Goal: Task Accomplishment & Management: Complete application form

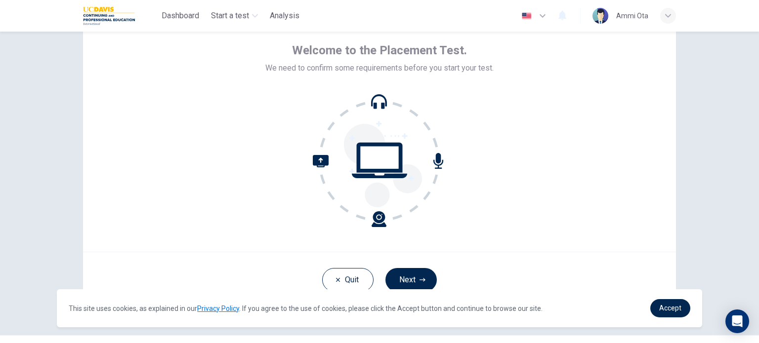
scroll to position [68, 0]
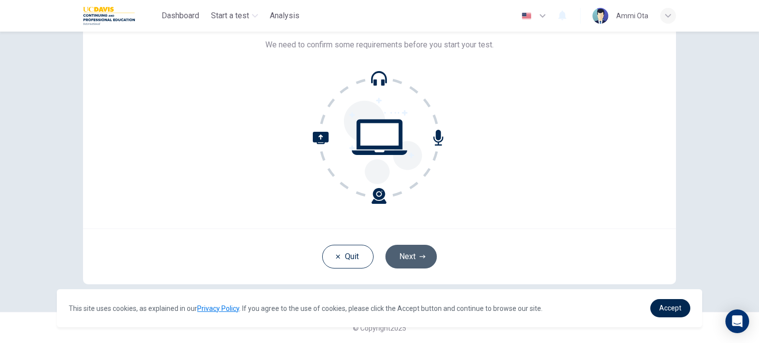
click at [410, 253] on button "Next" at bounding box center [410, 257] width 51 height 24
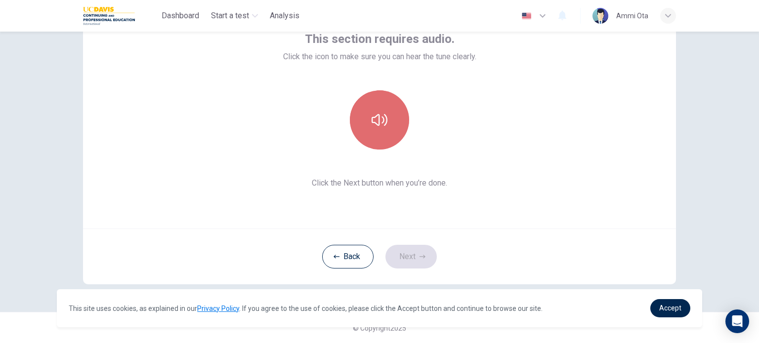
click at [378, 131] on button "button" at bounding box center [379, 119] width 59 height 59
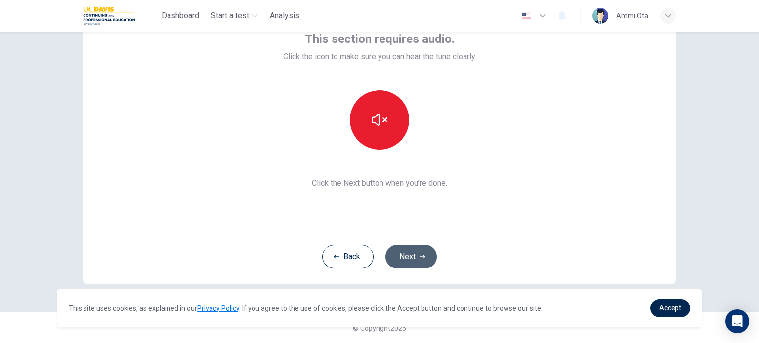
click at [412, 258] on button "Next" at bounding box center [410, 257] width 51 height 24
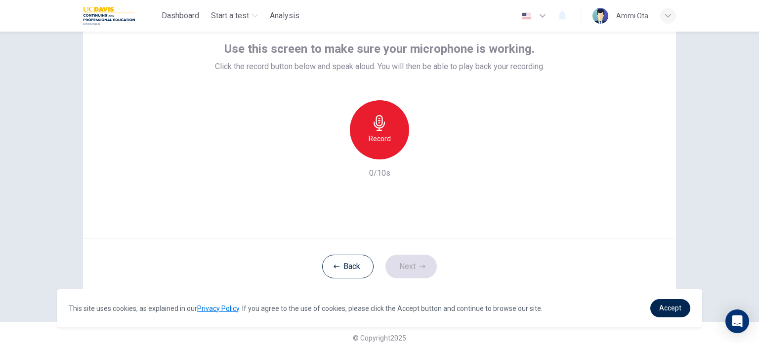
scroll to position [58, 0]
click at [391, 128] on div "Record" at bounding box center [379, 129] width 59 height 59
click at [391, 128] on div "Stop" at bounding box center [379, 129] width 59 height 59
click at [420, 147] on icon "button" at bounding box center [425, 152] width 10 height 10
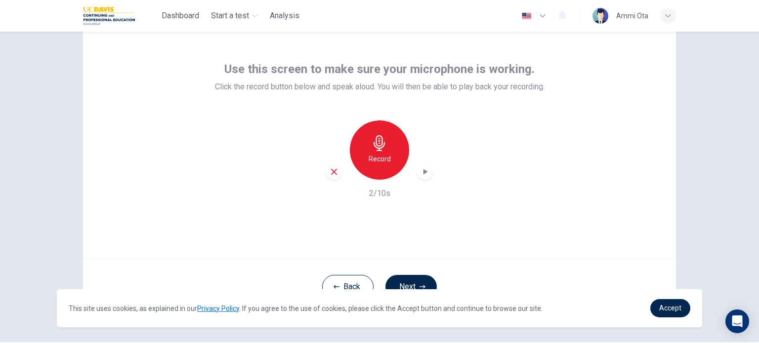
scroll to position [37, 0]
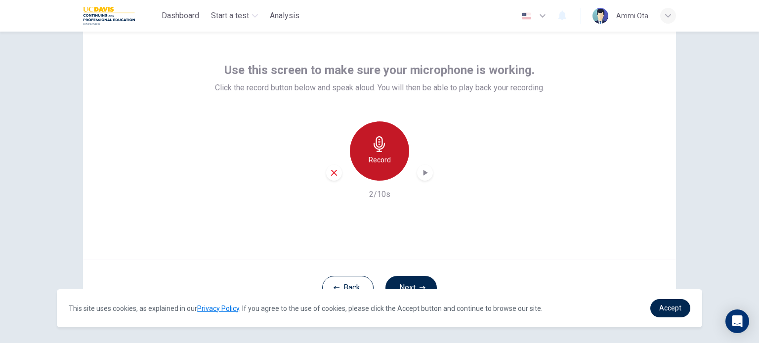
click at [378, 155] on h6 "Record" at bounding box center [380, 160] width 22 height 12
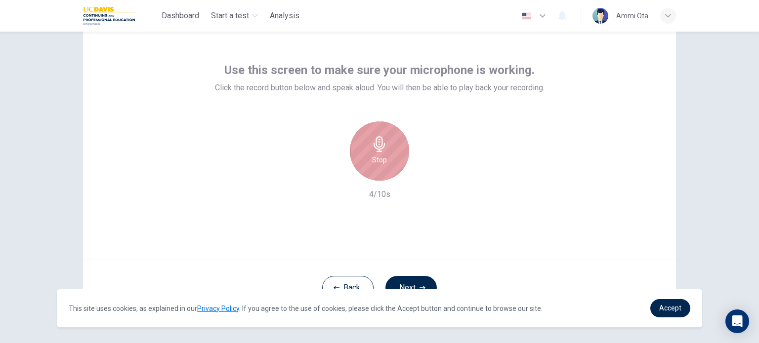
click at [378, 155] on h6 "Stop" at bounding box center [379, 160] width 15 height 12
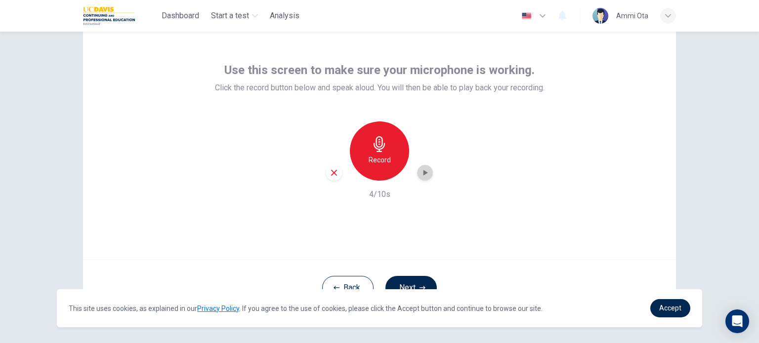
click at [424, 174] on icon "button" at bounding box center [425, 173] width 10 height 10
click at [362, 147] on div "Record" at bounding box center [379, 151] width 59 height 59
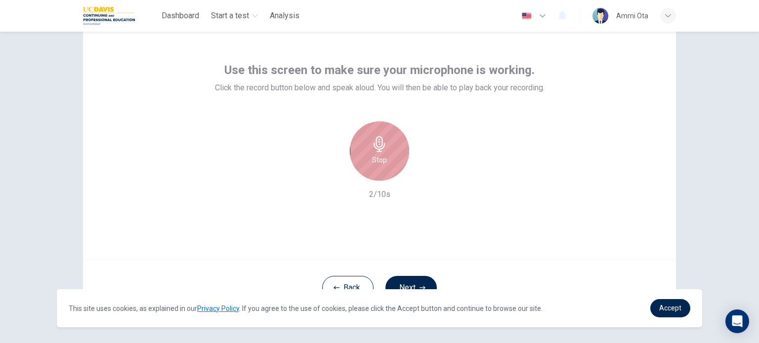
click at [362, 147] on div "Stop" at bounding box center [379, 151] width 59 height 59
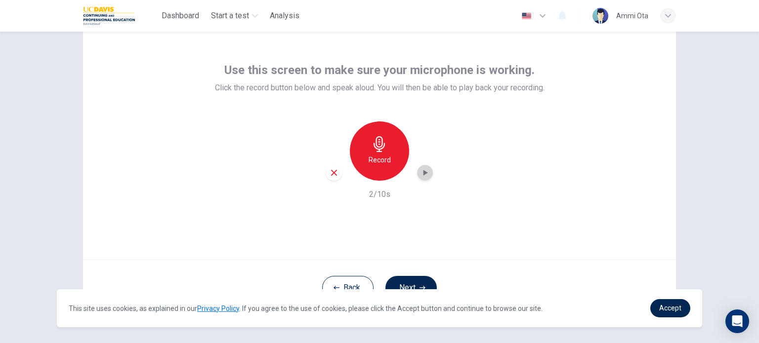
click at [421, 175] on icon "button" at bounding box center [425, 173] width 10 height 10
click at [425, 174] on icon "button" at bounding box center [425, 173] width 10 height 10
click at [374, 167] on div "Record" at bounding box center [379, 151] width 59 height 59
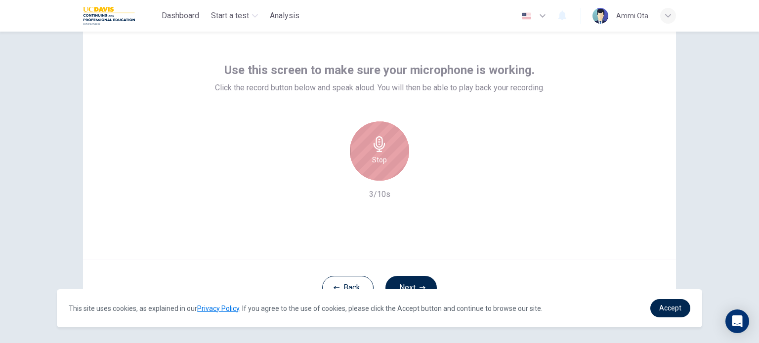
click at [374, 167] on div "Stop" at bounding box center [379, 151] width 59 height 59
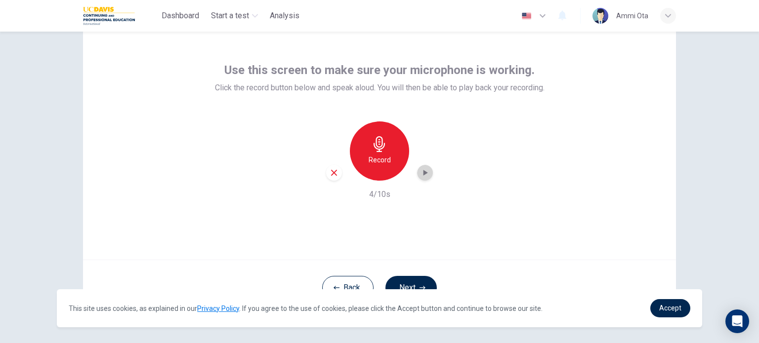
click at [421, 175] on icon "button" at bounding box center [425, 173] width 10 height 10
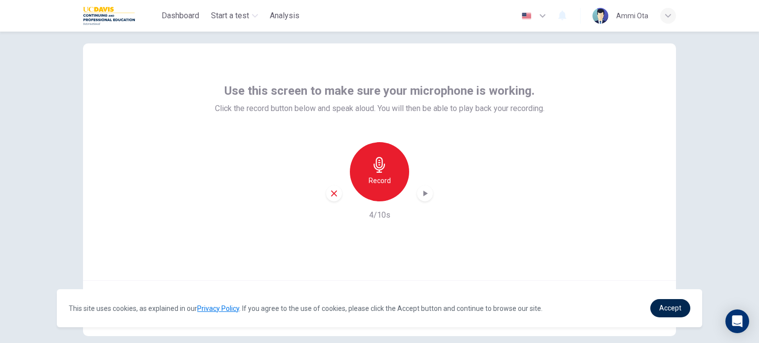
scroll to position [14, 0]
click at [379, 183] on h6 "Record" at bounding box center [380, 182] width 22 height 12
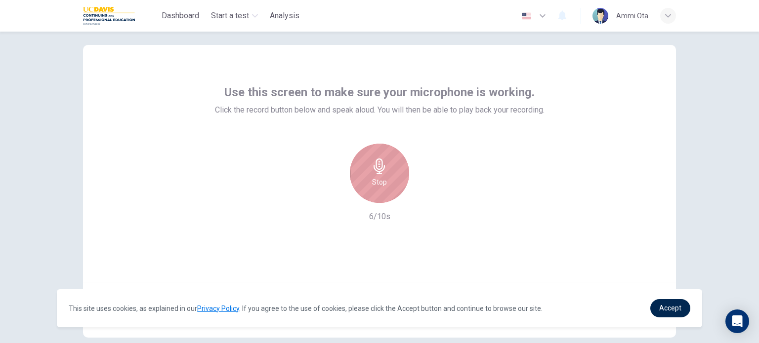
click at [379, 182] on h6 "Stop" at bounding box center [379, 182] width 15 height 12
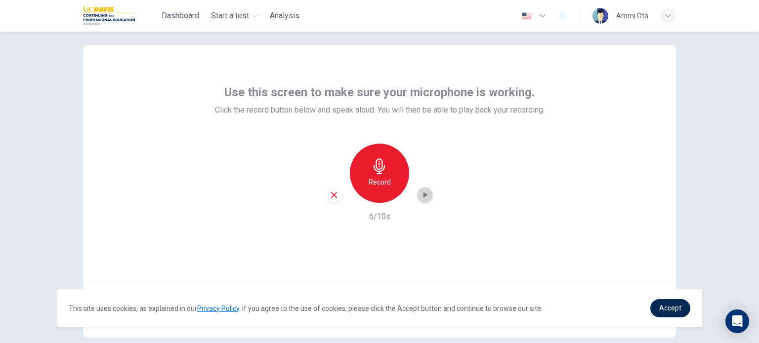
click at [420, 195] on icon "button" at bounding box center [425, 195] width 10 height 10
click at [423, 202] on div "button" at bounding box center [425, 195] width 16 height 16
click at [374, 178] on h6 "Record" at bounding box center [380, 182] width 22 height 12
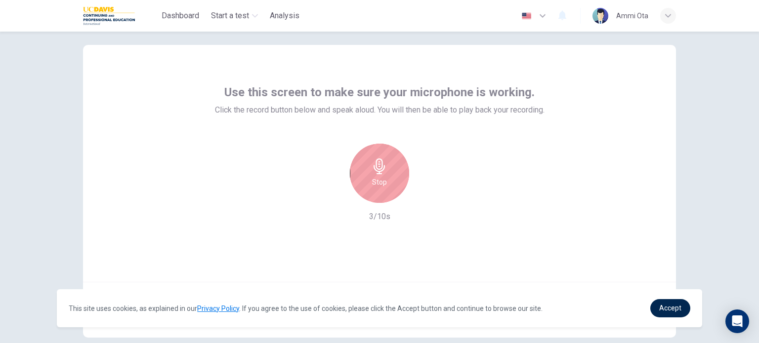
click at [374, 178] on h6 "Stop" at bounding box center [379, 182] width 15 height 12
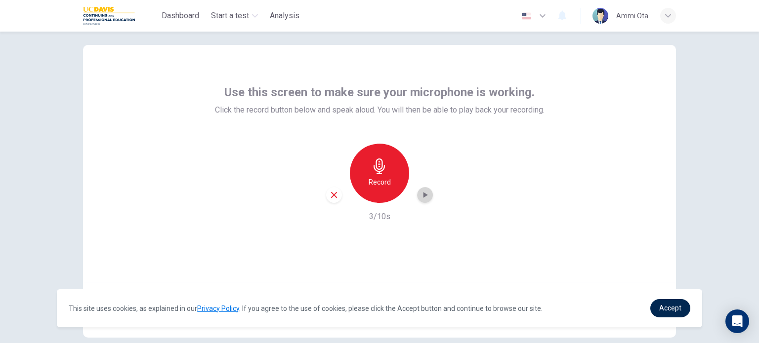
click at [420, 195] on icon "button" at bounding box center [425, 195] width 10 height 10
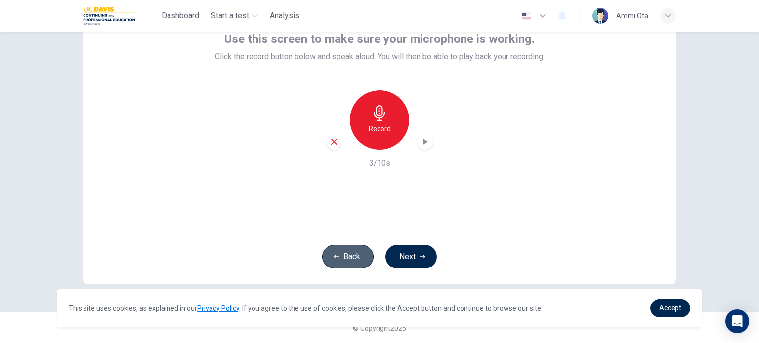
click at [349, 253] on button "Back" at bounding box center [347, 257] width 51 height 24
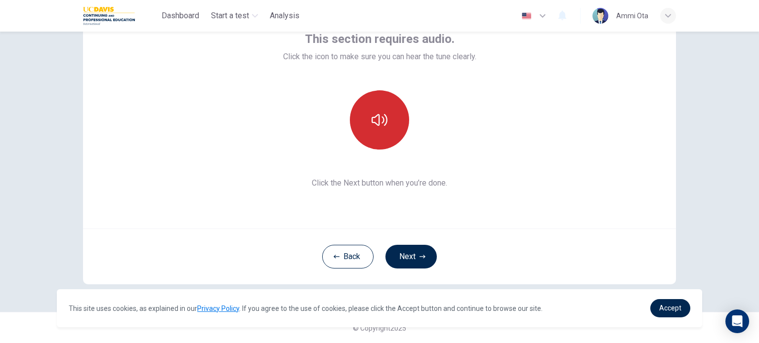
click at [376, 117] on icon "button" at bounding box center [380, 120] width 16 height 16
click at [376, 117] on icon "button" at bounding box center [380, 120] width 16 height 12
click at [376, 117] on icon "button" at bounding box center [380, 120] width 16 height 16
click at [376, 117] on icon "button" at bounding box center [380, 120] width 16 height 12
click at [525, 243] on div "Back Next" at bounding box center [379, 257] width 593 height 56
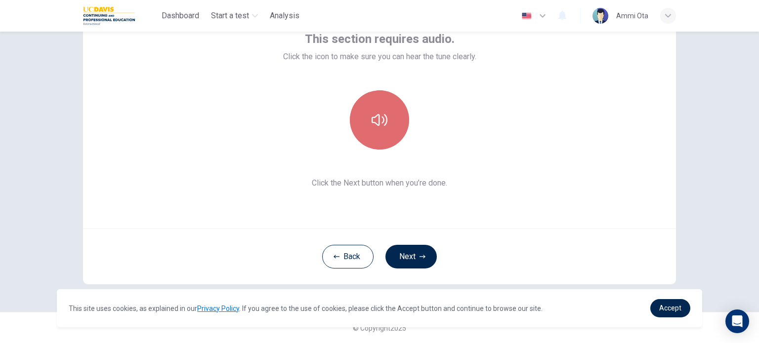
click at [393, 142] on button "button" at bounding box center [379, 119] width 59 height 59
click at [380, 135] on button "button" at bounding box center [379, 119] width 59 height 59
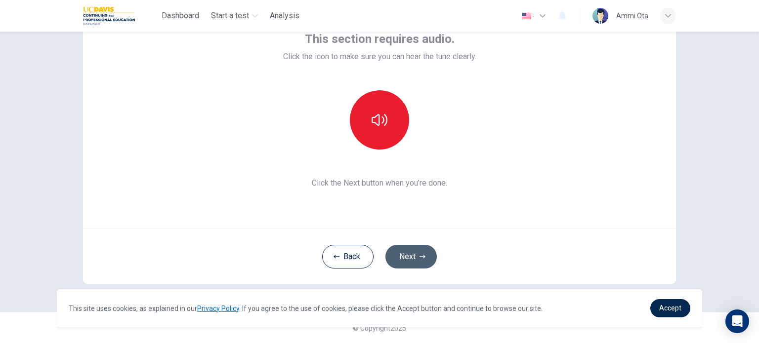
click at [414, 260] on button "Next" at bounding box center [410, 257] width 51 height 24
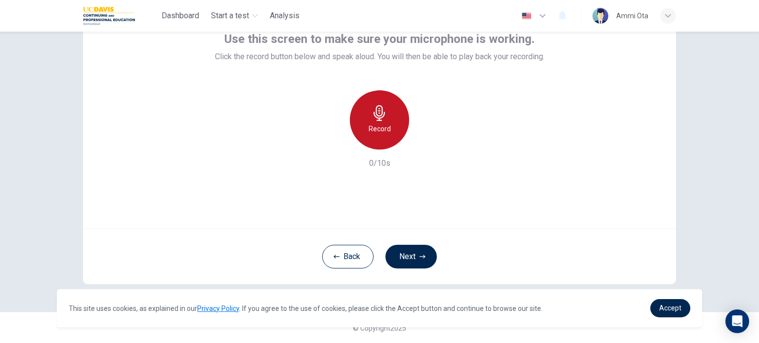
click at [372, 120] on icon "button" at bounding box center [380, 113] width 16 height 16
click at [420, 142] on icon "button" at bounding box center [425, 142] width 10 height 10
click at [341, 142] on div "Record" at bounding box center [379, 119] width 107 height 59
click at [331, 144] on icon "button" at bounding box center [334, 141] width 9 height 9
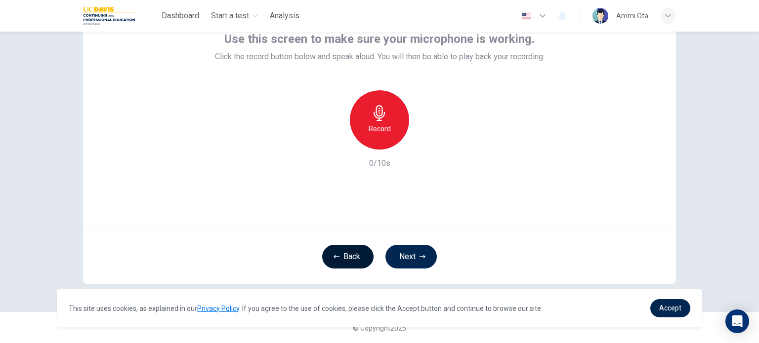
click at [348, 255] on button "Back" at bounding box center [347, 257] width 51 height 24
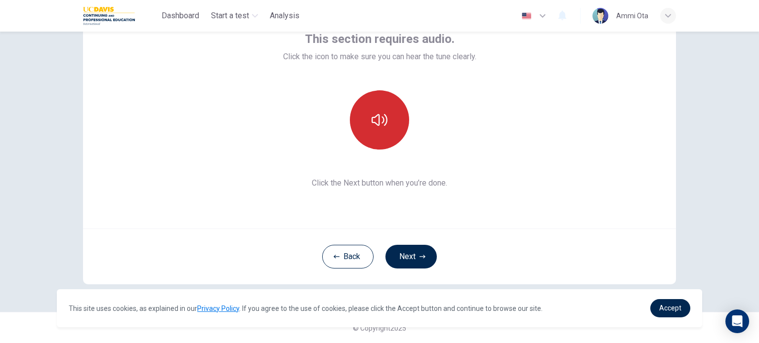
click at [386, 131] on button "button" at bounding box center [379, 119] width 59 height 59
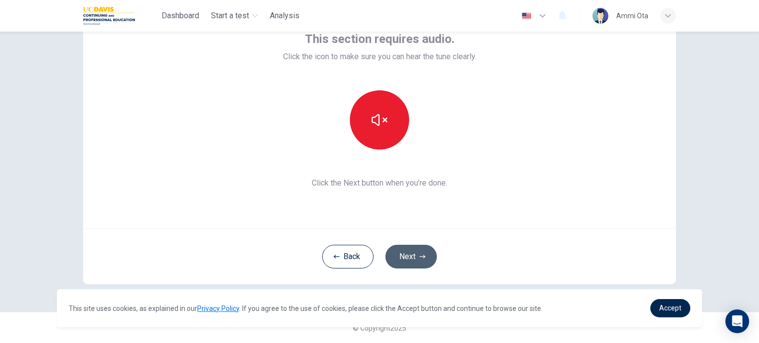
click at [416, 264] on button "Next" at bounding box center [410, 257] width 51 height 24
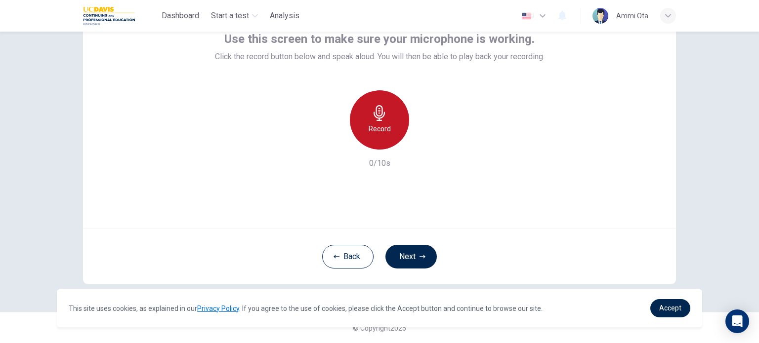
click at [380, 138] on div "Record" at bounding box center [379, 119] width 59 height 59
click at [380, 138] on div "Stop" at bounding box center [379, 119] width 59 height 59
click at [429, 139] on div "button" at bounding box center [425, 142] width 16 height 16
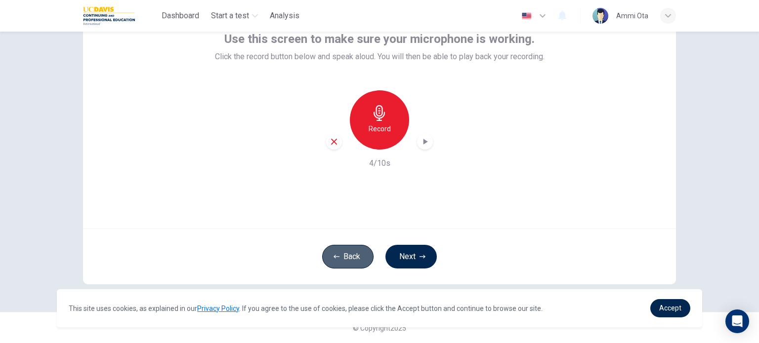
click at [343, 254] on button "Back" at bounding box center [347, 257] width 51 height 24
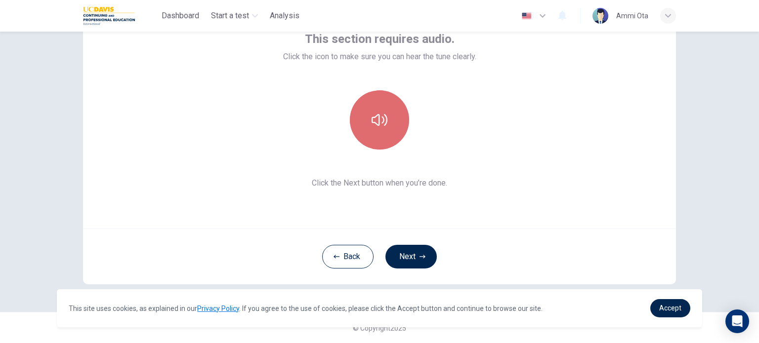
click at [380, 111] on button "button" at bounding box center [379, 119] width 59 height 59
click at [387, 117] on button "button" at bounding box center [379, 119] width 59 height 59
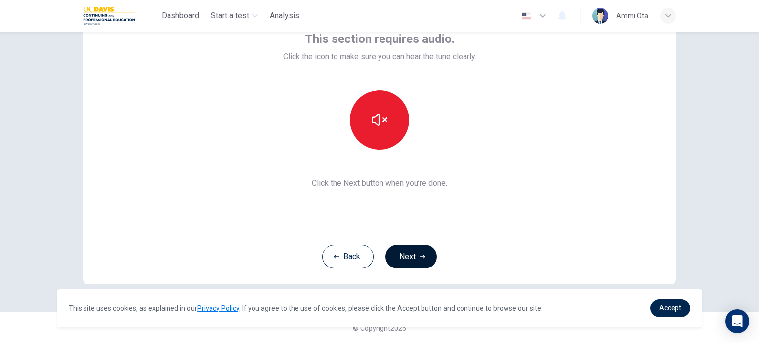
click at [418, 262] on button "Next" at bounding box center [410, 257] width 51 height 24
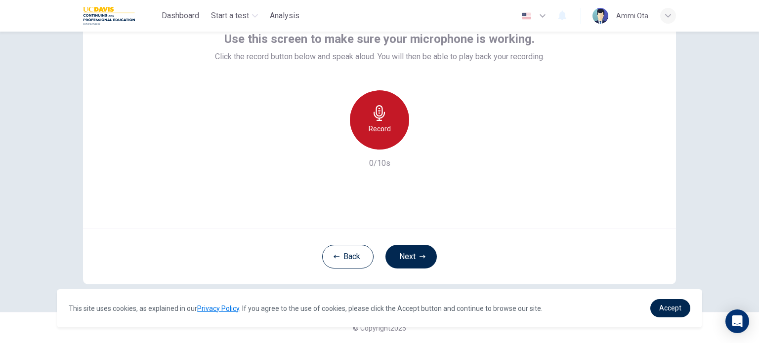
click at [380, 133] on h6 "Record" at bounding box center [380, 129] width 22 height 12
click at [380, 133] on h6 "Stop" at bounding box center [379, 129] width 15 height 12
click at [417, 140] on div "button" at bounding box center [425, 142] width 16 height 16
click at [374, 116] on icon "button" at bounding box center [379, 113] width 11 height 16
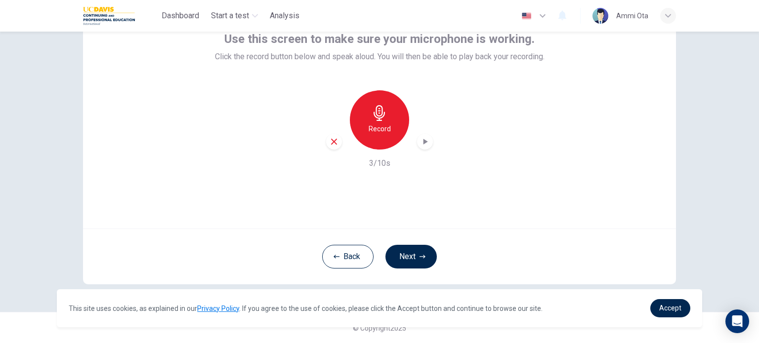
click at [425, 142] on icon "button" at bounding box center [425, 142] width 10 height 10
click at [339, 256] on button "Back" at bounding box center [347, 257] width 51 height 24
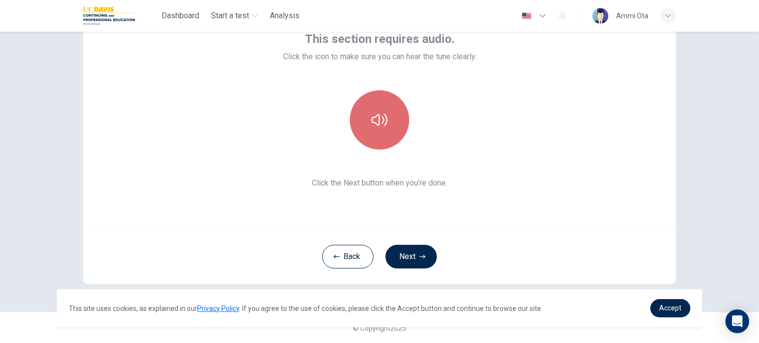
click at [384, 124] on icon "button" at bounding box center [380, 120] width 16 height 16
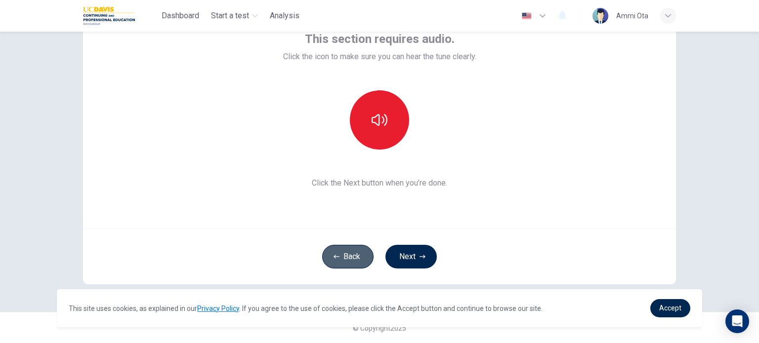
click at [344, 249] on button "Back" at bounding box center [347, 257] width 51 height 24
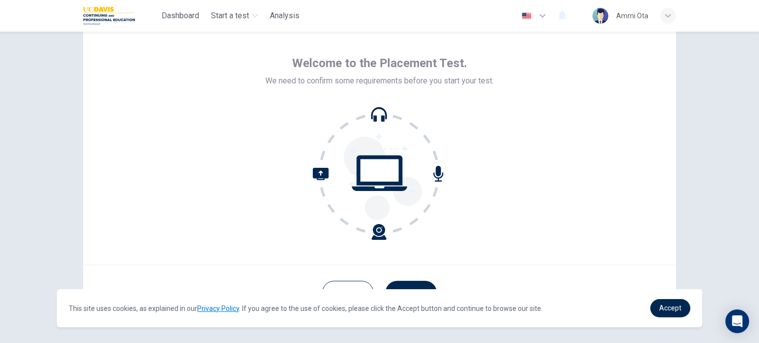
scroll to position [36, 0]
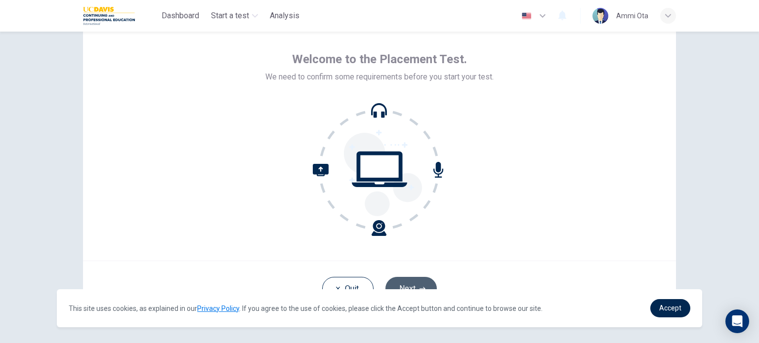
click at [405, 286] on button "Next" at bounding box center [410, 289] width 51 height 24
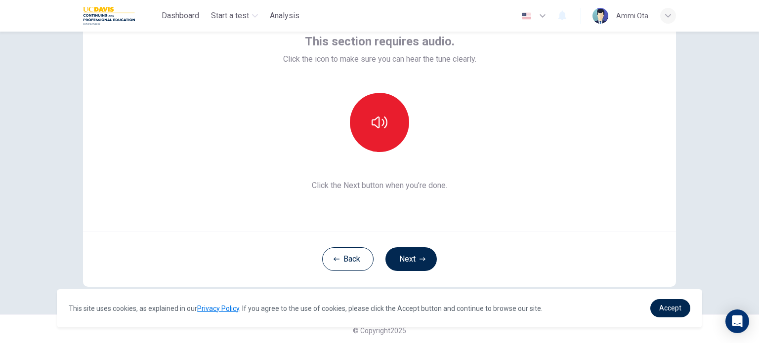
scroll to position [67, 0]
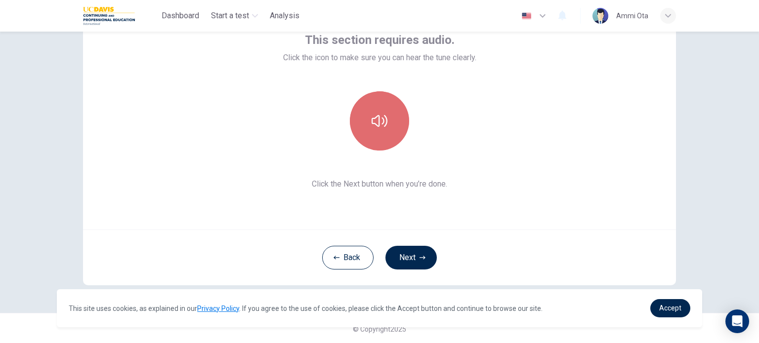
click at [366, 126] on button "button" at bounding box center [379, 120] width 59 height 59
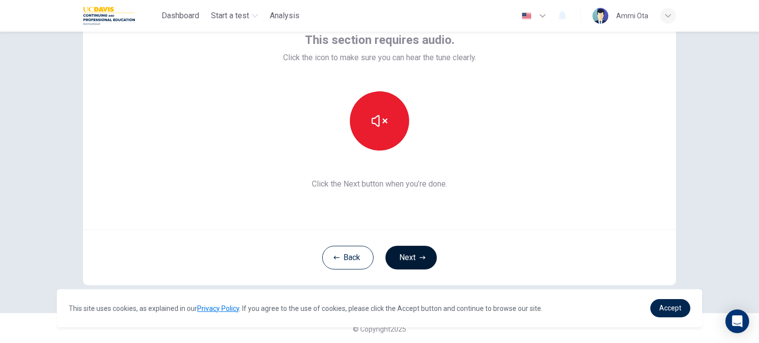
click at [415, 261] on button "Next" at bounding box center [410, 258] width 51 height 24
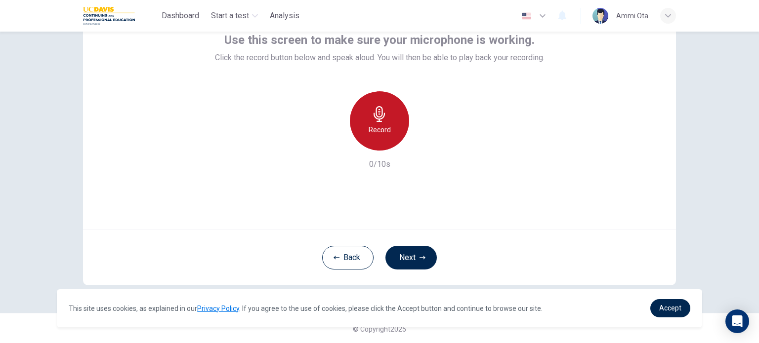
click at [370, 136] on div "Record" at bounding box center [379, 120] width 59 height 59
click at [370, 136] on div "Stop" at bounding box center [379, 120] width 59 height 59
click at [421, 148] on div "button" at bounding box center [425, 143] width 16 height 16
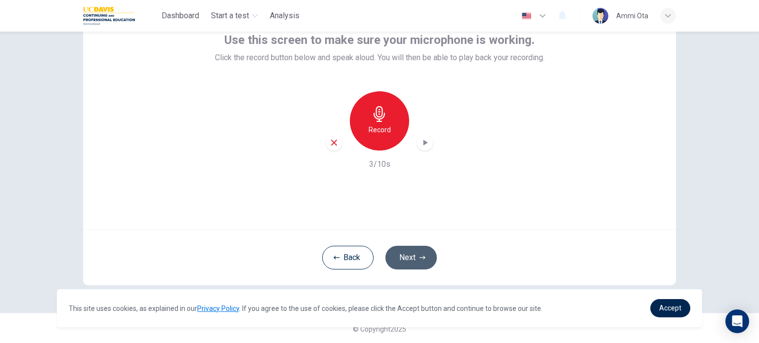
click at [412, 260] on button "Next" at bounding box center [410, 258] width 51 height 24
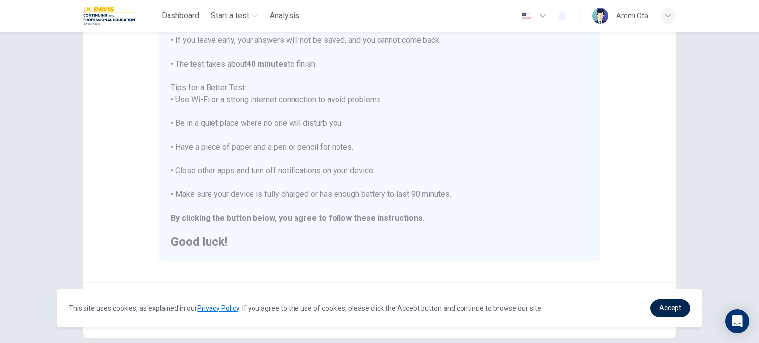
scroll to position [206, 0]
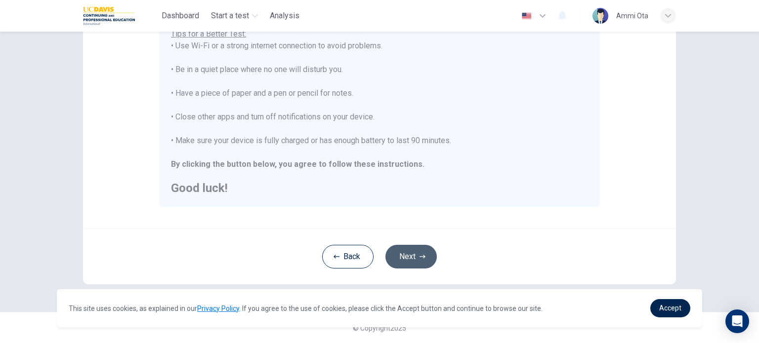
click at [408, 260] on button "Next" at bounding box center [410, 257] width 51 height 24
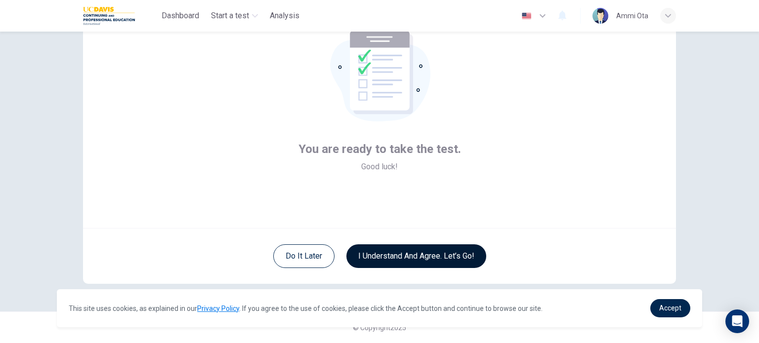
scroll to position [68, 0]
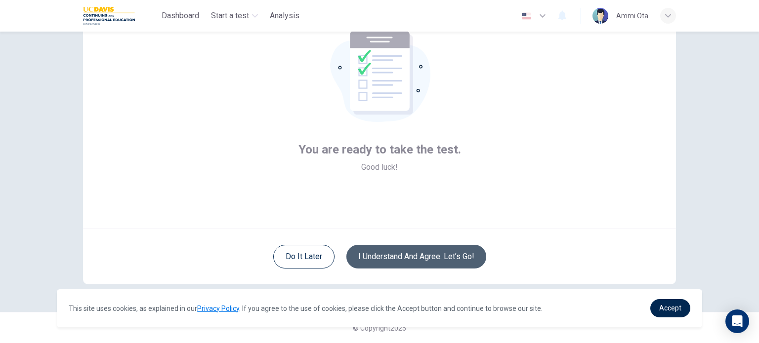
click at [408, 260] on button "I understand and agree. Let’s go!" at bounding box center [416, 257] width 140 height 24
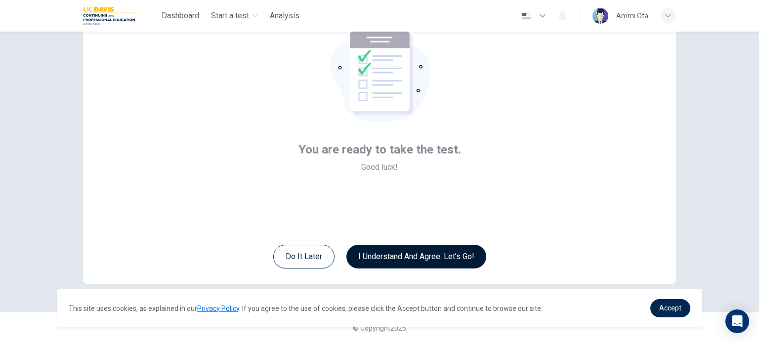
click at [408, 260] on button "I understand and agree. Let’s go!" at bounding box center [416, 257] width 140 height 24
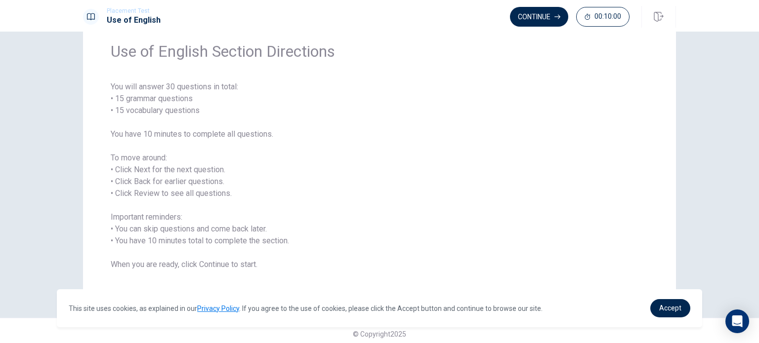
scroll to position [43, 0]
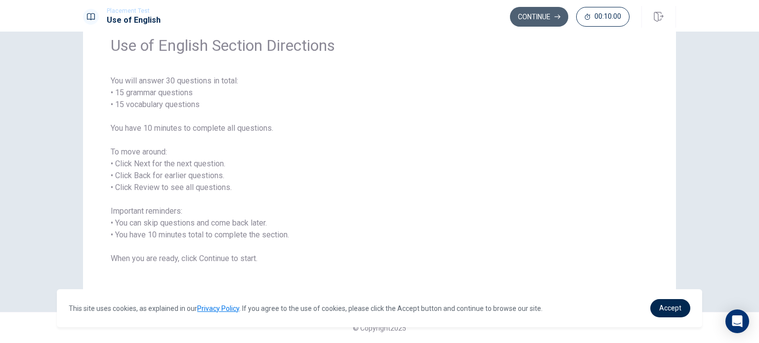
click at [539, 16] on button "Continue" at bounding box center [539, 17] width 58 height 20
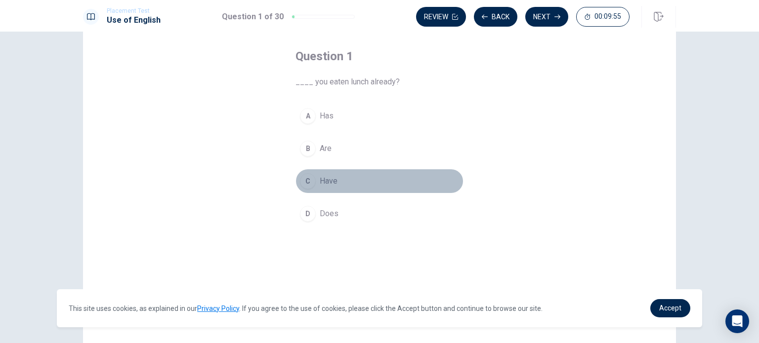
click at [304, 183] on div "C" at bounding box center [308, 181] width 16 height 16
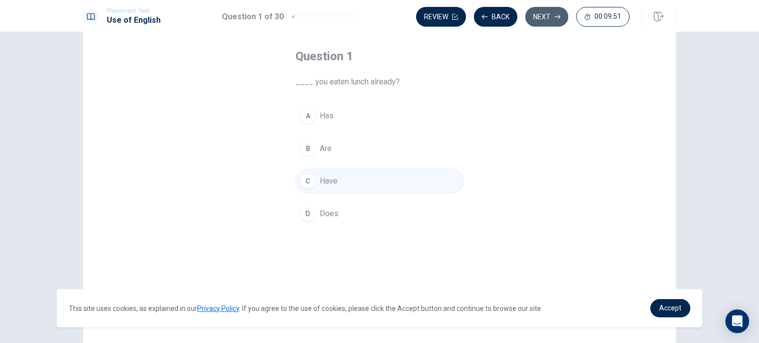
click at [541, 10] on button "Next" at bounding box center [546, 17] width 43 height 20
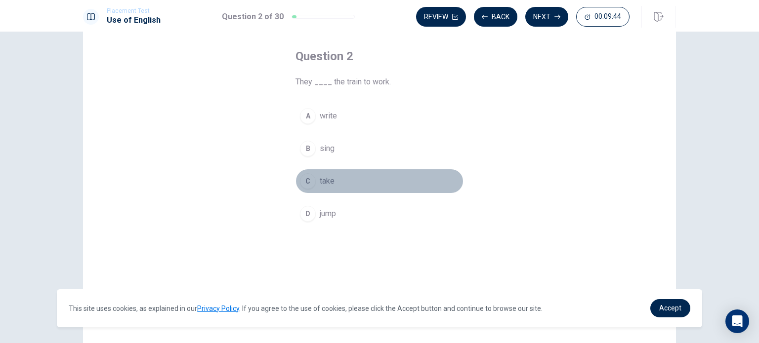
click at [306, 181] on div "C" at bounding box center [308, 181] width 16 height 16
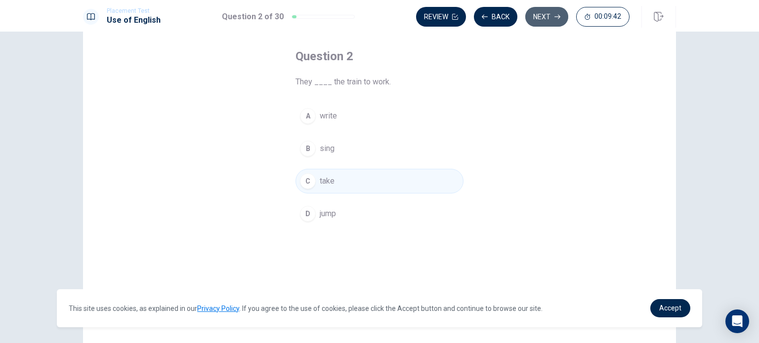
click at [542, 11] on button "Next" at bounding box center [546, 17] width 43 height 20
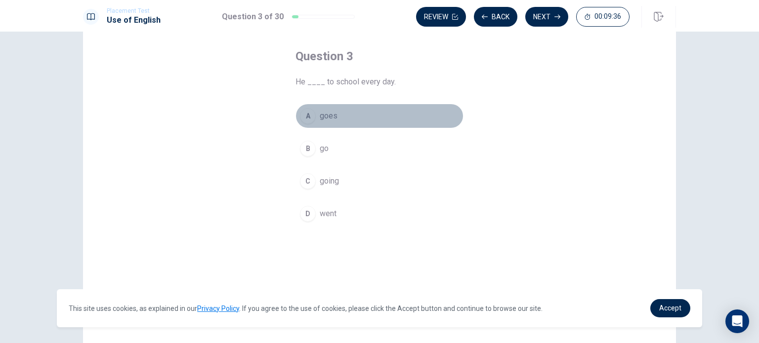
click at [306, 115] on div "A" at bounding box center [308, 116] width 16 height 16
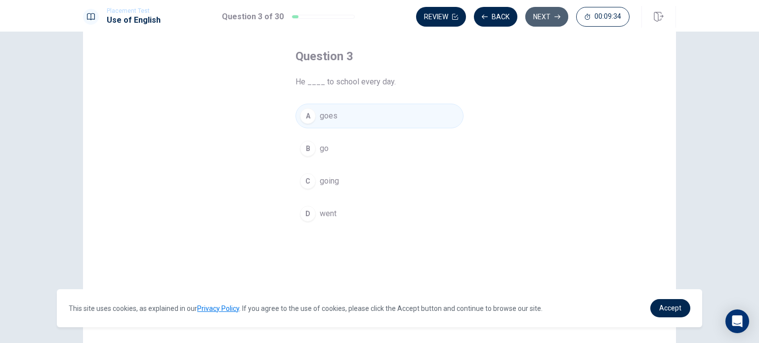
click at [544, 17] on button "Next" at bounding box center [546, 17] width 43 height 20
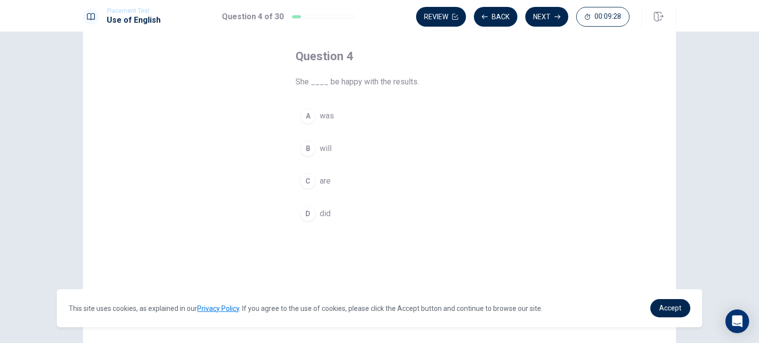
click at [304, 143] on div "B" at bounding box center [308, 149] width 16 height 16
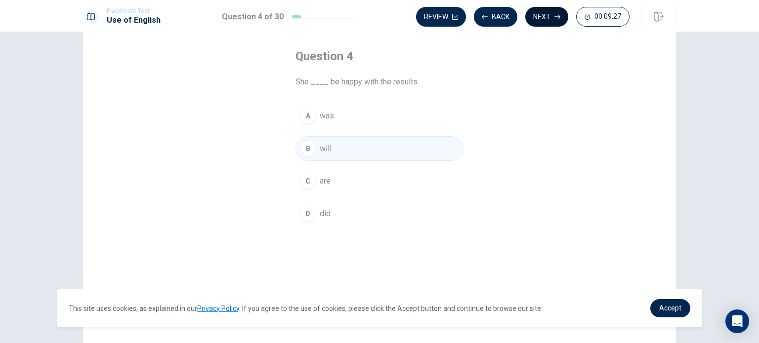
click at [549, 9] on button "Next" at bounding box center [546, 17] width 43 height 20
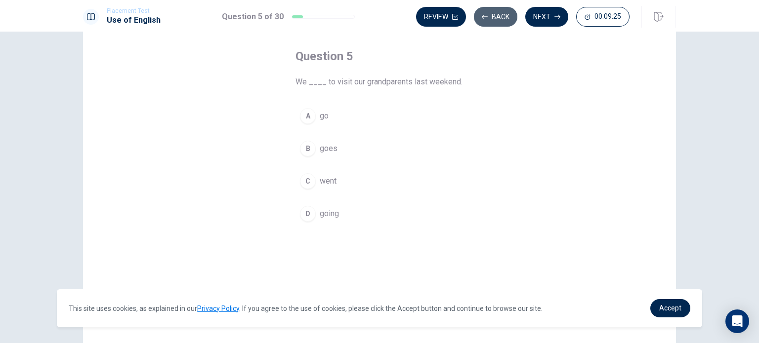
click at [483, 16] on icon "button" at bounding box center [485, 16] width 6 height 4
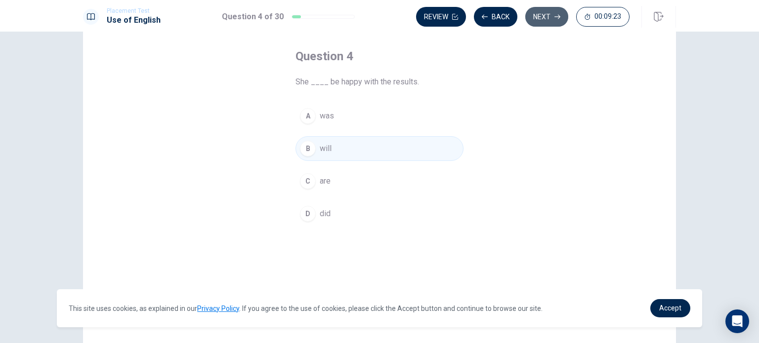
click at [532, 17] on button "Next" at bounding box center [546, 17] width 43 height 20
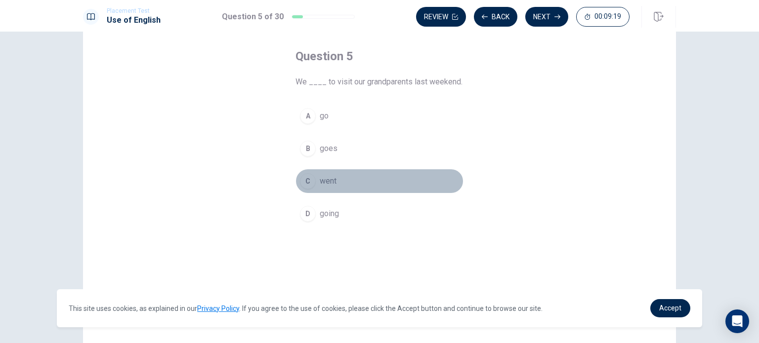
click at [306, 185] on div "C" at bounding box center [308, 181] width 16 height 16
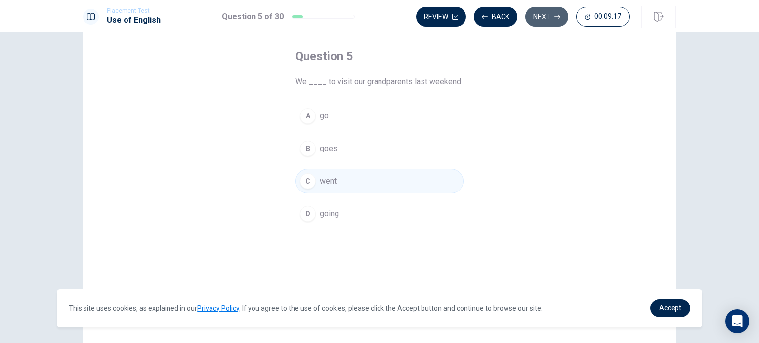
click at [542, 21] on button "Next" at bounding box center [546, 17] width 43 height 20
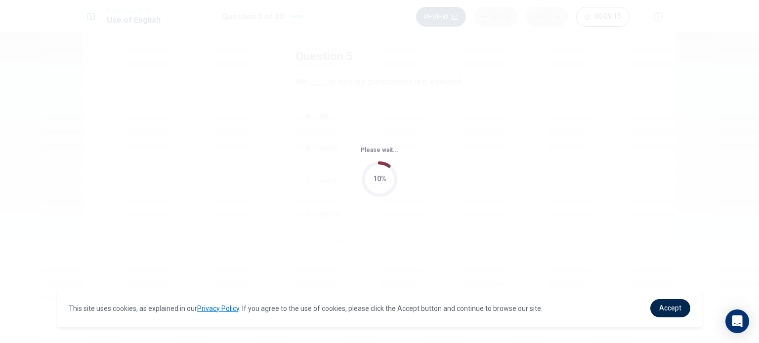
scroll to position [0, 0]
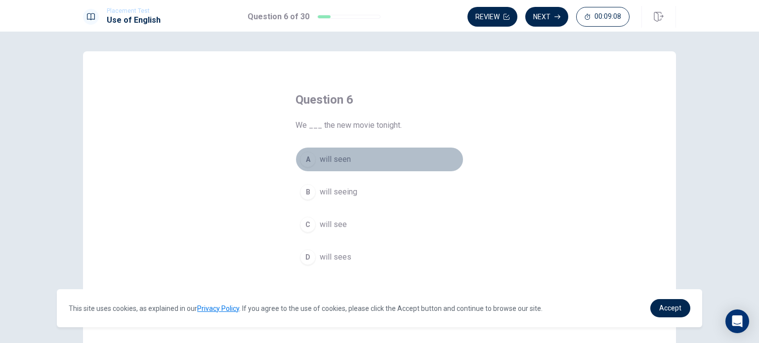
click at [304, 158] on div "A" at bounding box center [308, 160] width 16 height 16
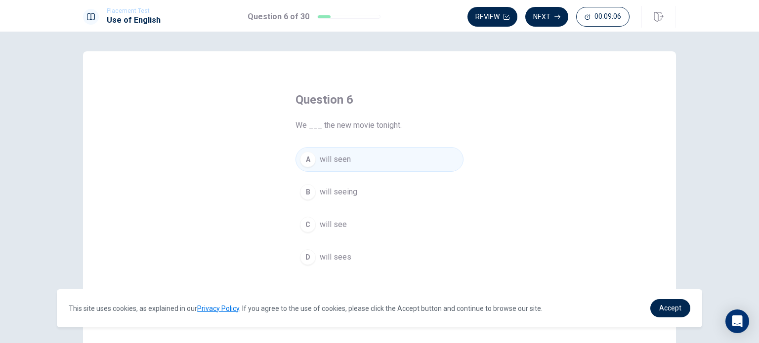
drag, startPoint x: 299, startPoint y: 258, endPoint x: 312, endPoint y: 224, distance: 36.6
click at [312, 224] on div "A will seen B will seeing C will see D will sees" at bounding box center [380, 208] width 168 height 123
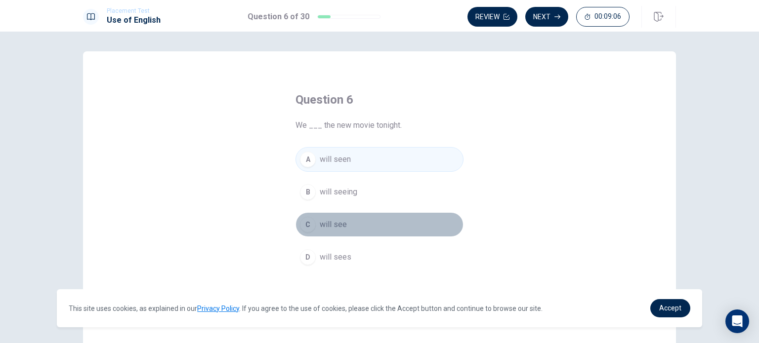
click at [312, 224] on div "C" at bounding box center [308, 225] width 16 height 16
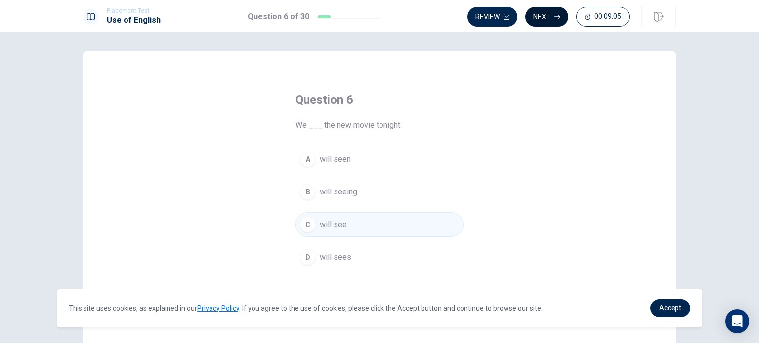
click at [546, 19] on button "Next" at bounding box center [546, 17] width 43 height 20
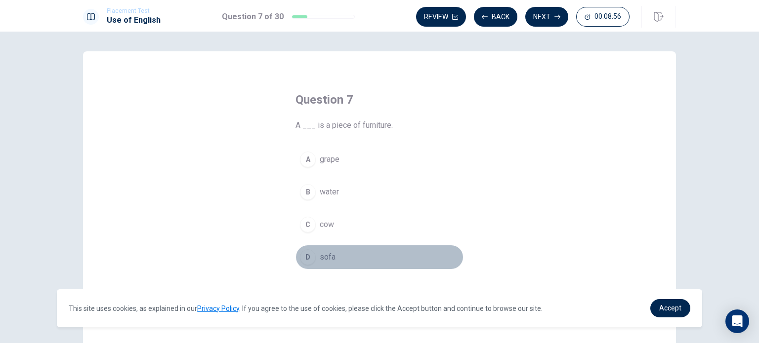
click at [303, 257] on div "D" at bounding box center [308, 258] width 16 height 16
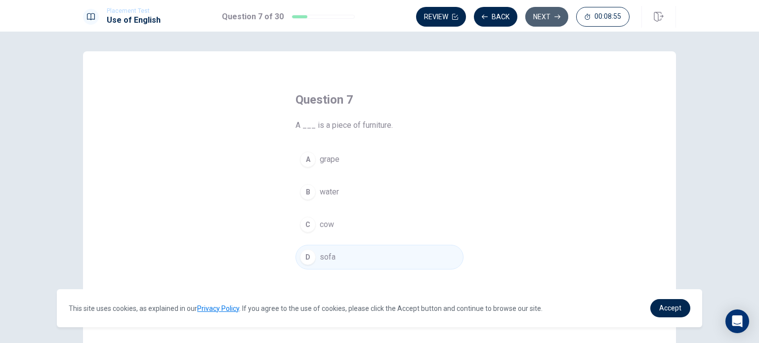
click at [544, 19] on button "Next" at bounding box center [546, 17] width 43 height 20
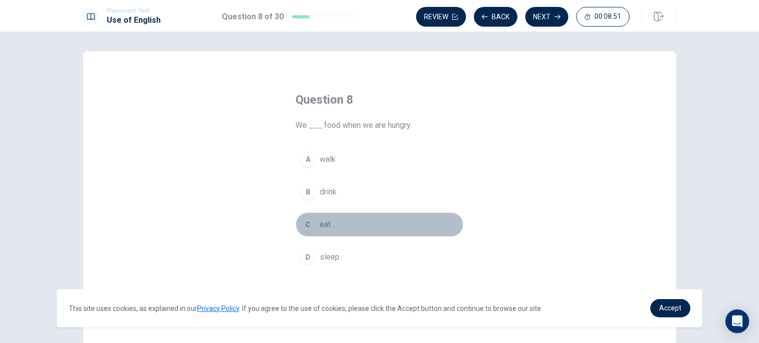
click at [307, 226] on div "C" at bounding box center [308, 225] width 16 height 16
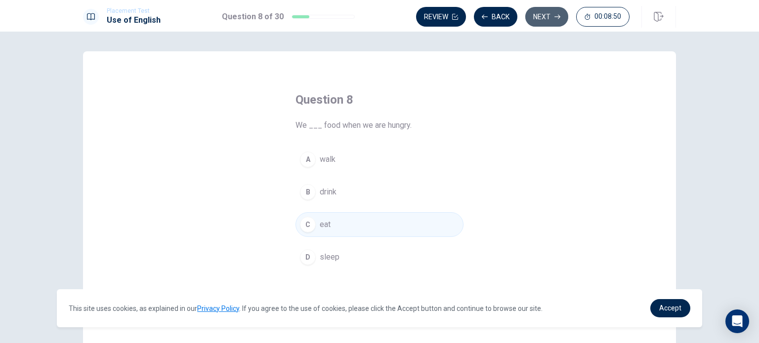
click at [535, 14] on button "Next" at bounding box center [546, 17] width 43 height 20
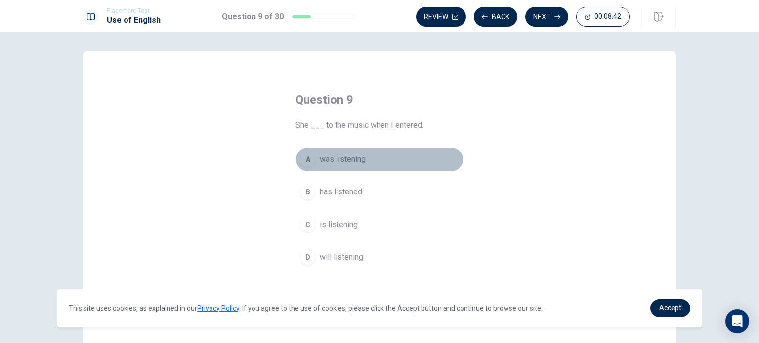
click at [308, 157] on div "A" at bounding box center [308, 160] width 16 height 16
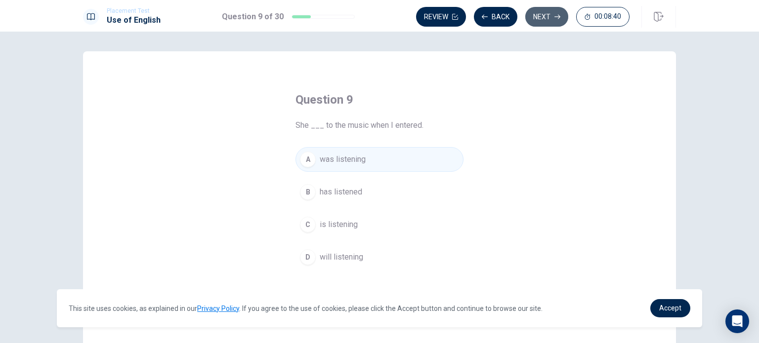
click at [551, 17] on button "Next" at bounding box center [546, 17] width 43 height 20
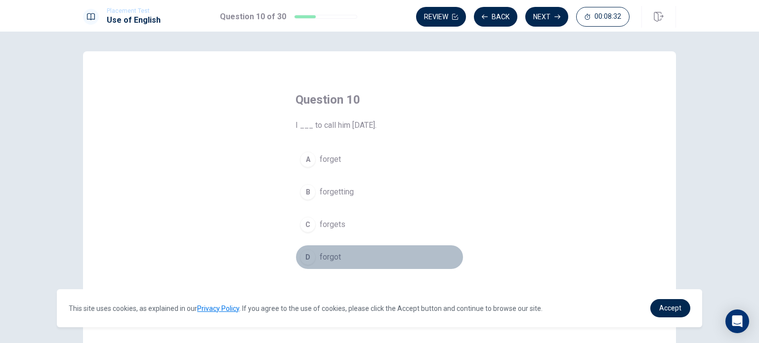
click at [305, 261] on div "D" at bounding box center [308, 258] width 16 height 16
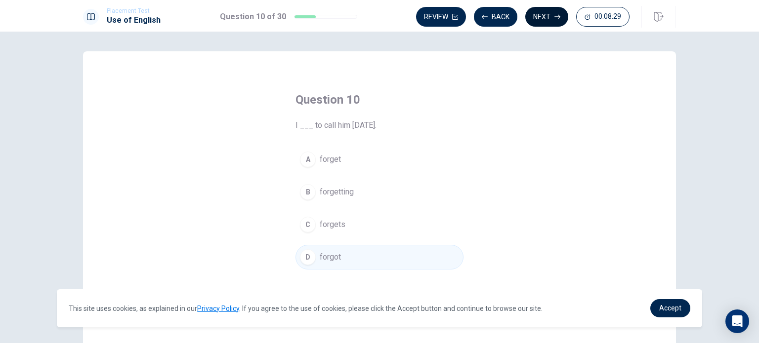
click at [551, 13] on button "Next" at bounding box center [546, 17] width 43 height 20
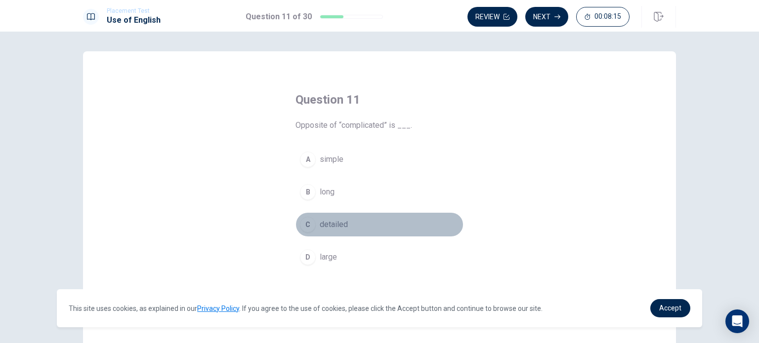
click at [307, 224] on div "C" at bounding box center [308, 225] width 16 height 16
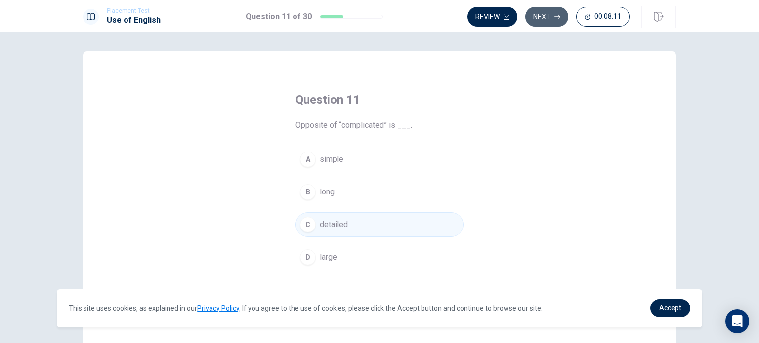
click at [549, 19] on button "Next" at bounding box center [546, 17] width 43 height 20
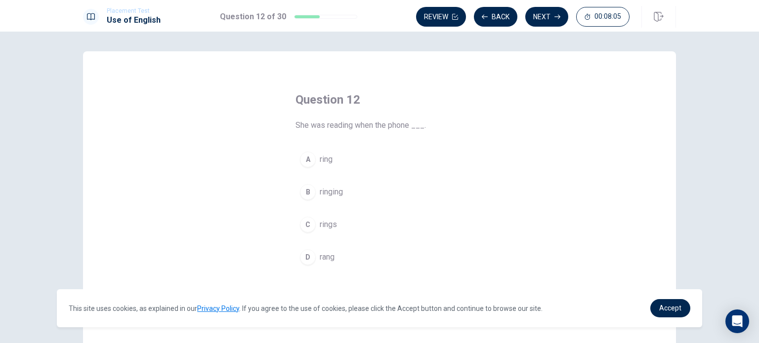
click at [306, 191] on div "B" at bounding box center [308, 192] width 16 height 16
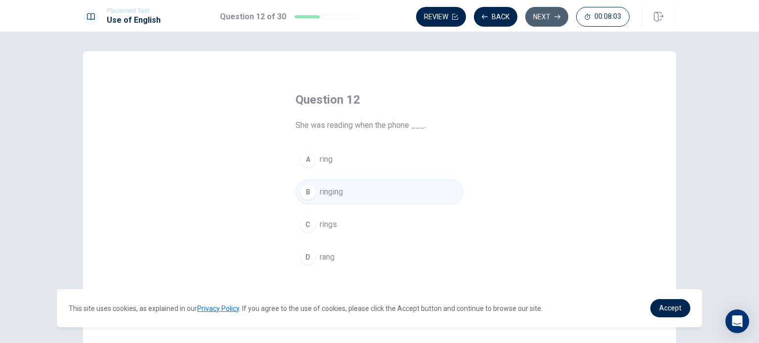
click at [544, 21] on button "Next" at bounding box center [546, 17] width 43 height 20
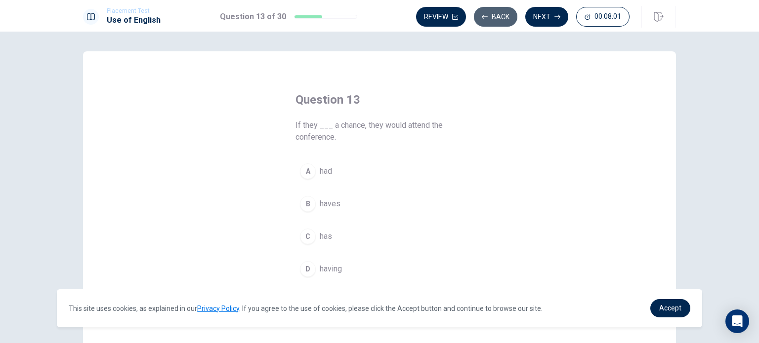
click at [495, 18] on button "Back" at bounding box center [495, 17] width 43 height 20
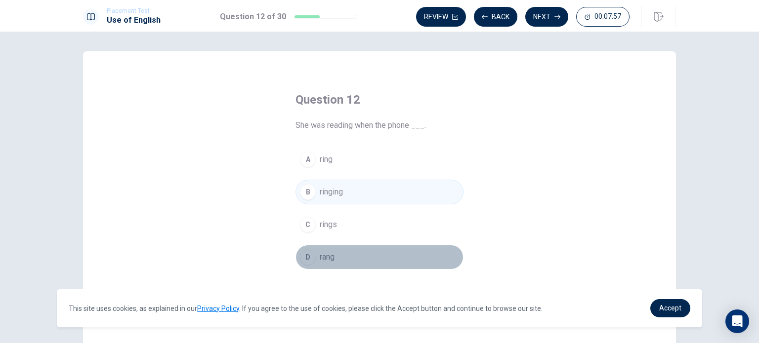
click at [304, 260] on div "D" at bounding box center [308, 258] width 16 height 16
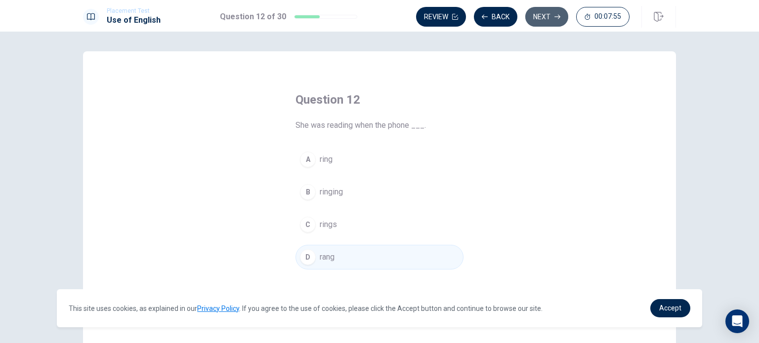
click at [549, 19] on button "Next" at bounding box center [546, 17] width 43 height 20
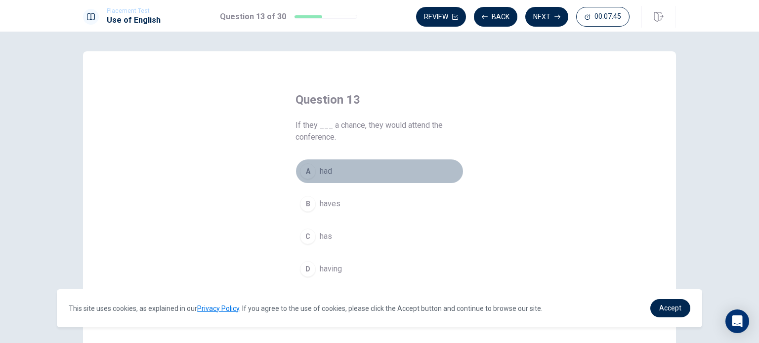
click at [306, 170] on div "A" at bounding box center [308, 172] width 16 height 16
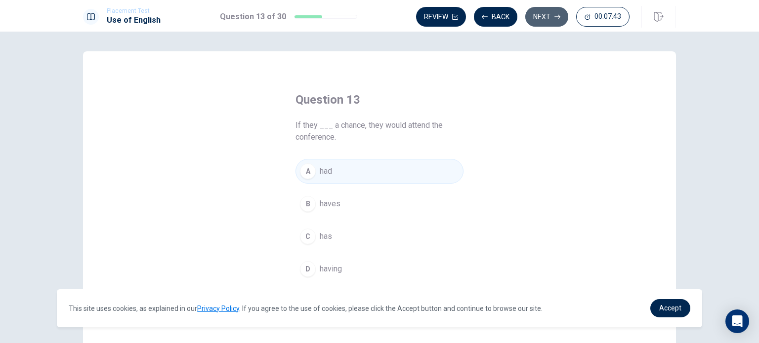
click at [546, 14] on button "Next" at bounding box center [546, 17] width 43 height 20
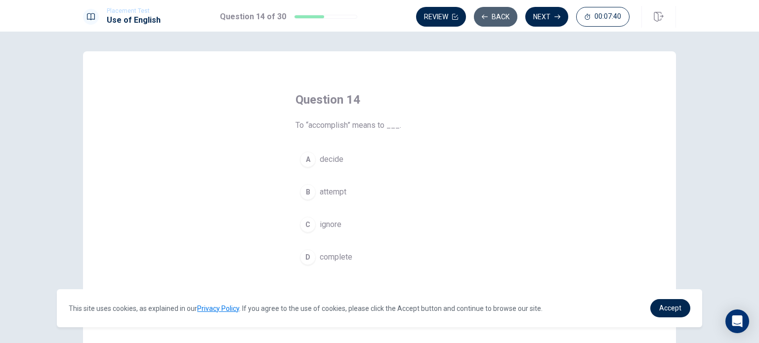
click at [501, 13] on button "Back" at bounding box center [495, 17] width 43 height 20
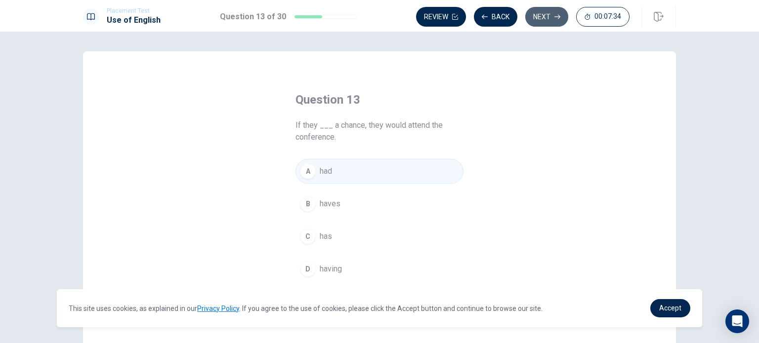
click at [550, 14] on button "Next" at bounding box center [546, 17] width 43 height 20
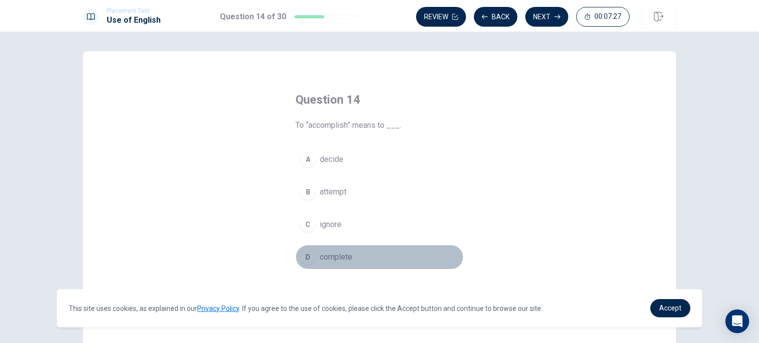
click at [301, 256] on div "D" at bounding box center [308, 258] width 16 height 16
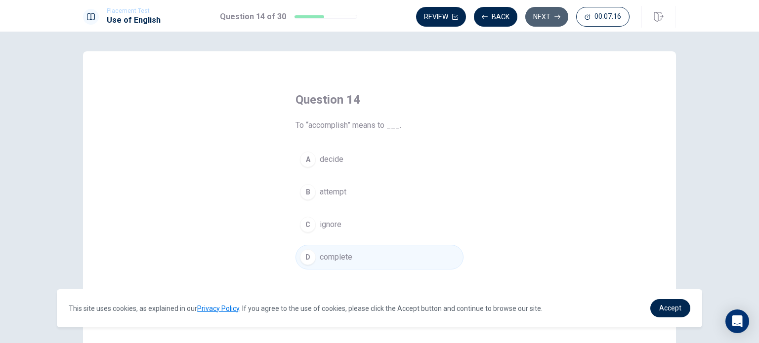
click at [542, 21] on button "Next" at bounding box center [546, 17] width 43 height 20
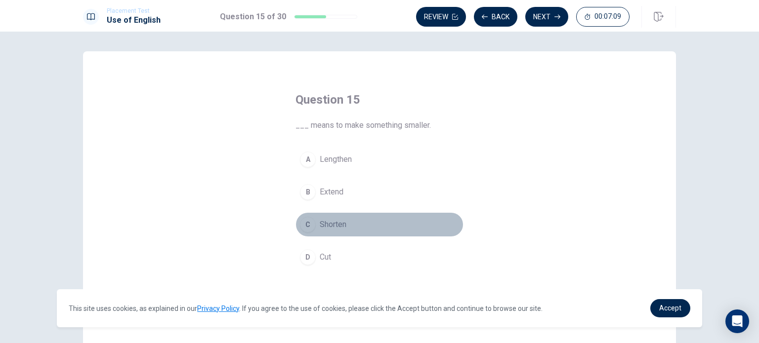
click at [304, 229] on div "C" at bounding box center [308, 225] width 16 height 16
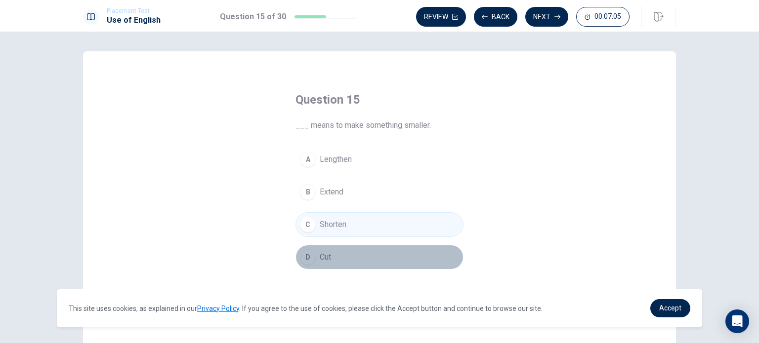
click at [307, 257] on div "D" at bounding box center [308, 258] width 16 height 16
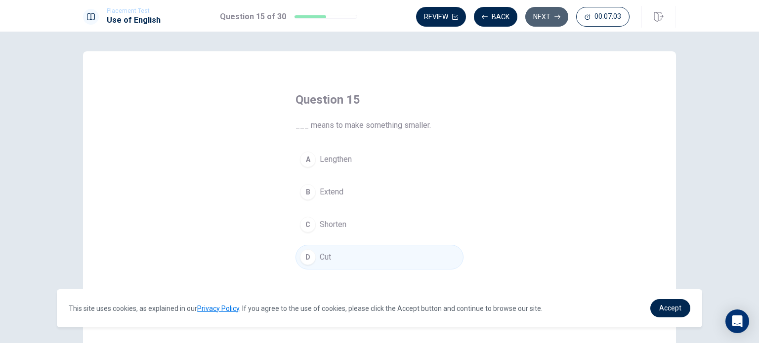
click at [543, 18] on button "Next" at bounding box center [546, 17] width 43 height 20
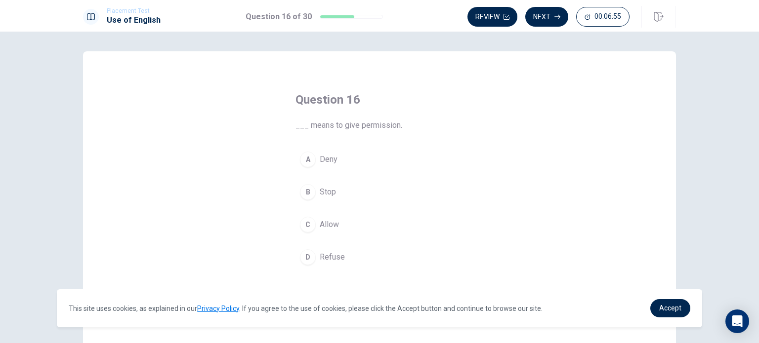
click at [308, 224] on div "C" at bounding box center [308, 225] width 16 height 16
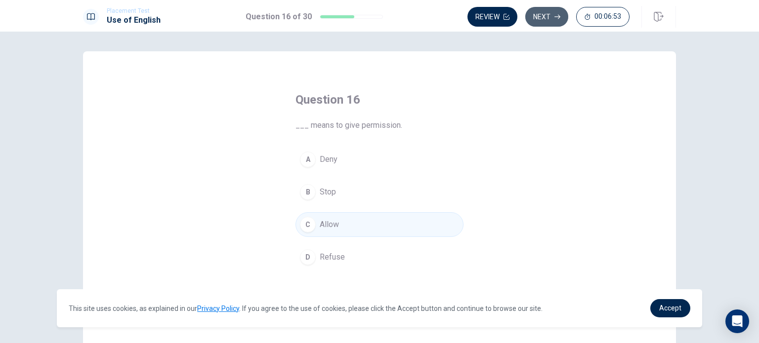
click at [541, 7] on button "Next" at bounding box center [546, 17] width 43 height 20
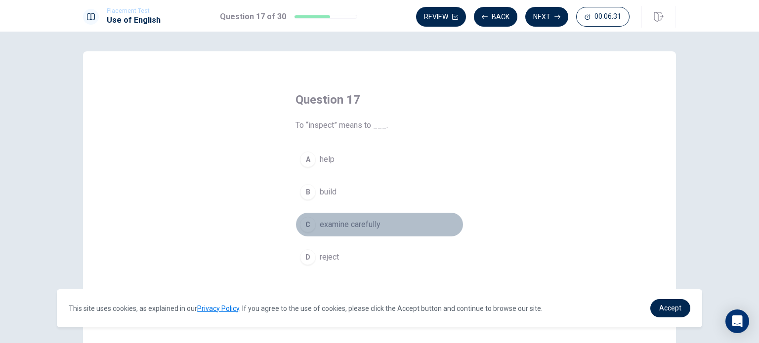
click at [306, 223] on div "C" at bounding box center [308, 225] width 16 height 16
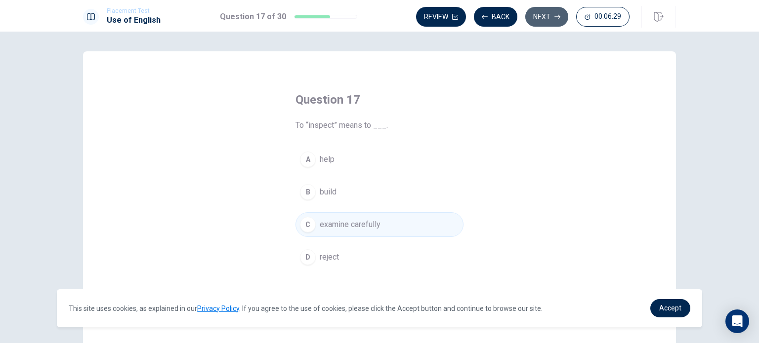
click at [553, 14] on button "Next" at bounding box center [546, 17] width 43 height 20
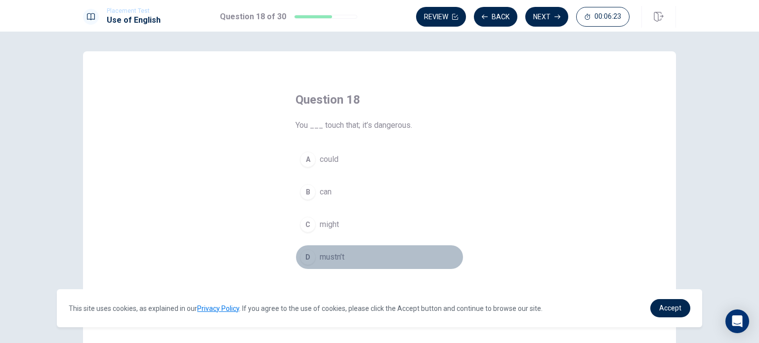
click at [306, 258] on div "D" at bounding box center [308, 258] width 16 height 16
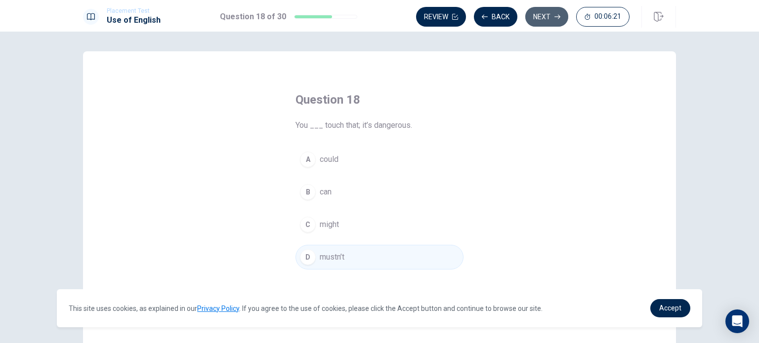
click at [541, 17] on button "Next" at bounding box center [546, 17] width 43 height 20
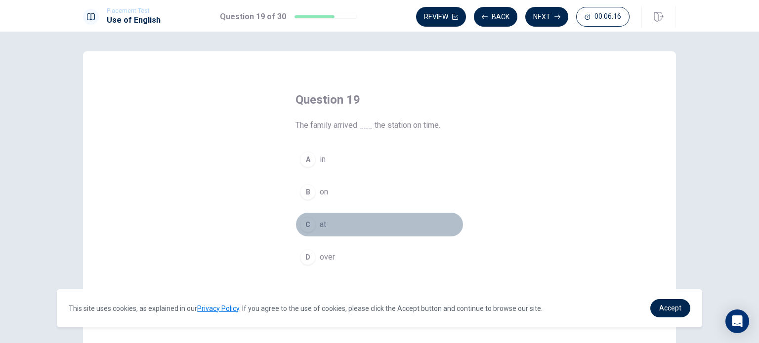
click at [303, 231] on div "C" at bounding box center [308, 225] width 16 height 16
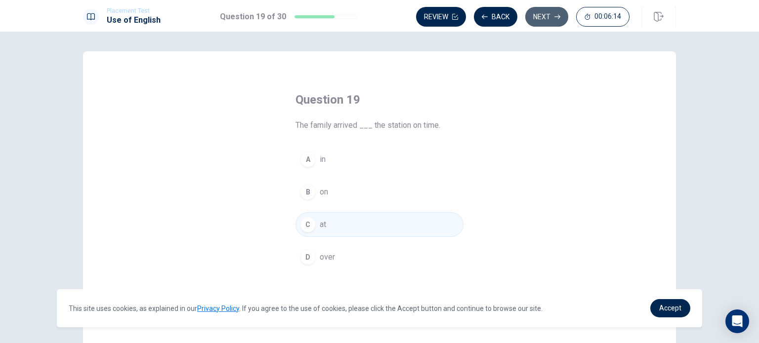
click at [537, 23] on button "Next" at bounding box center [546, 17] width 43 height 20
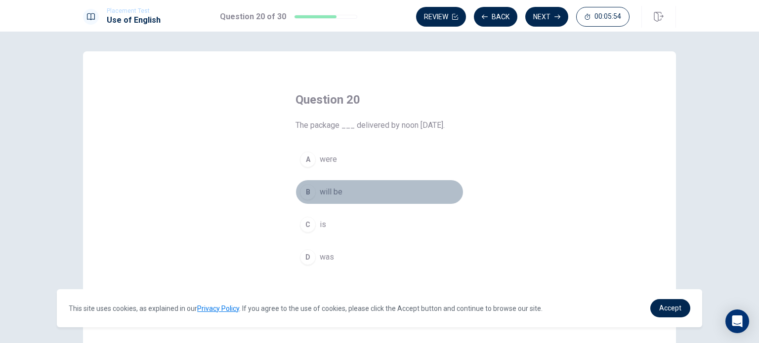
click at [301, 195] on div "B" at bounding box center [308, 192] width 16 height 16
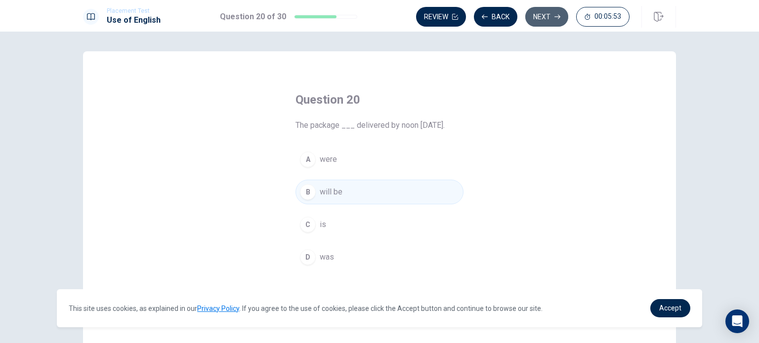
click at [548, 11] on button "Next" at bounding box center [546, 17] width 43 height 20
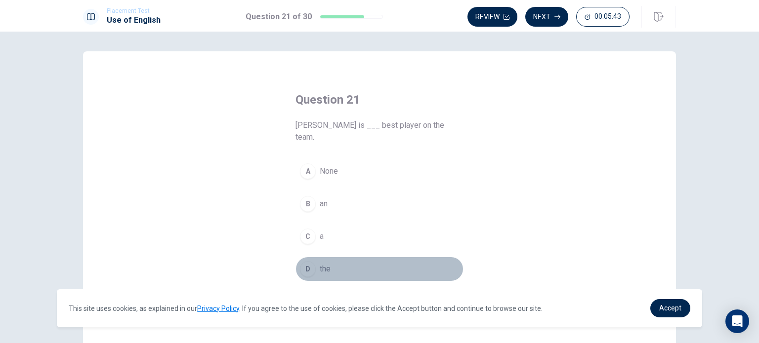
click at [305, 261] on div "D" at bounding box center [308, 269] width 16 height 16
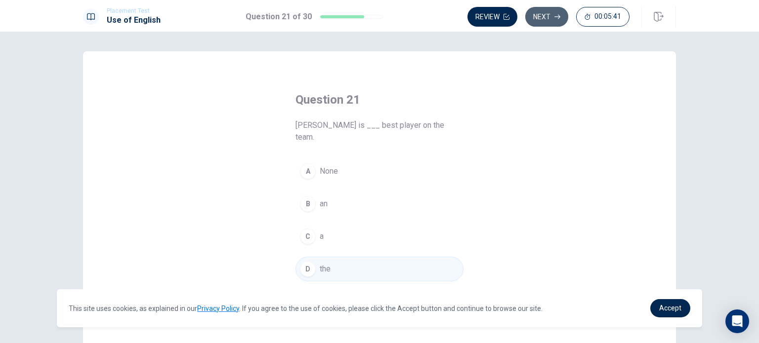
click at [545, 20] on button "Next" at bounding box center [546, 17] width 43 height 20
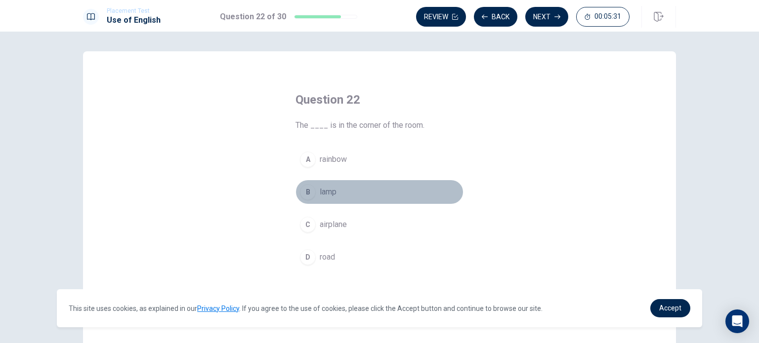
click at [308, 191] on div "B" at bounding box center [308, 192] width 16 height 16
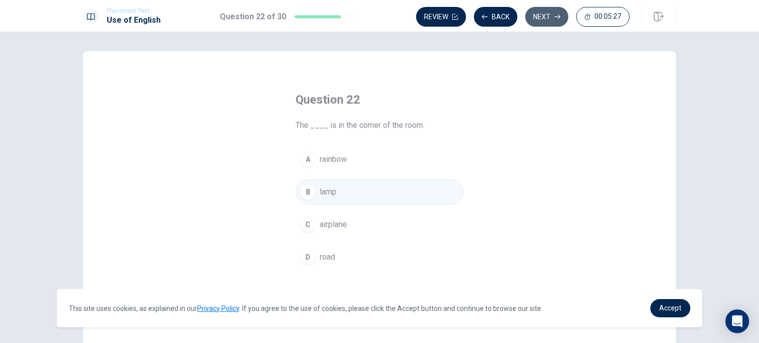
click at [544, 18] on button "Next" at bounding box center [546, 17] width 43 height 20
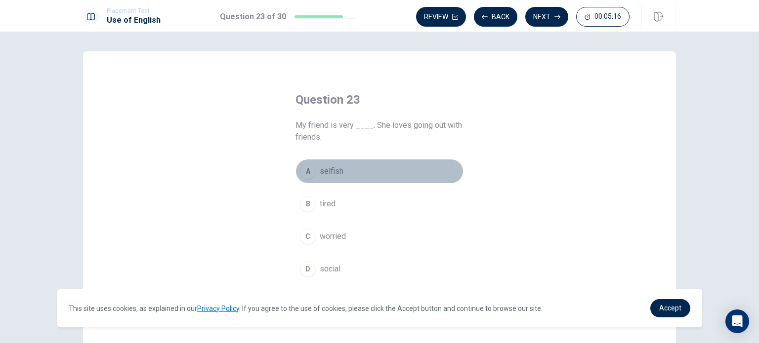
click at [307, 171] on div "A" at bounding box center [308, 172] width 16 height 16
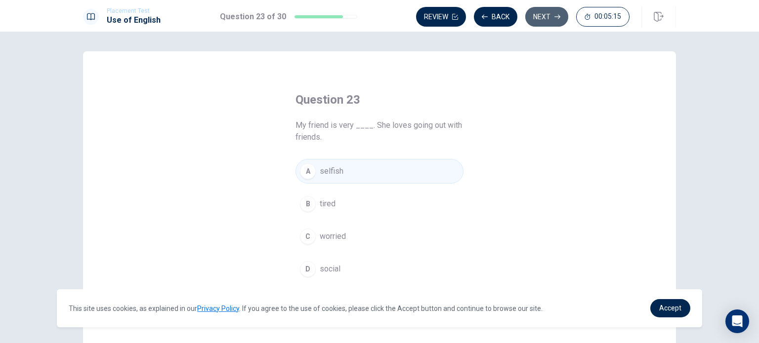
click at [552, 18] on button "Next" at bounding box center [546, 17] width 43 height 20
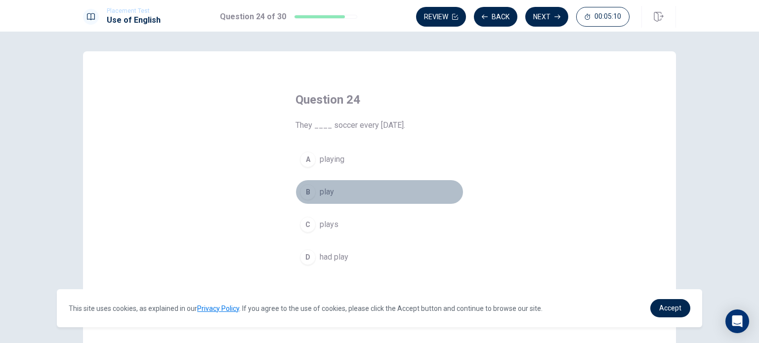
click at [304, 191] on div "B" at bounding box center [308, 192] width 16 height 16
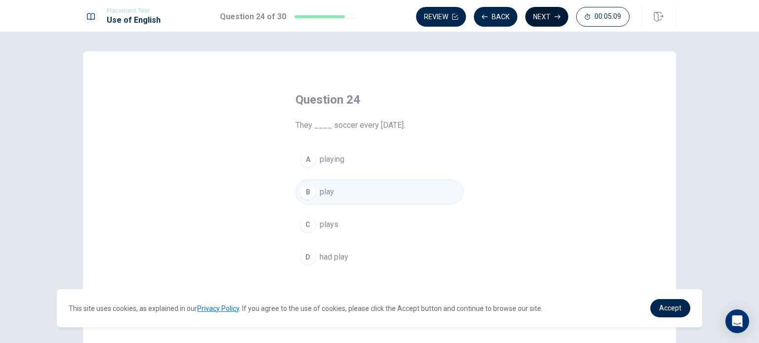
click at [542, 17] on button "Next" at bounding box center [546, 17] width 43 height 20
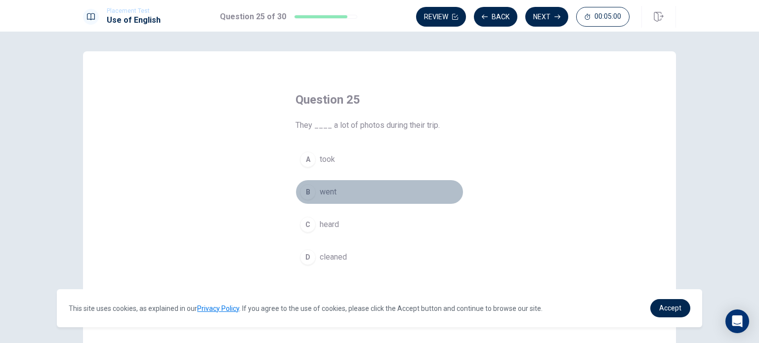
click at [308, 192] on div "B" at bounding box center [308, 192] width 16 height 16
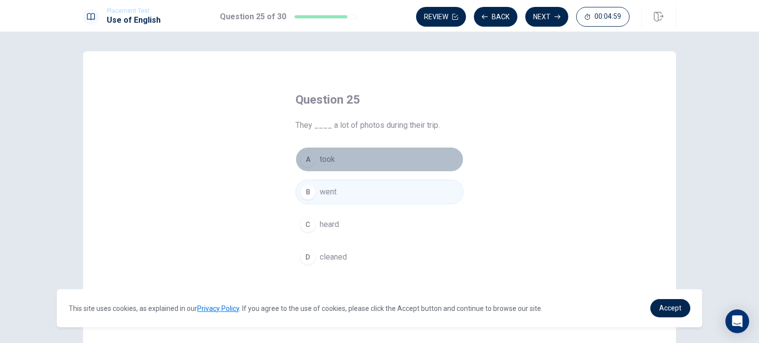
click at [308, 153] on div "A" at bounding box center [308, 160] width 16 height 16
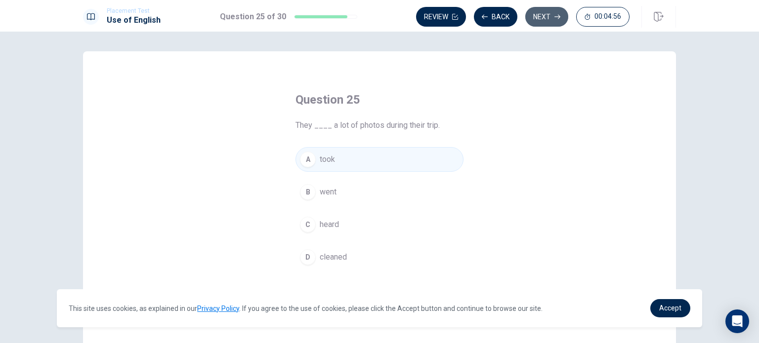
click at [540, 15] on button "Next" at bounding box center [546, 17] width 43 height 20
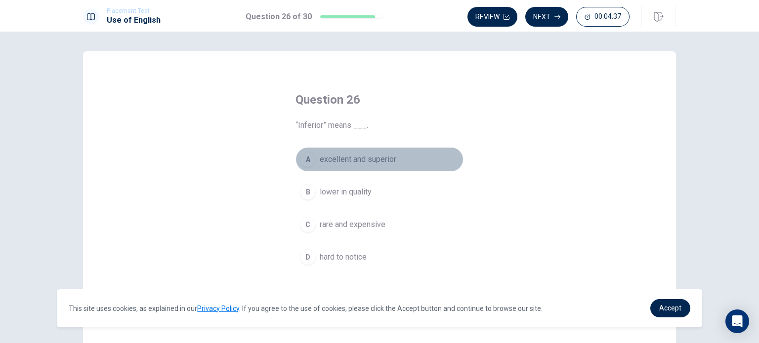
click at [303, 161] on div "A" at bounding box center [308, 160] width 16 height 16
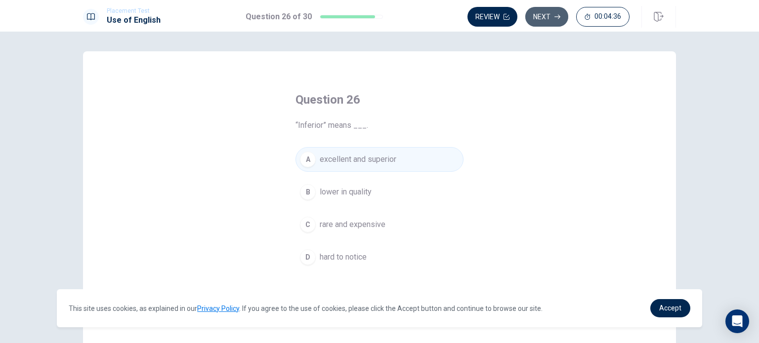
click at [550, 21] on button "Next" at bounding box center [546, 17] width 43 height 20
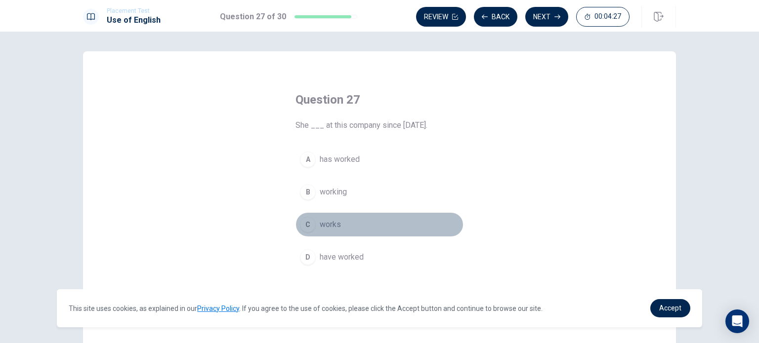
click at [307, 226] on div "C" at bounding box center [308, 225] width 16 height 16
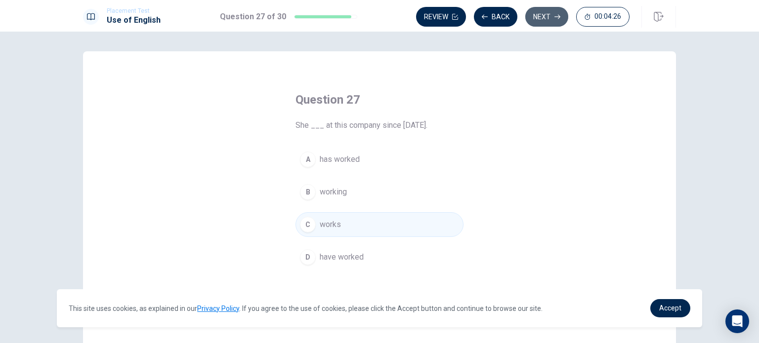
click at [543, 9] on button "Next" at bounding box center [546, 17] width 43 height 20
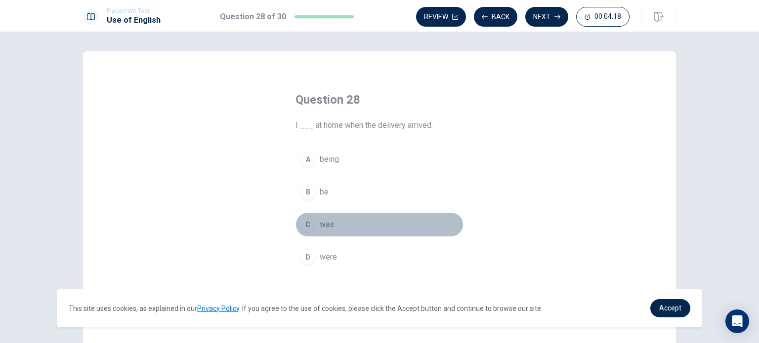
click at [306, 220] on div "C" at bounding box center [308, 225] width 16 height 16
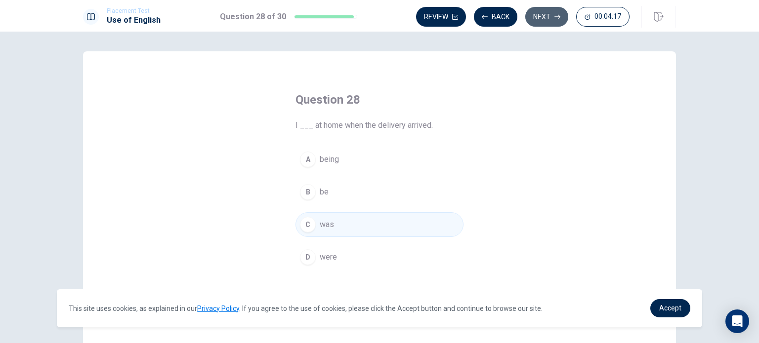
click at [543, 21] on button "Next" at bounding box center [546, 17] width 43 height 20
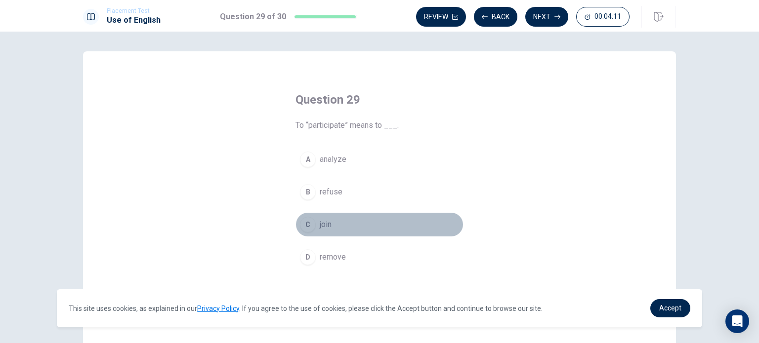
click at [299, 233] on button "C join" at bounding box center [380, 224] width 168 height 25
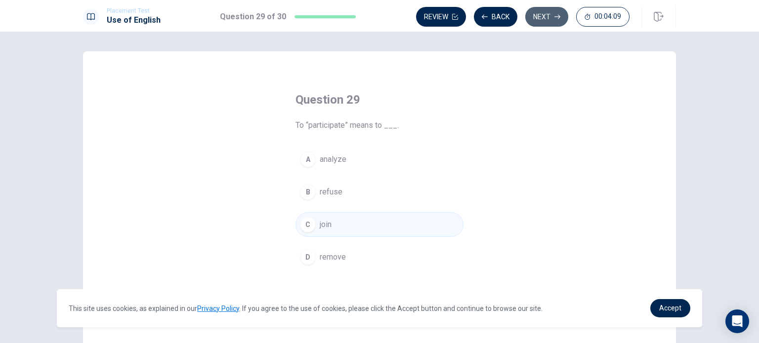
click at [551, 12] on button "Next" at bounding box center [546, 17] width 43 height 20
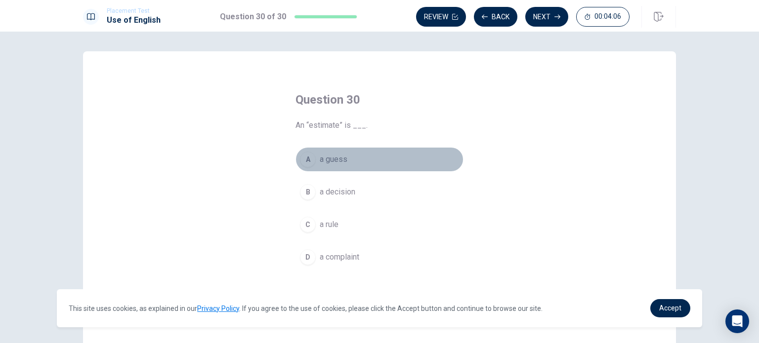
click at [307, 158] on div "A" at bounding box center [308, 160] width 16 height 16
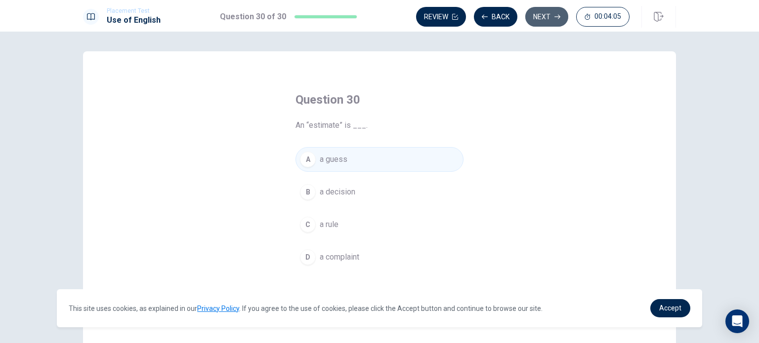
click at [548, 12] on button "Next" at bounding box center [546, 17] width 43 height 20
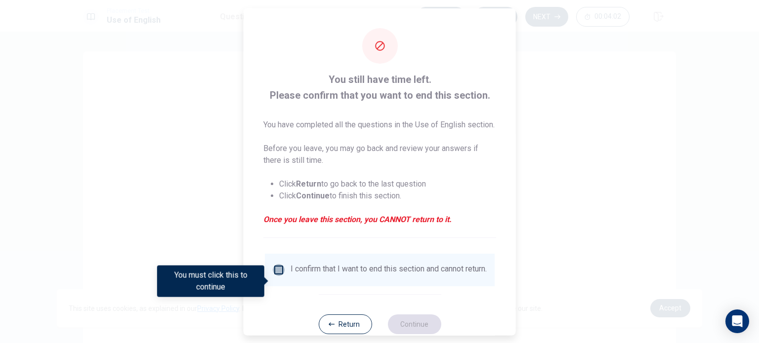
click at [281, 276] on input "You must click this to continue" at bounding box center [279, 270] width 12 height 12
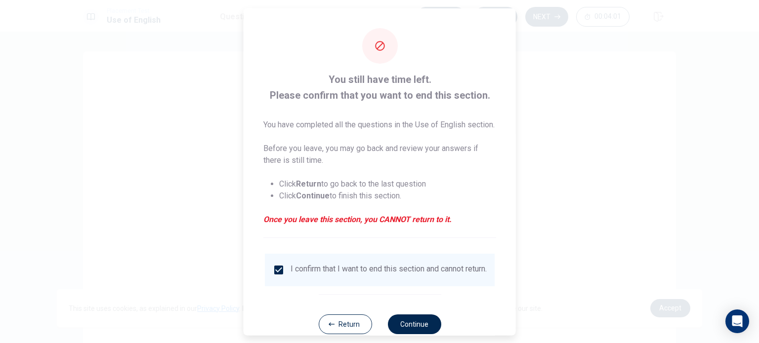
scroll to position [37, 0]
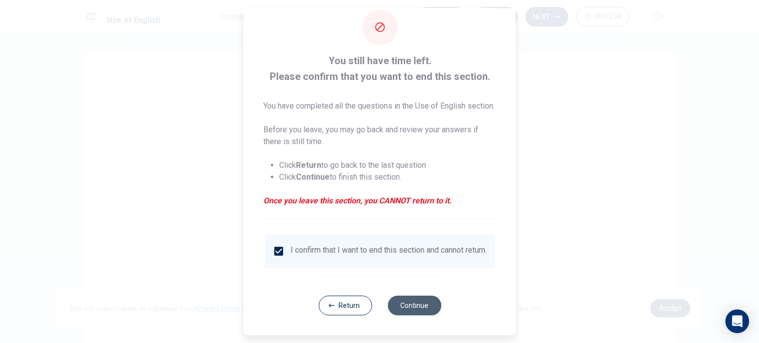
click at [409, 307] on button "Continue" at bounding box center [413, 306] width 53 height 20
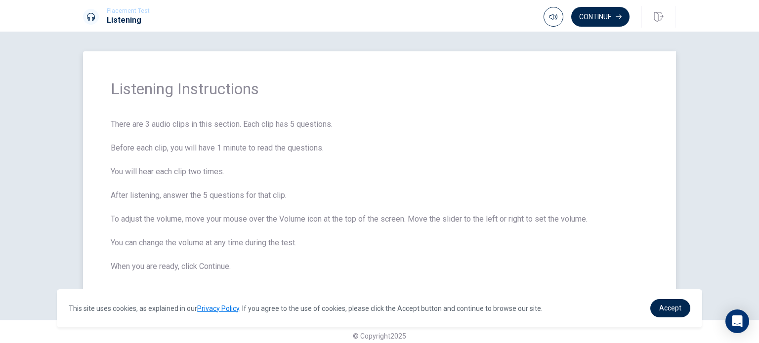
scroll to position [8, 0]
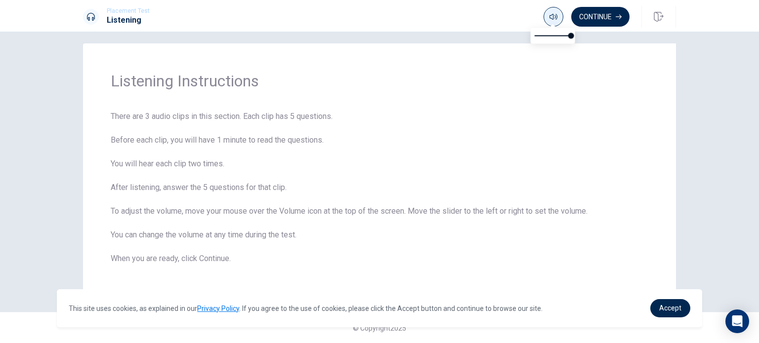
click at [551, 22] on span at bounding box center [553, 24] width 8 height 5
click at [551, 15] on icon "button" at bounding box center [554, 17] width 8 height 8
click at [591, 13] on button "Continue" at bounding box center [600, 17] width 58 height 20
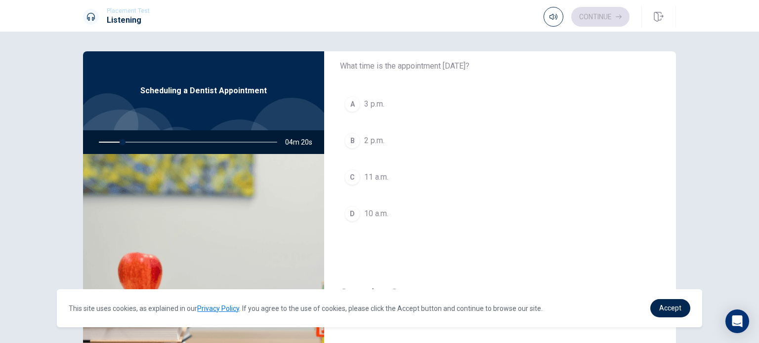
scroll to position [39, 0]
click at [553, 16] on icon "button" at bounding box center [554, 17] width 8 height 8
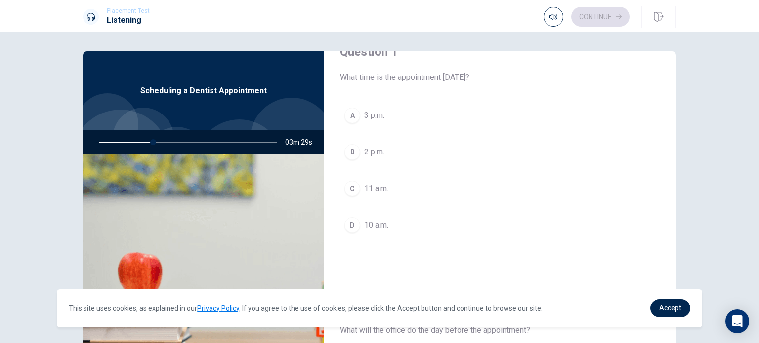
scroll to position [24, 0]
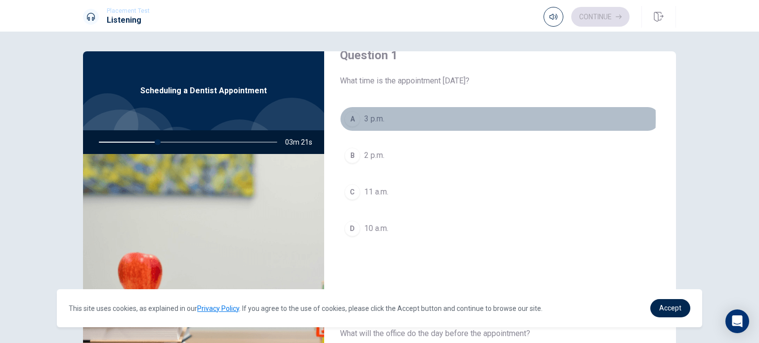
click at [346, 118] on div "A" at bounding box center [352, 119] width 16 height 16
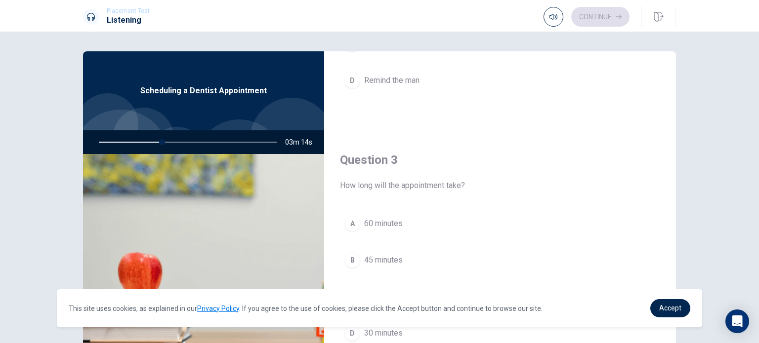
scroll to position [428, 0]
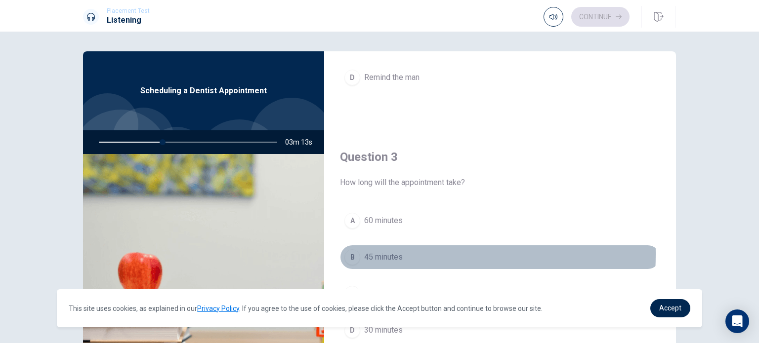
click at [348, 253] on div "B" at bounding box center [352, 258] width 16 height 16
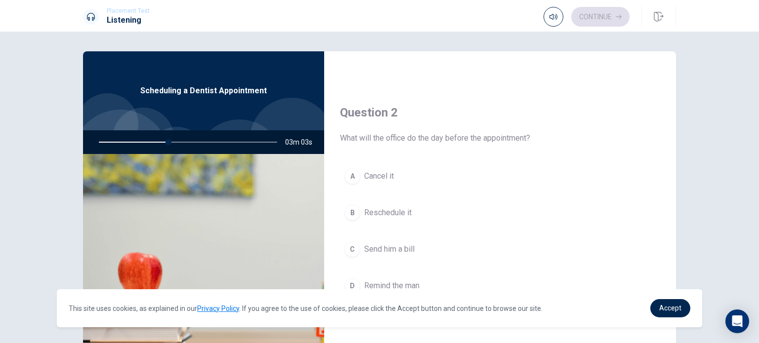
scroll to position [237, 0]
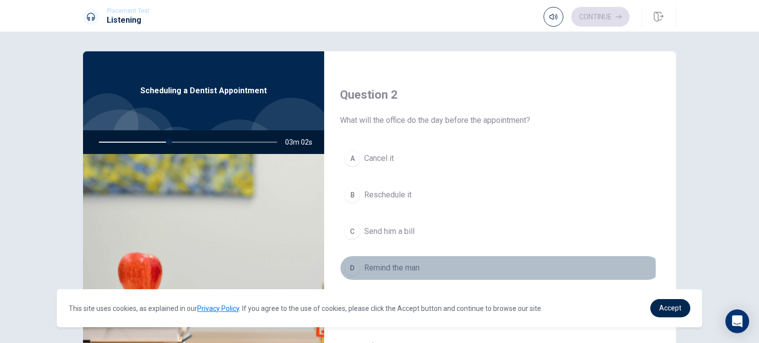
click at [358, 267] on button "D Remind the man" at bounding box center [500, 268] width 320 height 25
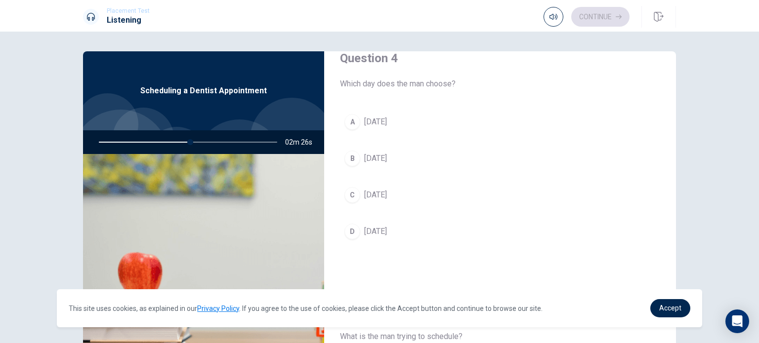
scroll to position [788, 0]
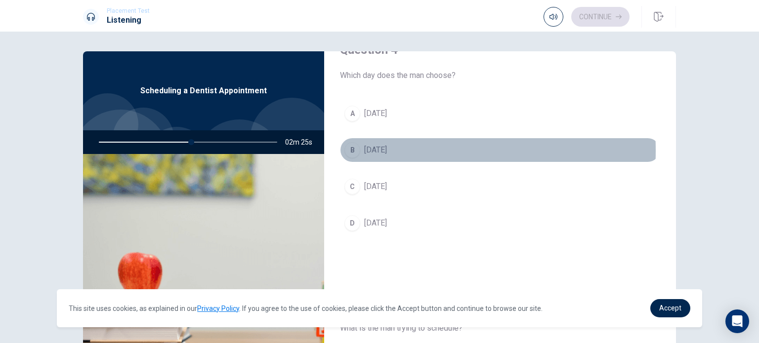
click at [351, 148] on div "B" at bounding box center [352, 150] width 16 height 16
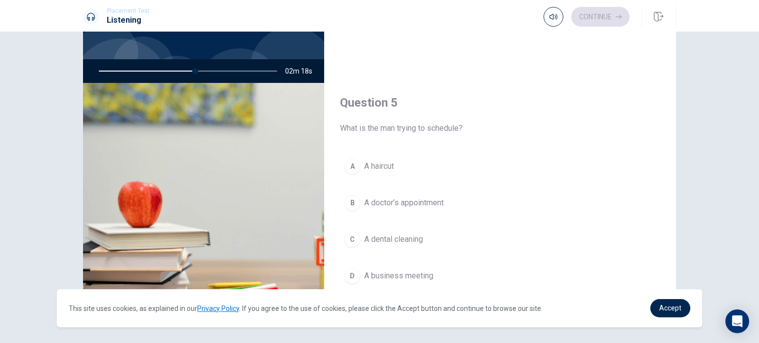
scroll to position [77, 0]
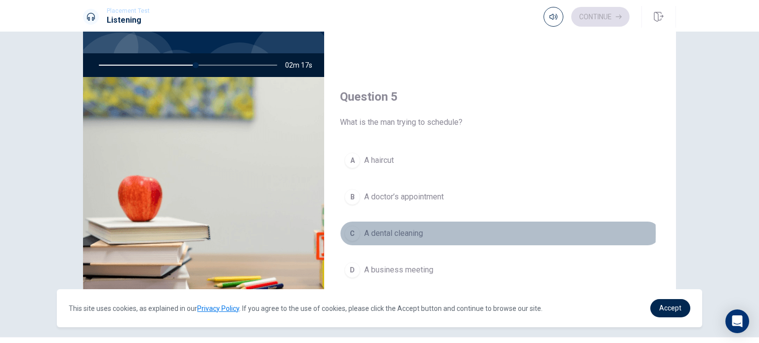
click at [348, 229] on div "C" at bounding box center [352, 234] width 16 height 16
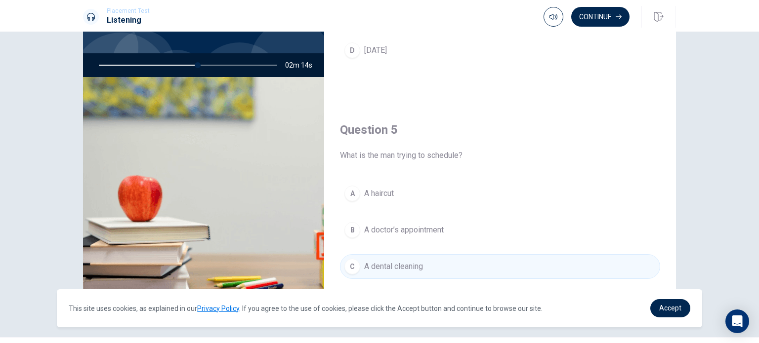
scroll to position [884, 0]
click at [216, 64] on div at bounding box center [186, 65] width 198 height 24
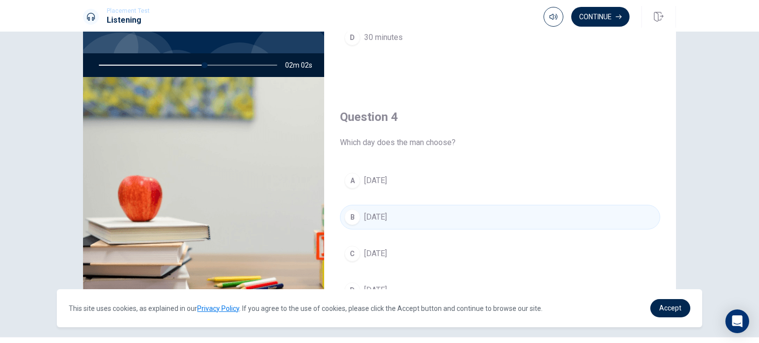
scroll to position [642, 0]
click at [607, 13] on button "Continue" at bounding box center [600, 17] width 58 height 20
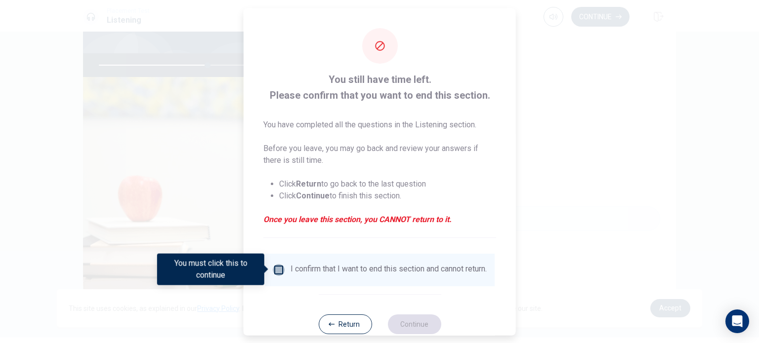
click at [278, 270] on input "You must click this to continue" at bounding box center [279, 270] width 12 height 12
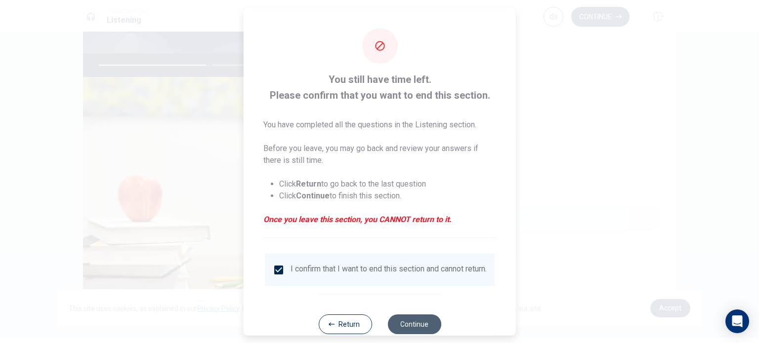
click at [414, 327] on button "Continue" at bounding box center [413, 324] width 53 height 20
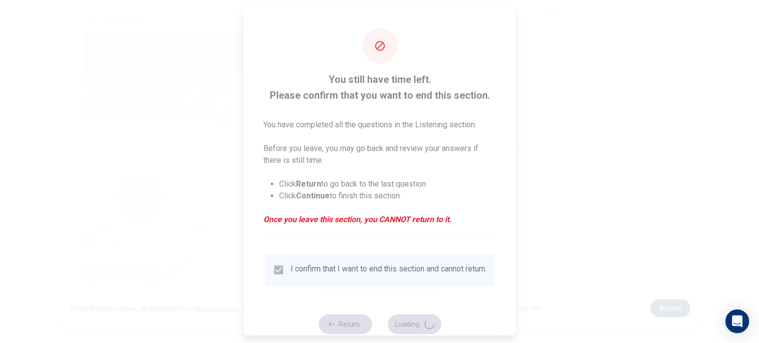
type input "63"
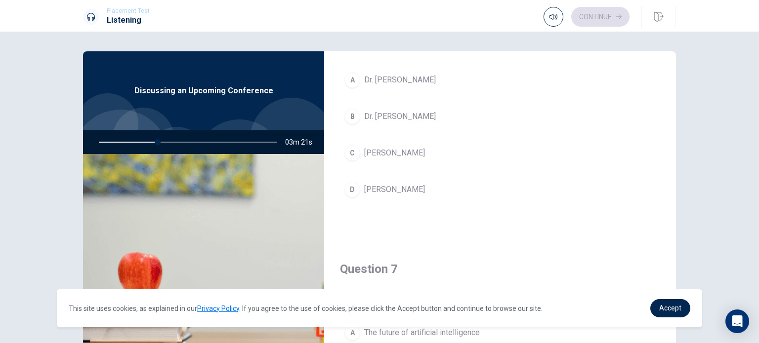
scroll to position [61, 0]
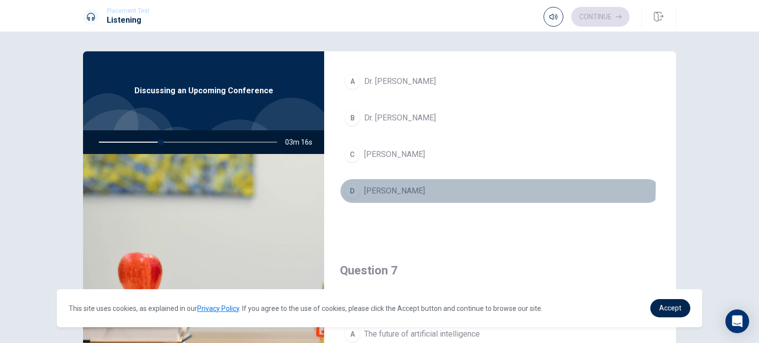
click at [349, 186] on div "D" at bounding box center [352, 191] width 16 height 16
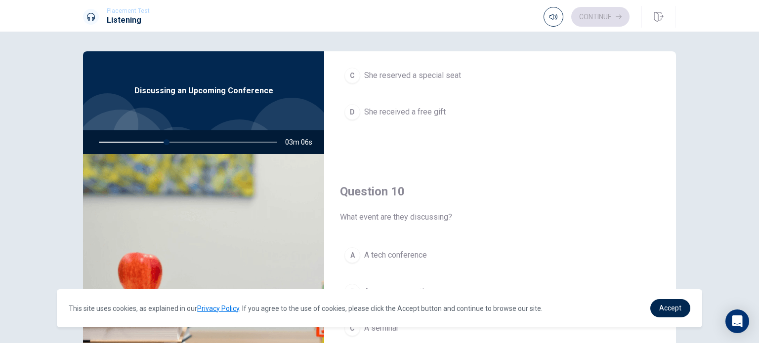
scroll to position [917, 0]
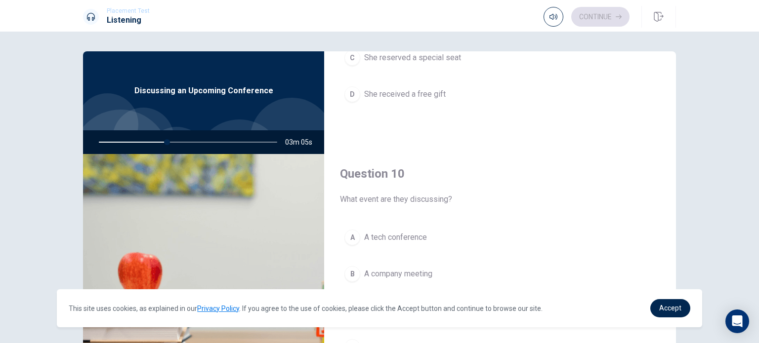
click at [352, 231] on div "A" at bounding box center [352, 238] width 16 height 16
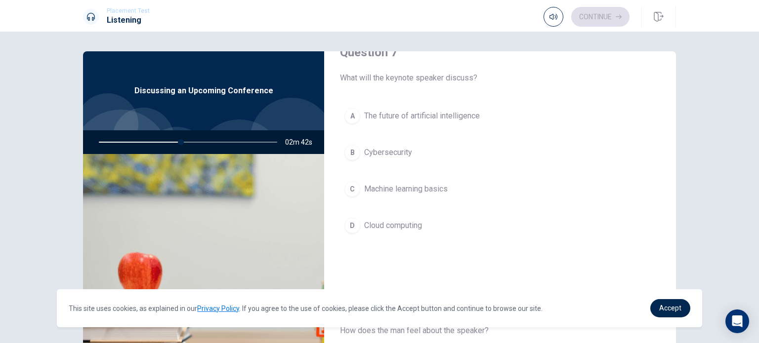
scroll to position [279, 0]
click at [352, 114] on div "A" at bounding box center [352, 117] width 16 height 16
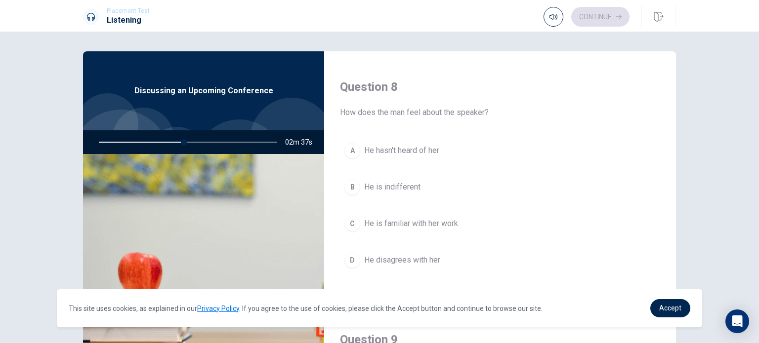
scroll to position [502, 0]
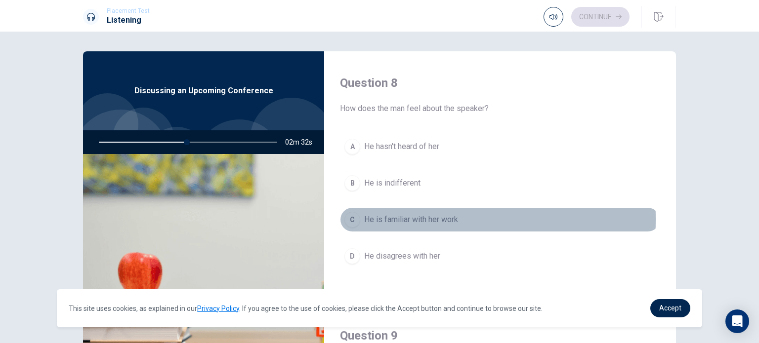
click at [345, 217] on div "C" at bounding box center [352, 220] width 16 height 16
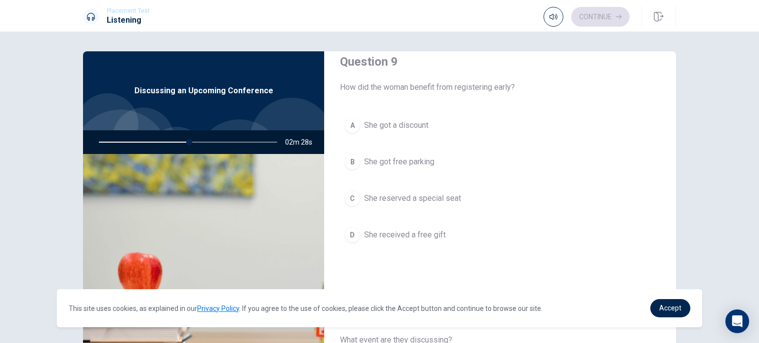
scroll to position [775, 0]
click at [351, 119] on div "A" at bounding box center [352, 127] width 16 height 16
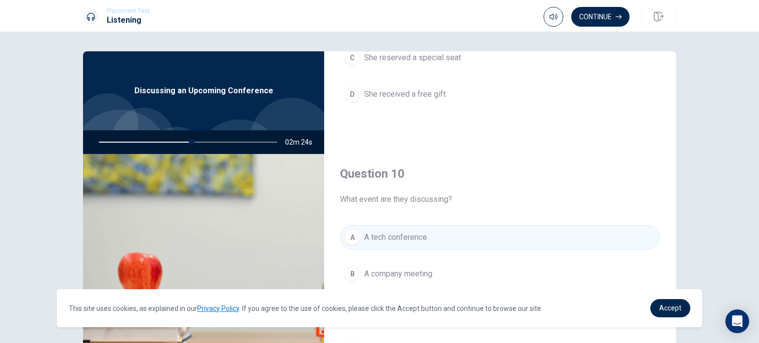
scroll to position [103, 0]
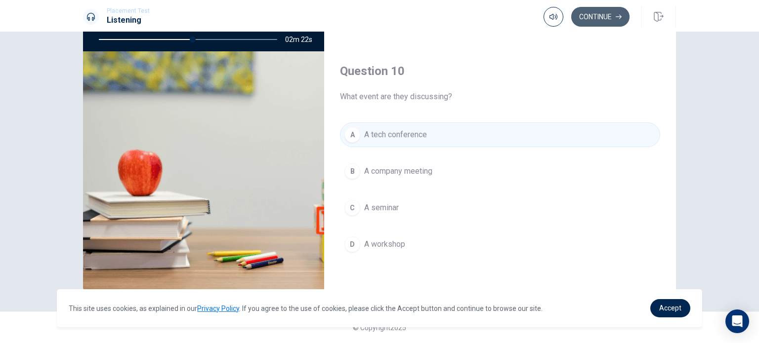
click at [607, 15] on button "Continue" at bounding box center [600, 17] width 58 height 20
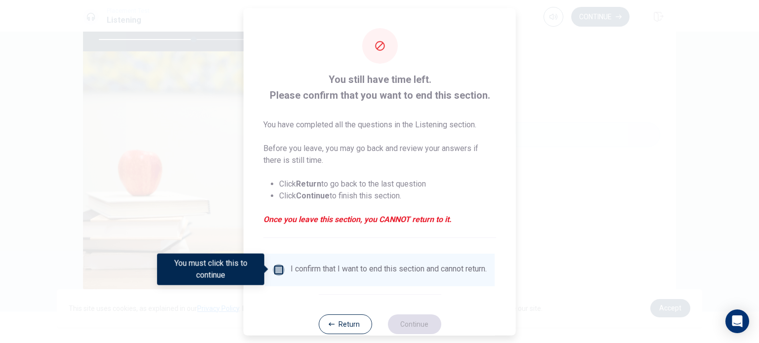
click at [277, 274] on input "You must click this to continue" at bounding box center [279, 270] width 12 height 12
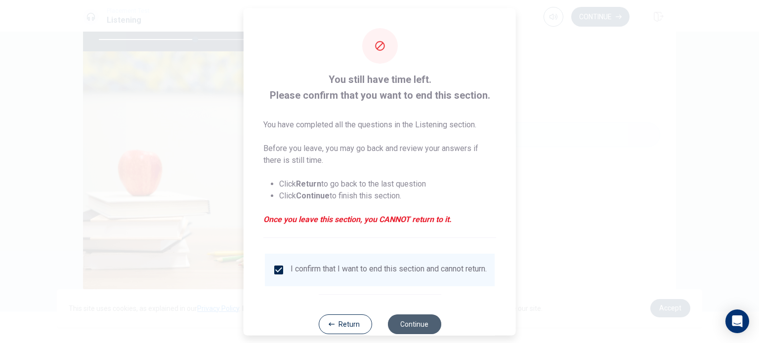
click at [427, 330] on button "Continue" at bounding box center [413, 324] width 53 height 20
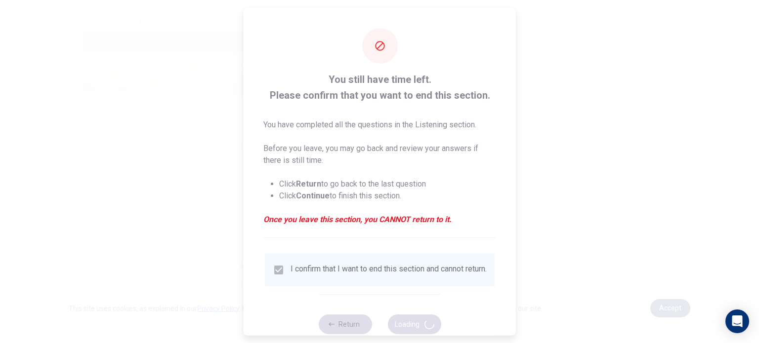
type input "55"
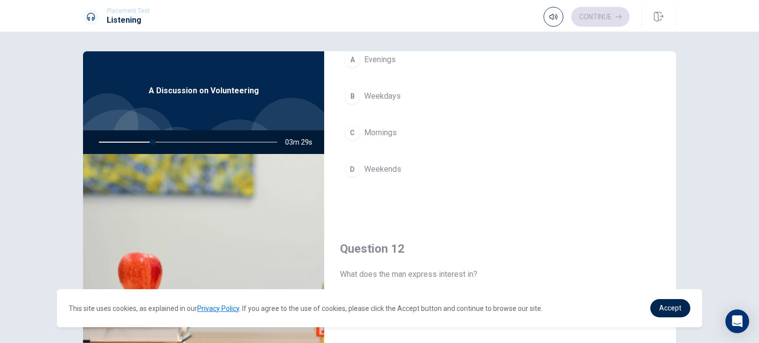
scroll to position [88, 0]
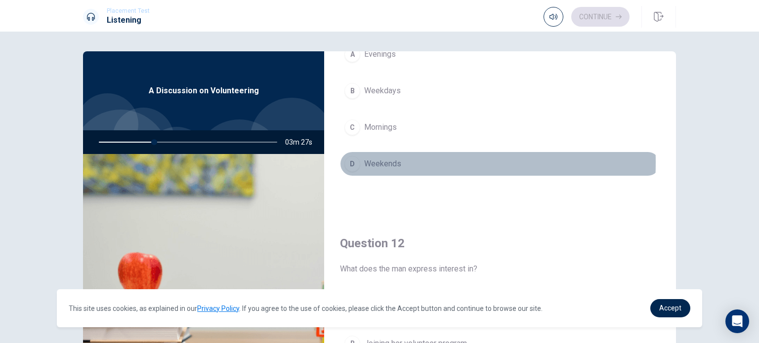
click at [353, 162] on div "D" at bounding box center [352, 164] width 16 height 16
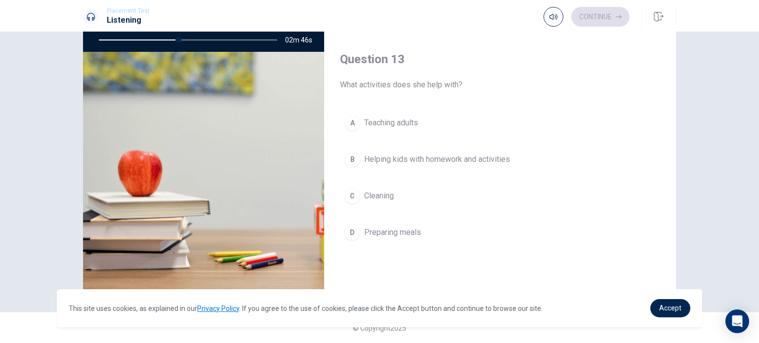
scroll to position [423, 0]
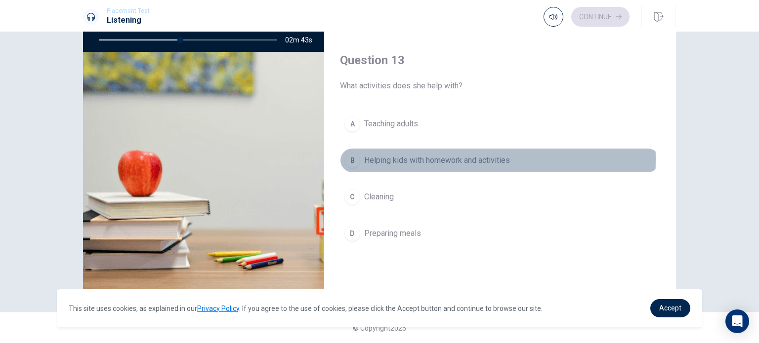
click at [351, 157] on div "B" at bounding box center [352, 161] width 16 height 16
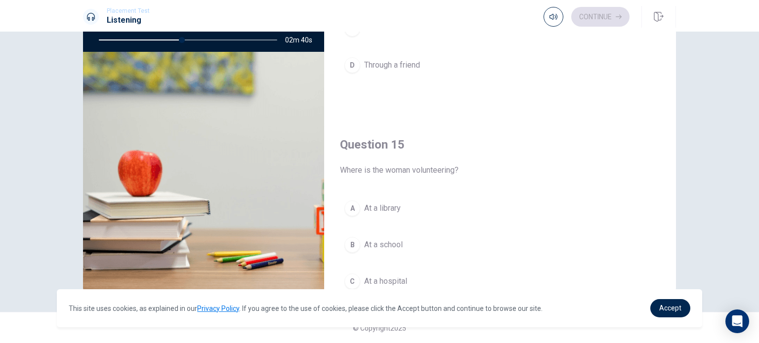
scroll to position [917, 0]
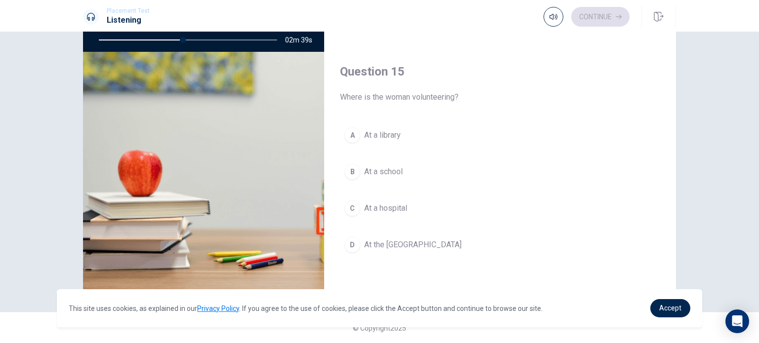
click at [353, 240] on div "D" at bounding box center [352, 245] width 16 height 16
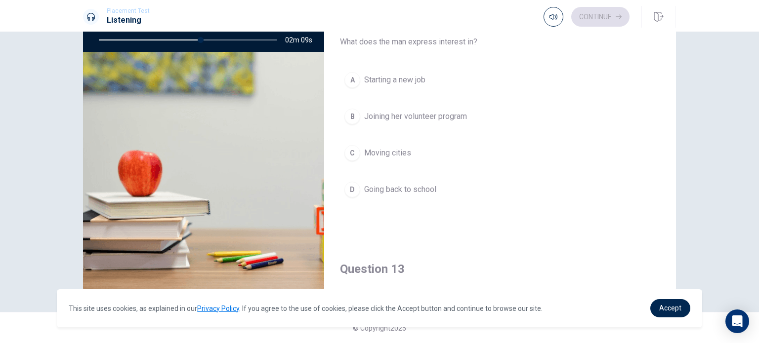
scroll to position [214, 0]
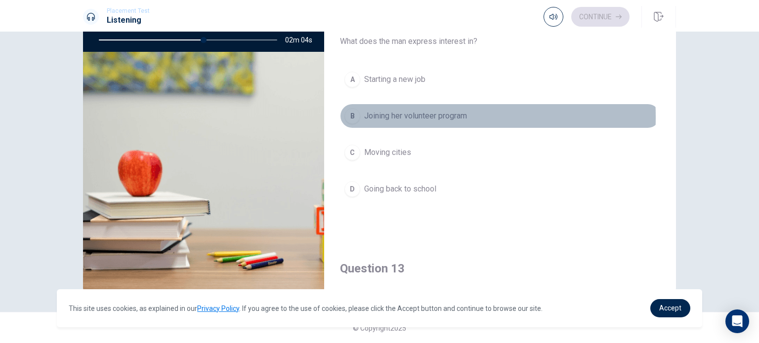
click at [353, 116] on div "B" at bounding box center [352, 116] width 16 height 16
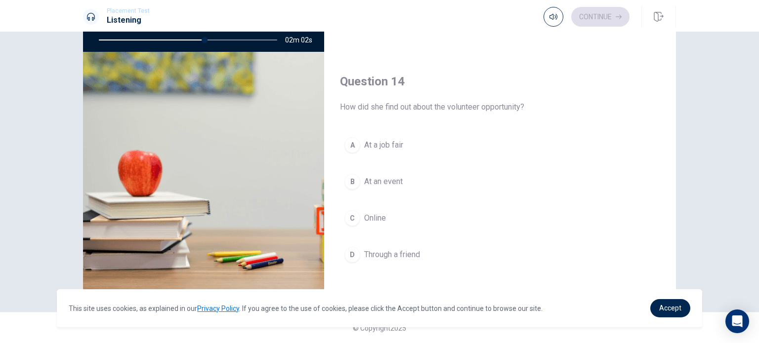
scroll to position [672, 0]
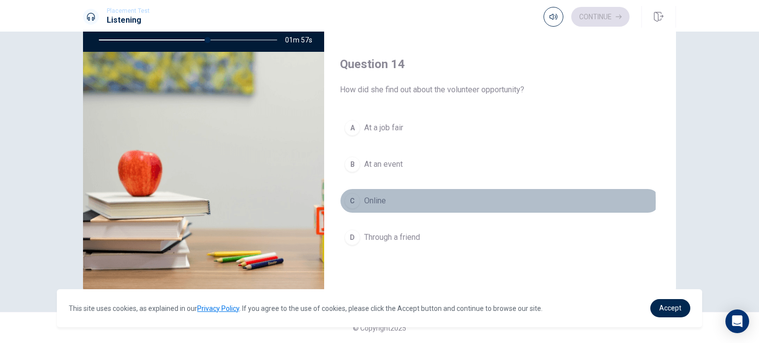
click at [350, 199] on div "C" at bounding box center [352, 201] width 16 height 16
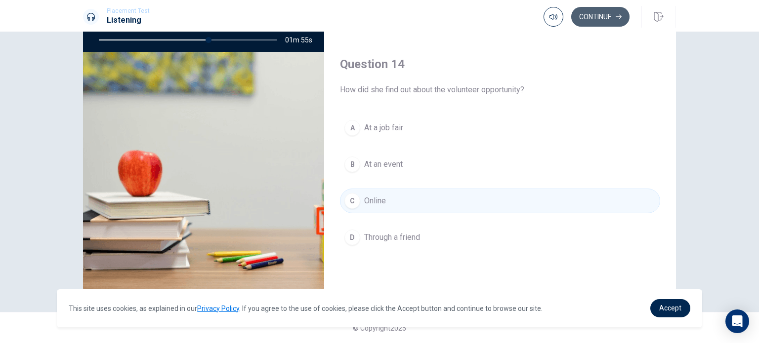
click at [588, 17] on button "Continue" at bounding box center [600, 17] width 58 height 20
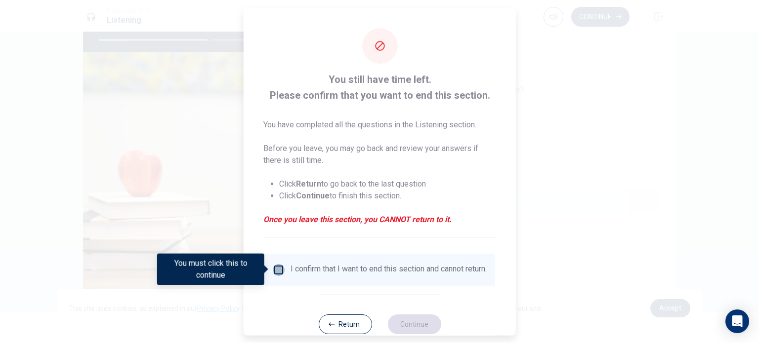
click at [279, 264] on input "You must click this to continue" at bounding box center [279, 270] width 12 height 12
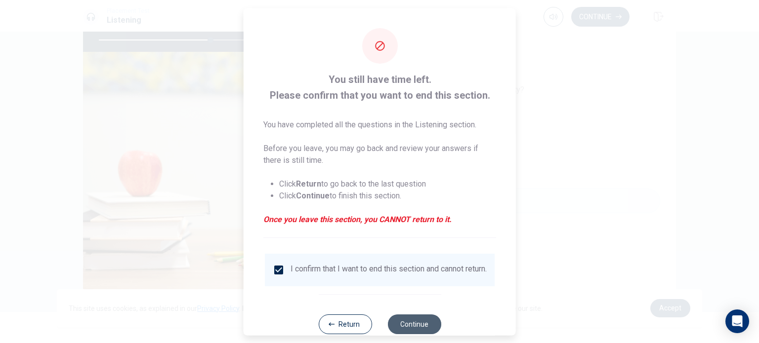
click at [413, 321] on button "Continue" at bounding box center [413, 324] width 53 height 20
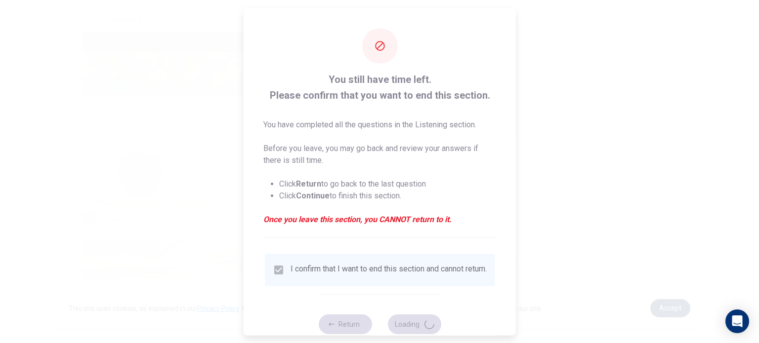
type input "64"
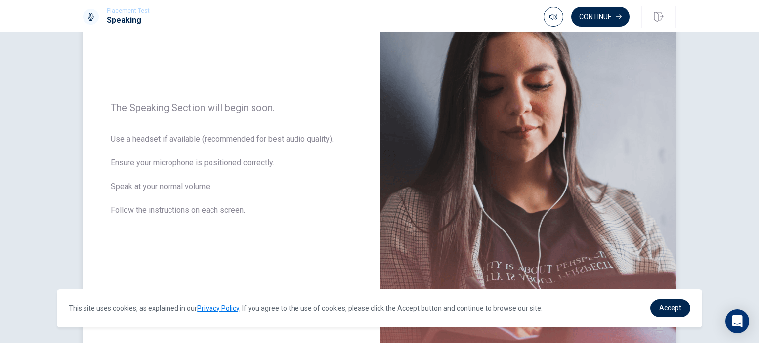
scroll to position [190, 0]
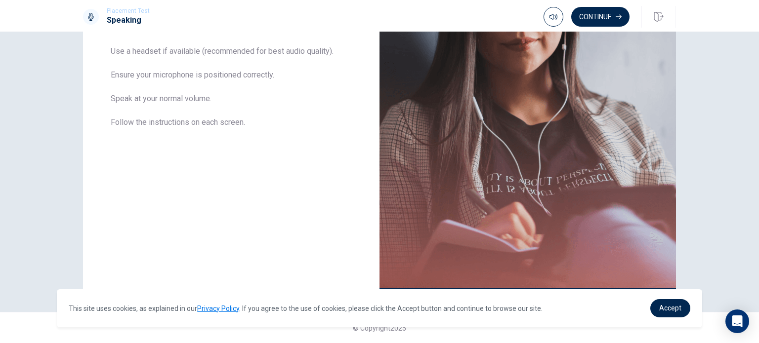
click at [686, 129] on div "The Speaking Section will begin soon. Use a headset if available (recommended f…" at bounding box center [379, 77] width 625 height 431
click at [603, 20] on button "Continue" at bounding box center [600, 17] width 58 height 20
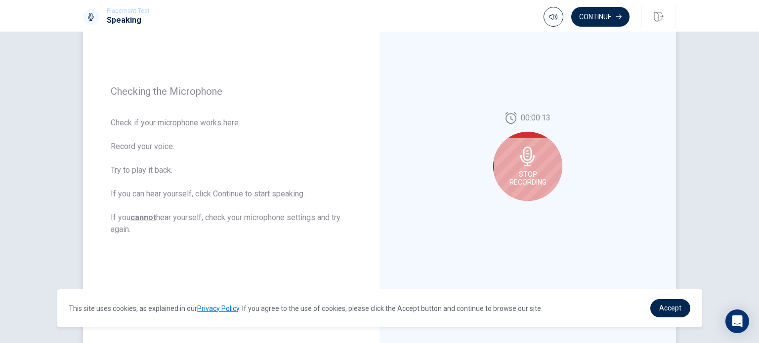
scroll to position [105, 0]
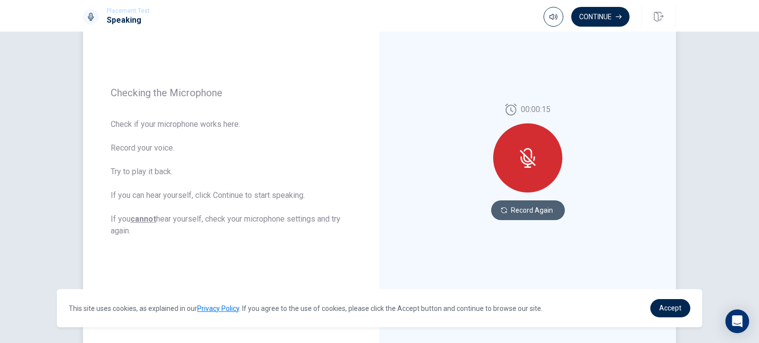
click at [508, 211] on button "Record Again" at bounding box center [528, 211] width 74 height 20
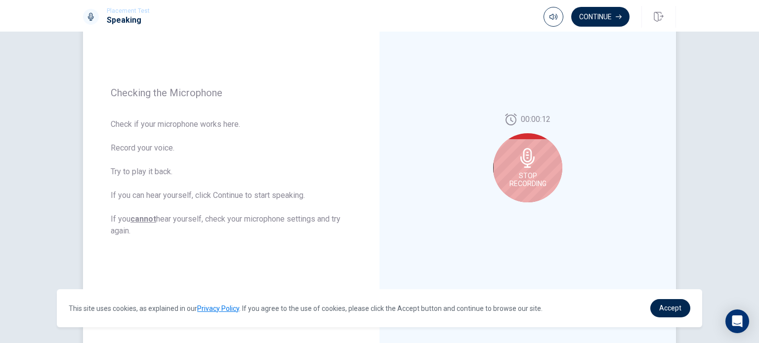
click at [523, 180] on span "Stop Recording" at bounding box center [527, 180] width 37 height 16
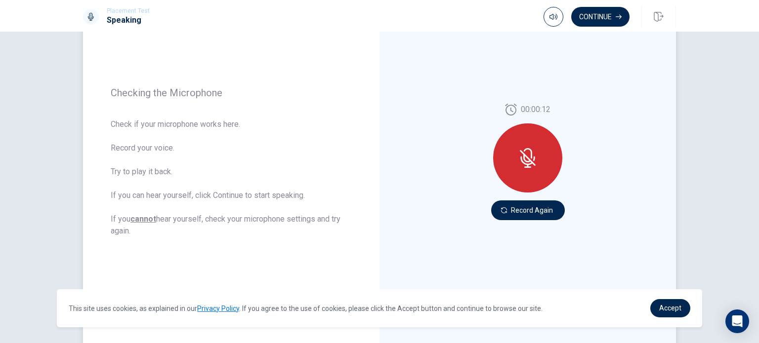
click at [520, 174] on div at bounding box center [527, 158] width 69 height 69
click at [503, 215] on button "Record Again" at bounding box center [528, 211] width 74 height 20
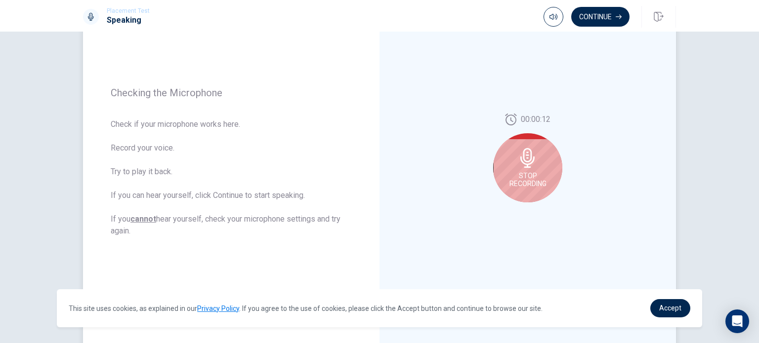
click at [520, 187] on span "Stop Recording" at bounding box center [527, 180] width 37 height 16
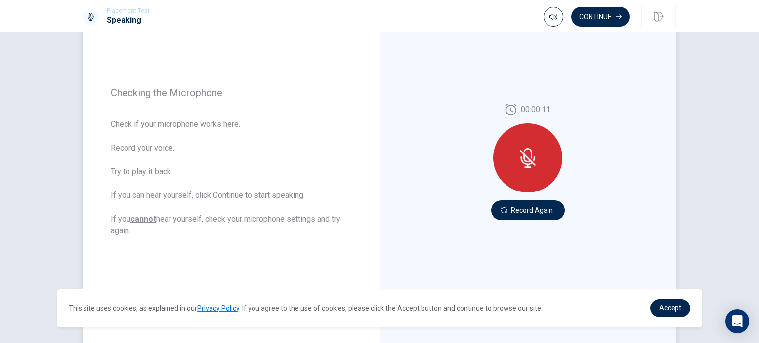
click at [519, 169] on div at bounding box center [527, 158] width 69 height 69
click at [513, 201] on button "Record Again" at bounding box center [528, 211] width 74 height 20
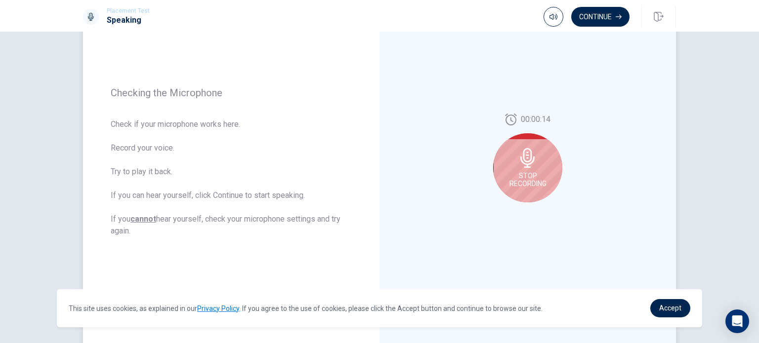
click at [525, 181] on span "Stop Recording" at bounding box center [527, 180] width 37 height 16
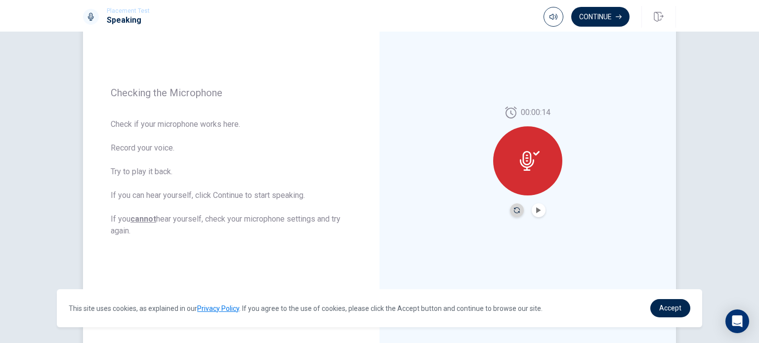
click at [515, 210] on icon "Record Again" at bounding box center [517, 211] width 6 height 6
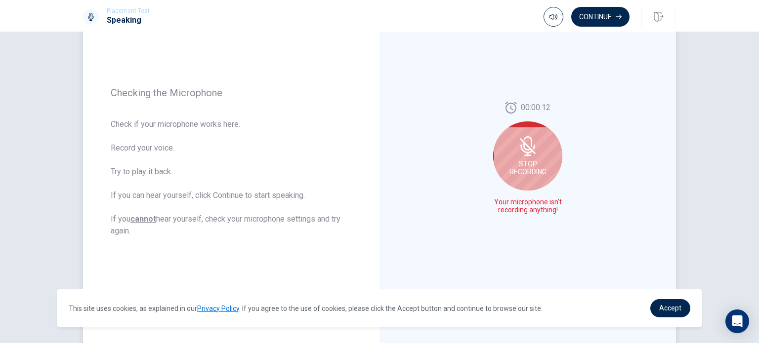
click at [532, 176] on div "Stop Recording" at bounding box center [527, 156] width 69 height 69
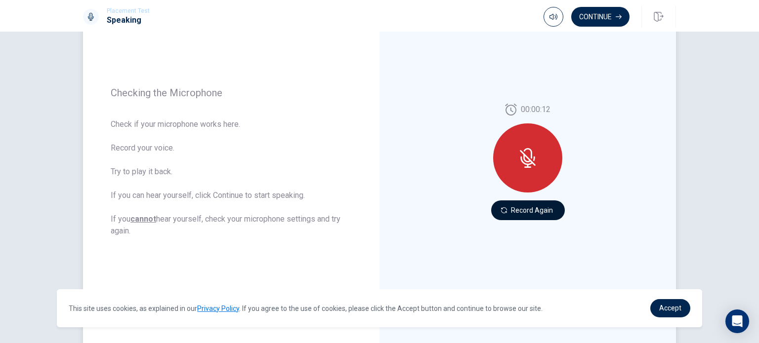
drag, startPoint x: 575, startPoint y: 211, endPoint x: 532, endPoint y: 212, distance: 43.5
click at [532, 212] on div "00:00:12 Record Again" at bounding box center [528, 162] width 296 height 431
click at [532, 212] on button "Record Again" at bounding box center [528, 211] width 74 height 20
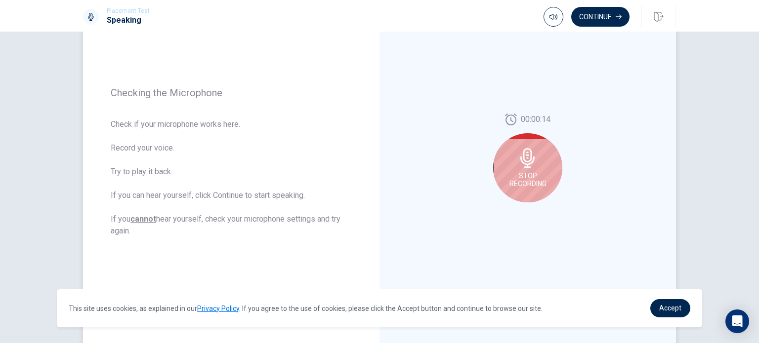
click at [531, 191] on div "Stop Recording" at bounding box center [527, 167] width 69 height 69
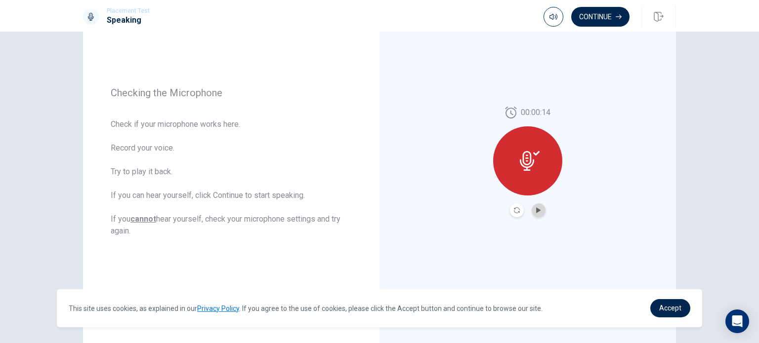
click at [534, 217] on button "Play Audio" at bounding box center [539, 211] width 14 height 14
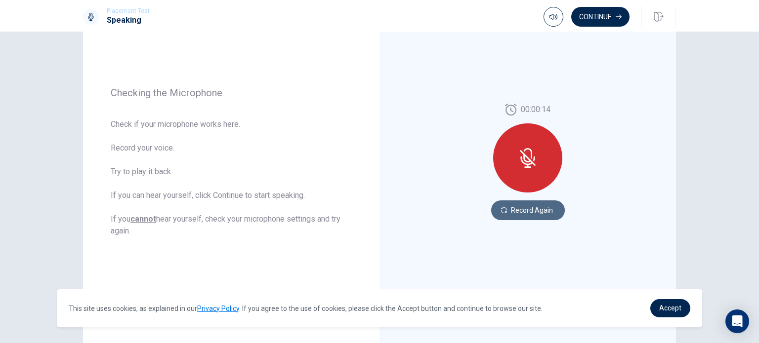
click at [516, 209] on button "Record Again" at bounding box center [528, 211] width 74 height 20
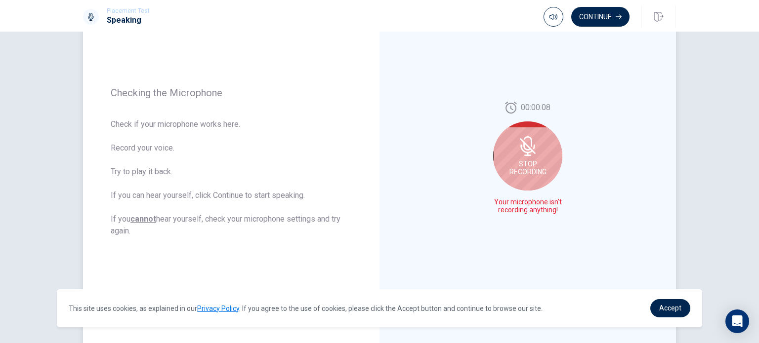
click at [535, 164] on span "Stop Recording" at bounding box center [527, 168] width 37 height 16
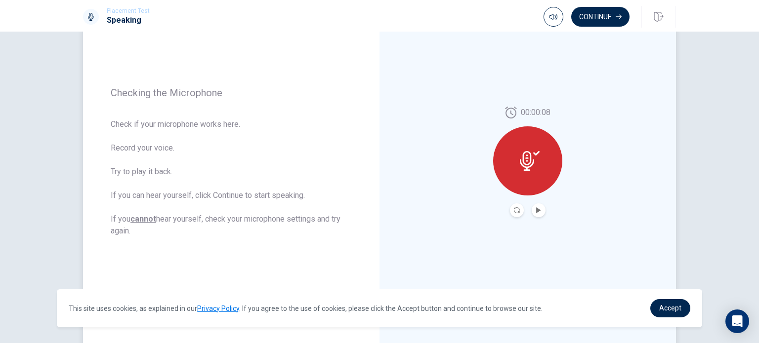
click at [536, 177] on div at bounding box center [527, 161] width 69 height 69
click at [535, 205] on button "Play Audio" at bounding box center [539, 211] width 14 height 14
click at [536, 209] on icon "Pause Audio" at bounding box center [538, 211] width 5 height 6
click at [536, 209] on icon "Play Audio" at bounding box center [538, 211] width 4 height 6
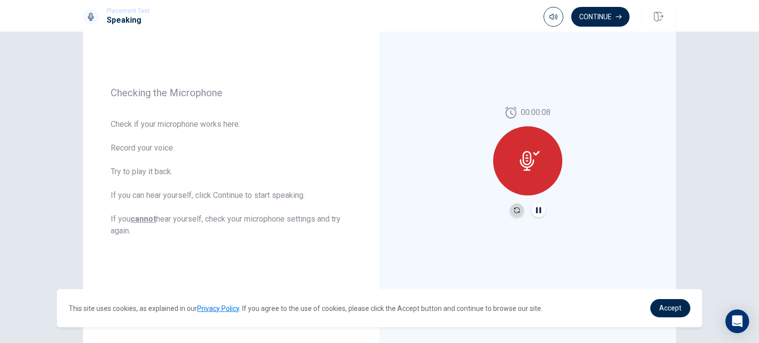
click at [514, 208] on icon "Record Again" at bounding box center [517, 211] width 6 height 6
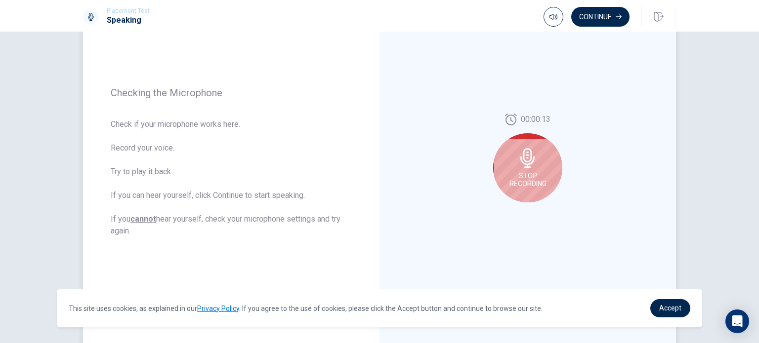
click at [520, 197] on div "Stop Recording" at bounding box center [527, 167] width 69 height 69
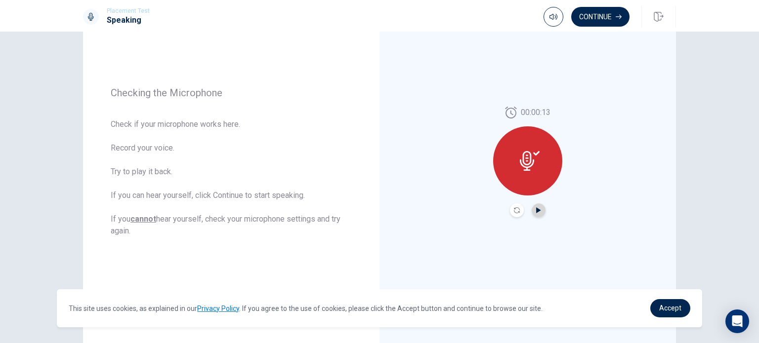
click at [536, 210] on icon "Play Audio" at bounding box center [538, 211] width 4 height 6
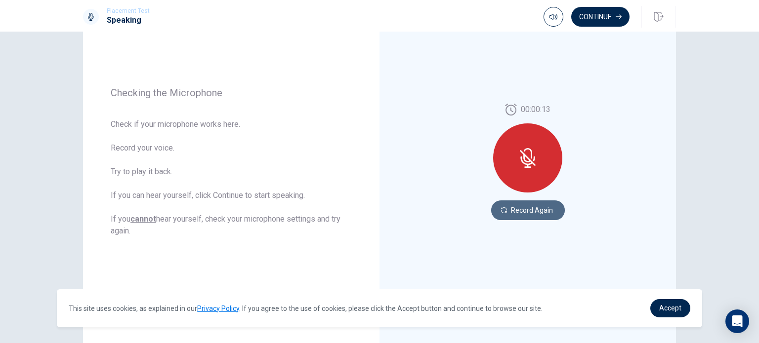
click at [536, 210] on button "Record Again" at bounding box center [528, 211] width 74 height 20
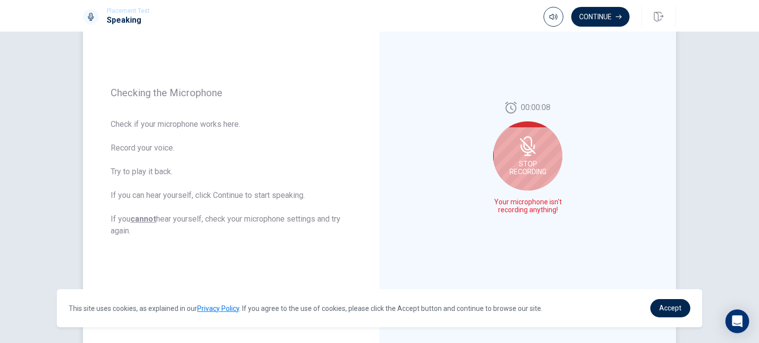
click at [543, 163] on span "Stop Recording" at bounding box center [527, 168] width 37 height 16
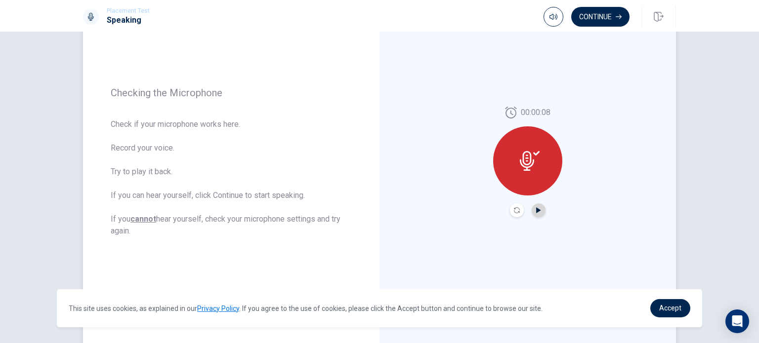
click at [536, 211] on icon "Play Audio" at bounding box center [538, 211] width 4 height 6
click at [536, 211] on icon "Pause Audio" at bounding box center [538, 211] width 5 height 6
click at [536, 211] on icon "Play Audio" at bounding box center [538, 211] width 4 height 6
click at [534, 171] on div at bounding box center [527, 161] width 69 height 69
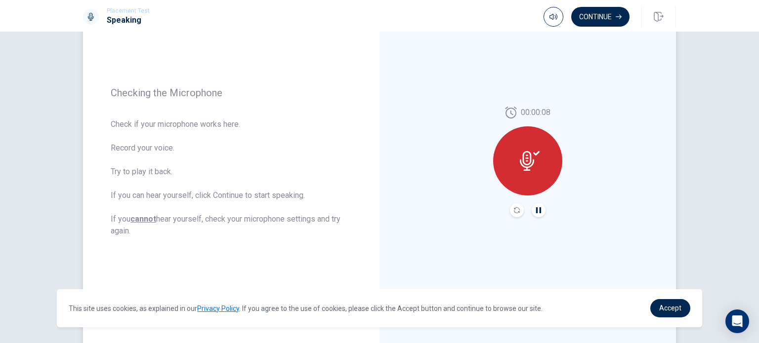
click at [532, 155] on icon at bounding box center [530, 161] width 20 height 20
click at [514, 215] on button "Record Again" at bounding box center [517, 211] width 14 height 14
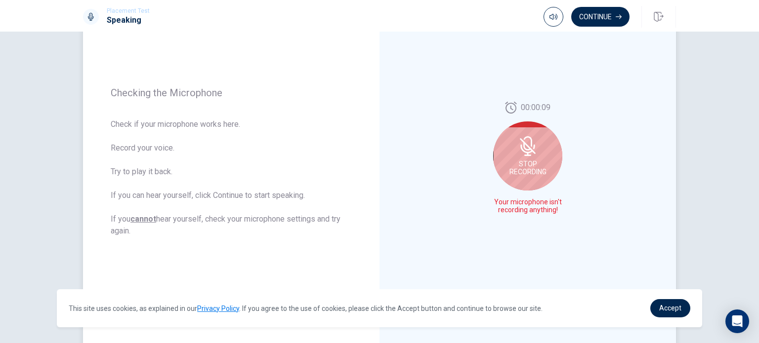
click at [526, 163] on span "Stop Recording" at bounding box center [527, 168] width 37 height 16
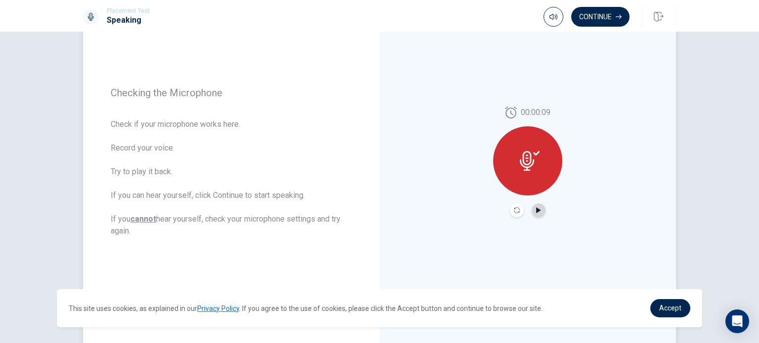
click at [536, 208] on icon "Play Audio" at bounding box center [539, 211] width 6 height 6
click at [536, 208] on icon "Pause Audio" at bounding box center [539, 211] width 6 height 6
click at [573, 227] on div "00:00:09" at bounding box center [528, 162] width 296 height 431
click at [552, 118] on div "00:00:09" at bounding box center [527, 162] width 69 height 111
click at [514, 208] on icon "Record Again" at bounding box center [517, 211] width 6 height 6
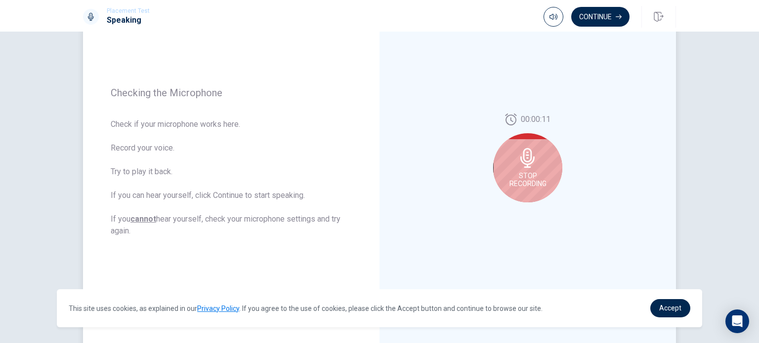
click at [524, 181] on span "Stop Recording" at bounding box center [527, 180] width 37 height 16
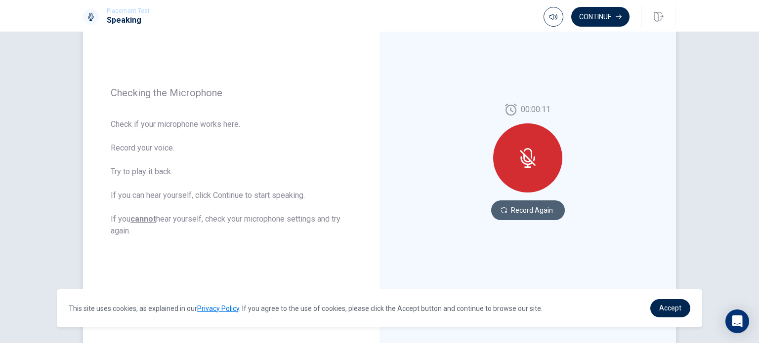
click at [538, 212] on button "Record Again" at bounding box center [528, 211] width 74 height 20
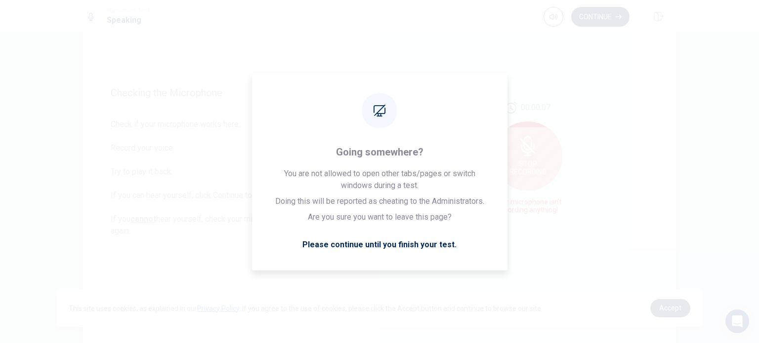
click at [670, 305] on span "Accept" at bounding box center [670, 308] width 22 height 8
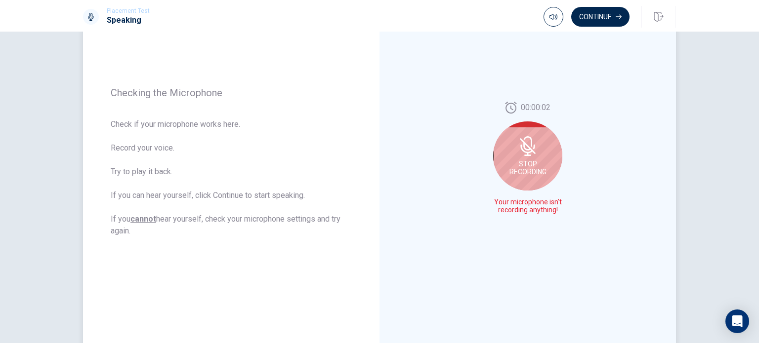
click at [542, 168] on span "Stop Recording" at bounding box center [527, 168] width 37 height 16
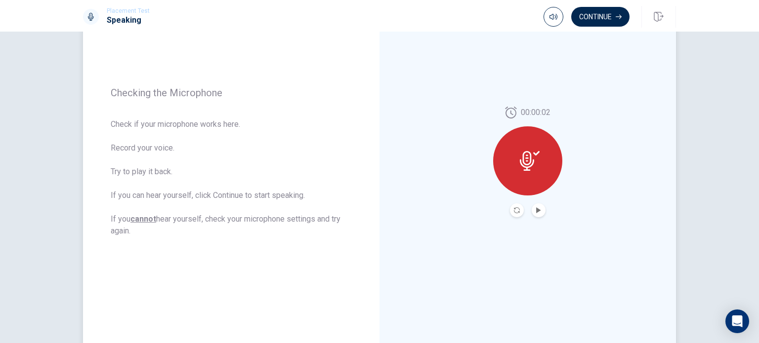
click at [518, 209] on button "Record Again" at bounding box center [517, 211] width 14 height 14
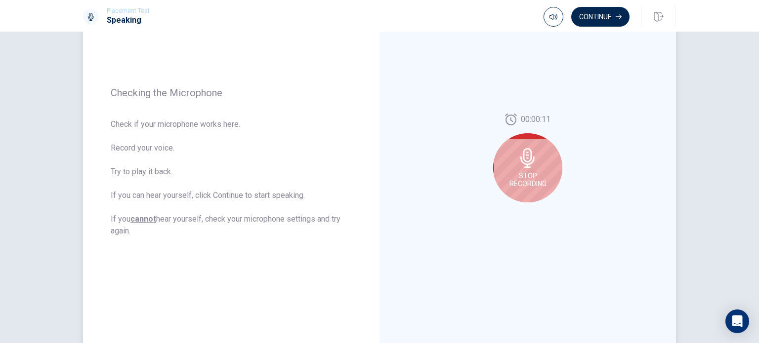
click at [526, 179] on span "Stop Recording" at bounding box center [527, 180] width 37 height 16
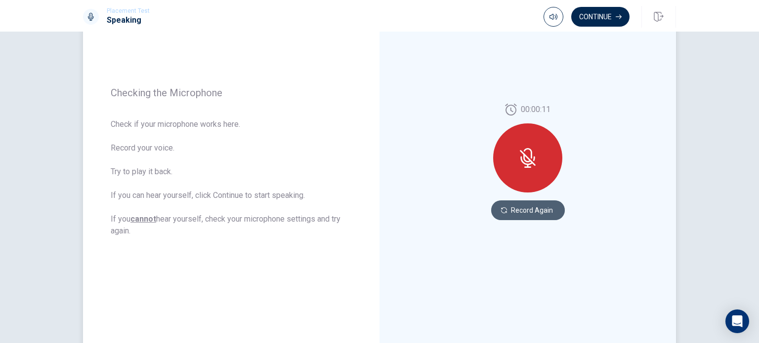
click at [540, 209] on button "Record Again" at bounding box center [528, 211] width 74 height 20
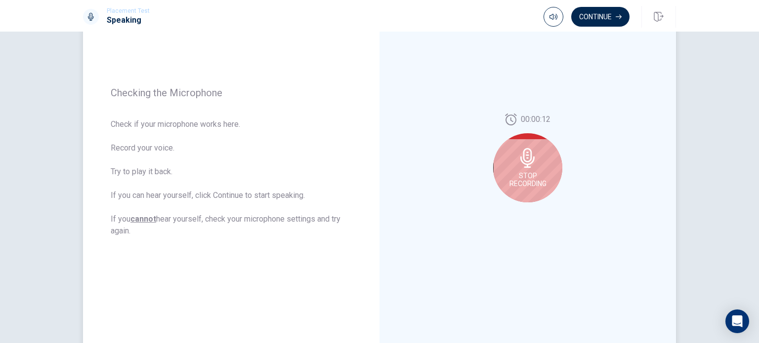
click at [542, 168] on div "Stop Recording" at bounding box center [527, 167] width 69 height 69
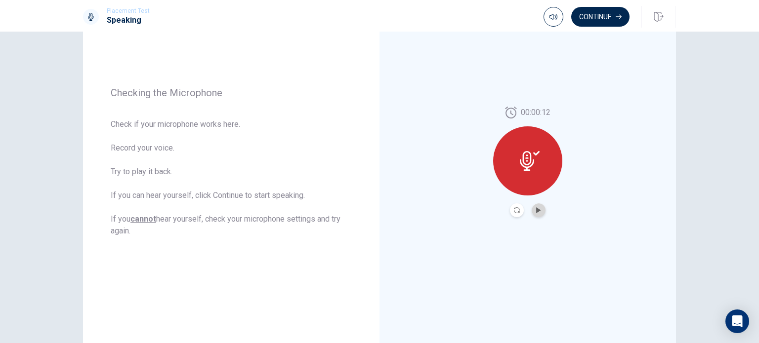
click at [539, 216] on button "Play Audio" at bounding box center [539, 211] width 14 height 14
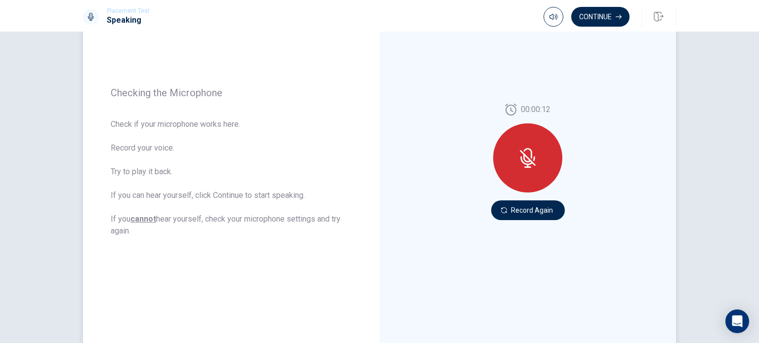
click at [570, 252] on div "00:00:12 Record Again" at bounding box center [528, 162] width 296 height 431
click at [526, 214] on button "Record Again" at bounding box center [528, 211] width 74 height 20
click at [556, 15] on icon "button" at bounding box center [554, 17] width 8 height 8
click at [597, 106] on div "00:00:15 Record Again" at bounding box center [528, 162] width 296 height 431
click at [528, 205] on button "Record Again" at bounding box center [528, 211] width 74 height 20
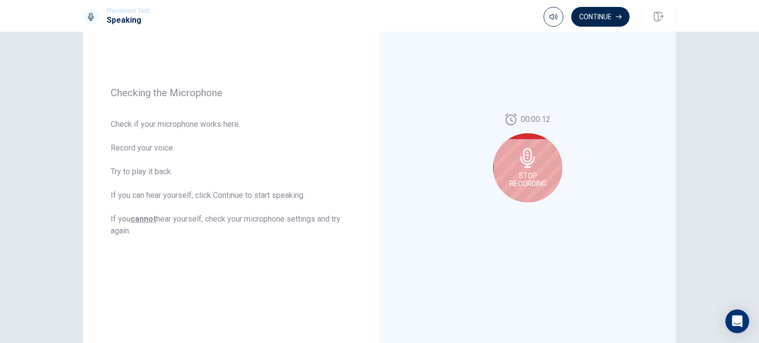
click at [529, 180] on span "Stop Recording" at bounding box center [527, 180] width 37 height 16
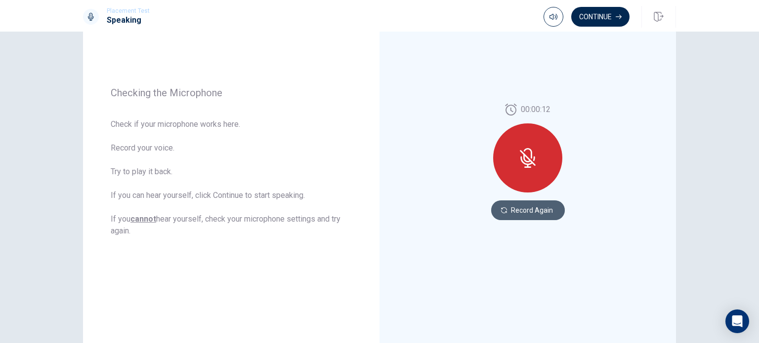
click at [534, 211] on button "Record Again" at bounding box center [528, 211] width 74 height 20
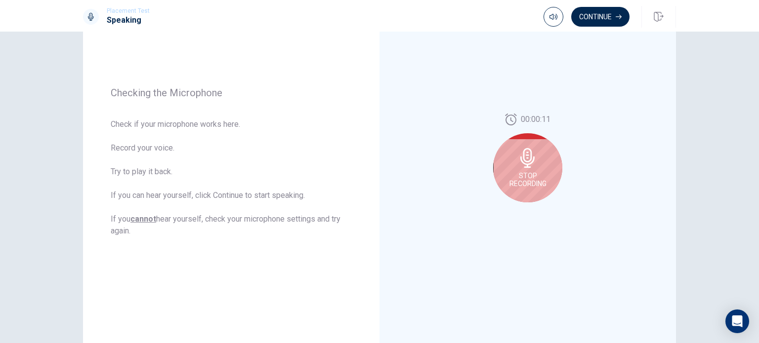
click at [540, 156] on div "Stop Recording" at bounding box center [527, 167] width 69 height 69
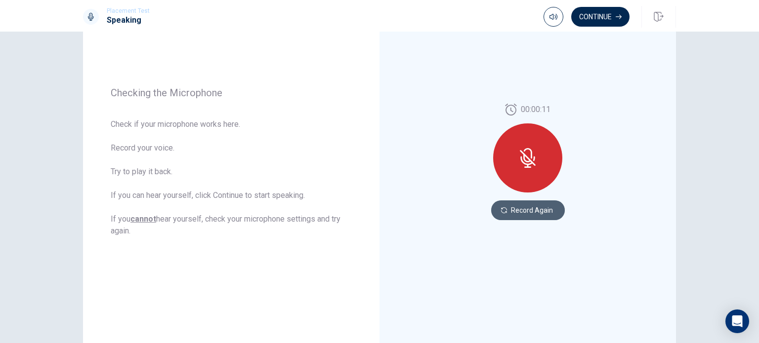
click at [544, 208] on button "Record Again" at bounding box center [528, 211] width 74 height 20
click at [525, 209] on button "Record Again" at bounding box center [528, 211] width 74 height 20
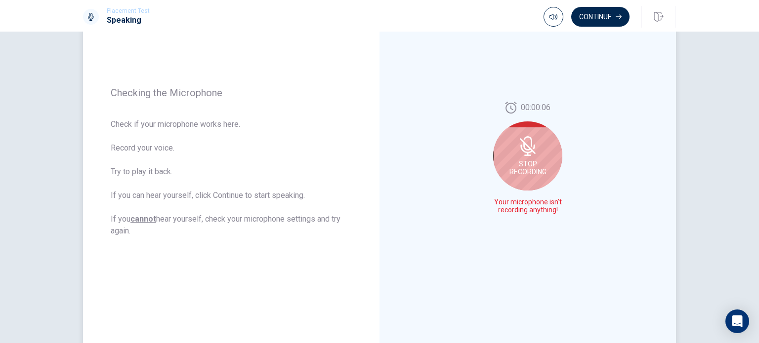
click at [570, 227] on div "00:00:06 Stop Recording Your microphone isn't recording anything!" at bounding box center [528, 162] width 296 height 431
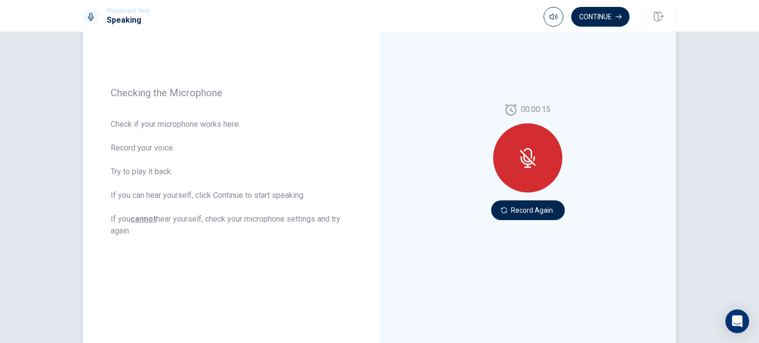
click at [573, 258] on div "00:00:15 Record Again" at bounding box center [528, 162] width 296 height 431
click at [534, 214] on button "Record Again" at bounding box center [528, 211] width 74 height 20
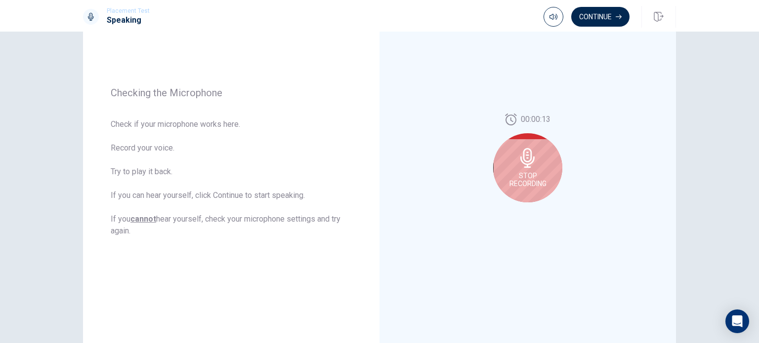
click at [534, 214] on div "00:00:13 Stop Recording" at bounding box center [528, 162] width 296 height 431
click at [525, 179] on span "Stop Recording" at bounding box center [527, 180] width 37 height 16
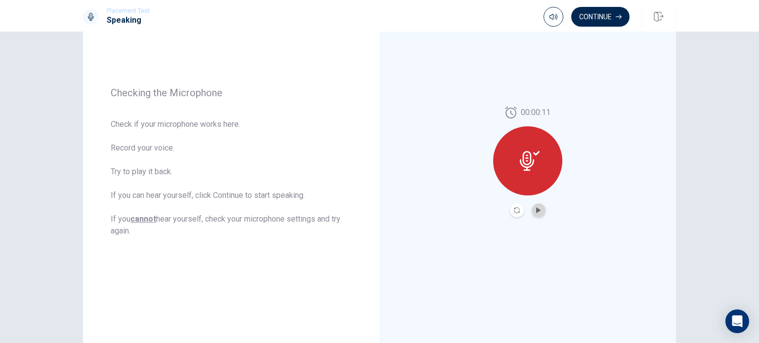
click at [534, 206] on button "Play Audio" at bounding box center [539, 211] width 14 height 14
click at [534, 206] on button "Pause Audio" at bounding box center [539, 211] width 14 height 14
click at [534, 206] on button "Play Audio" at bounding box center [539, 211] width 14 height 14
click at [608, 15] on button "Continue" at bounding box center [600, 17] width 58 height 20
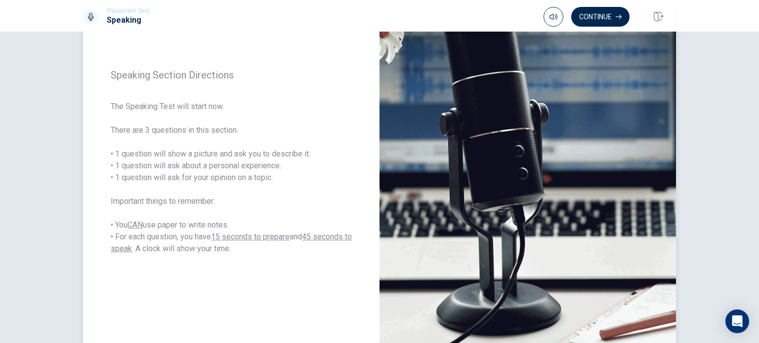
scroll to position [121, 0]
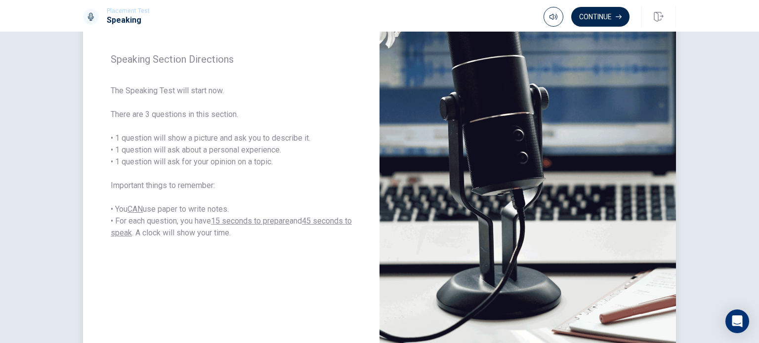
click at [658, 148] on img at bounding box center [528, 146] width 296 height 431
click at [611, 18] on button "Continue" at bounding box center [600, 17] width 58 height 20
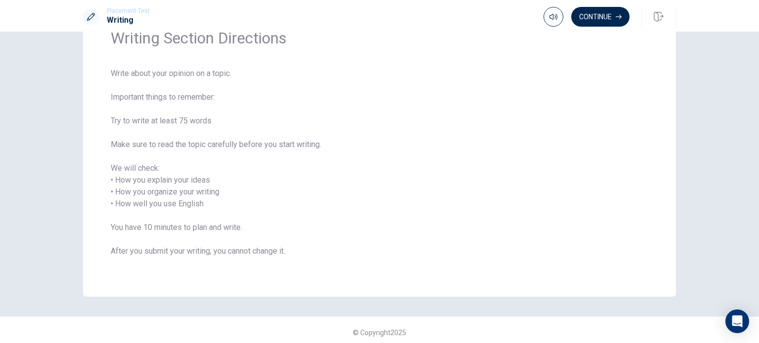
scroll to position [52, 0]
click at [618, 16] on icon "button" at bounding box center [619, 17] width 6 height 6
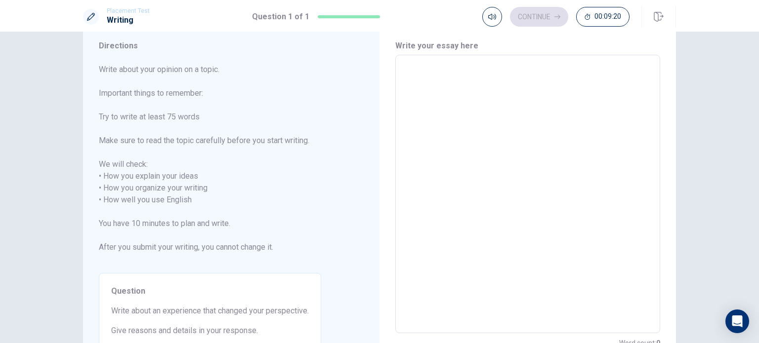
scroll to position [26, 0]
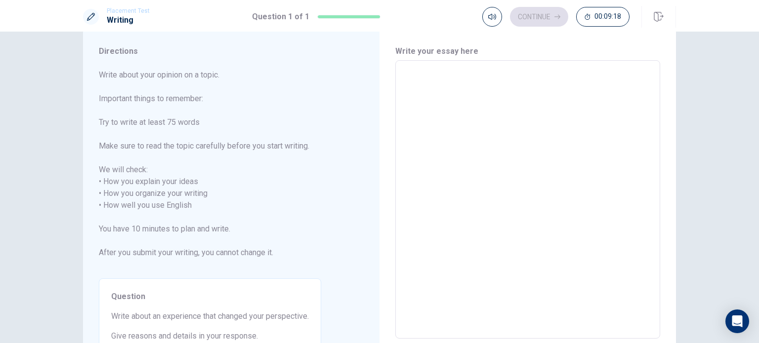
click at [420, 73] on textarea at bounding box center [527, 200] width 251 height 262
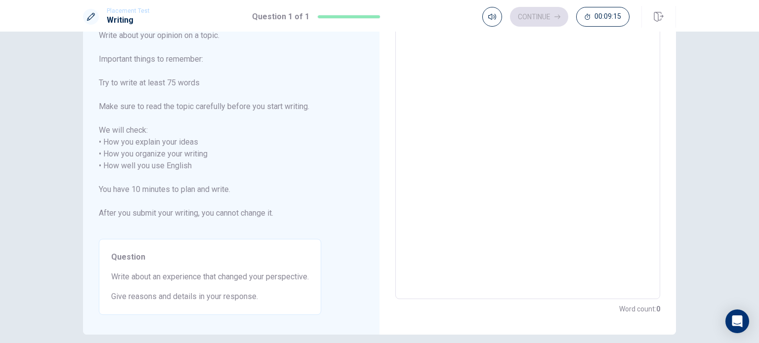
scroll to position [65, 0]
type textarea "I"
type textarea "x"
type textarea "I"
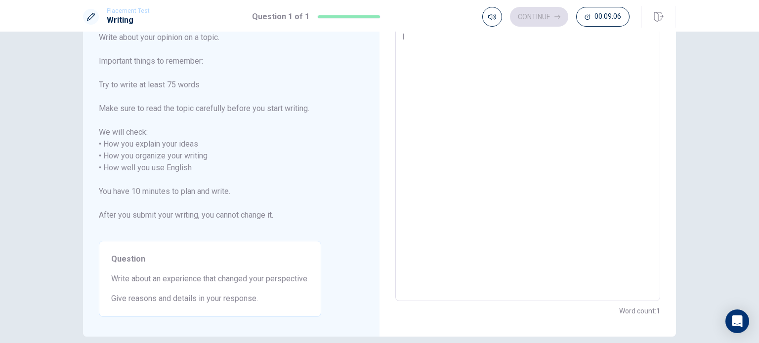
type textarea "x"
type textarea "I t"
type textarea "x"
type textarea "I th"
type textarea "x"
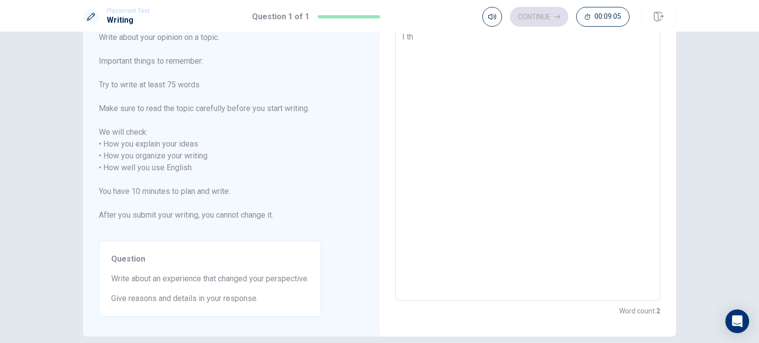
type textarea "I thi"
type textarea "x"
type textarea "I thin"
type textarea "x"
type textarea "I think"
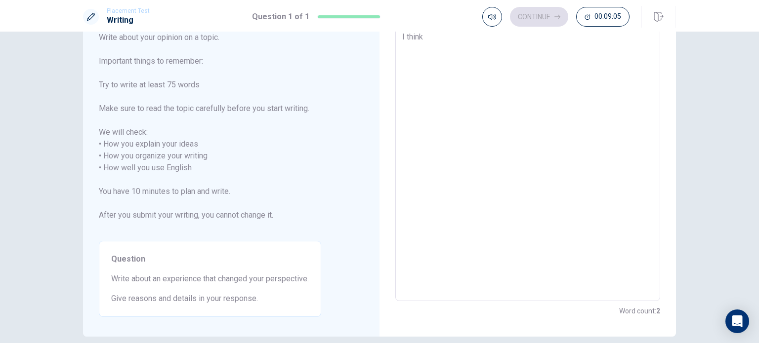
type textarea "x"
type textarea "I think"
type textarea "x"
type textarea "I think i"
type textarea "x"
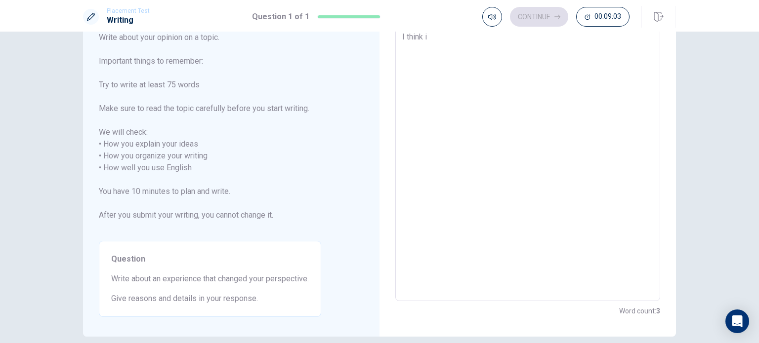
type textarea "I think it"
type textarea "x"
type textarea "I think it"
type textarea "x"
type textarea "I think it i"
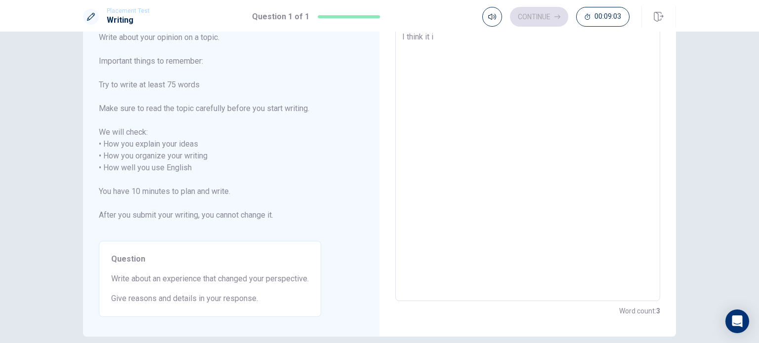
type textarea "x"
type textarea "I think it is"
type textarea "x"
type textarea "I think it is"
type textarea "x"
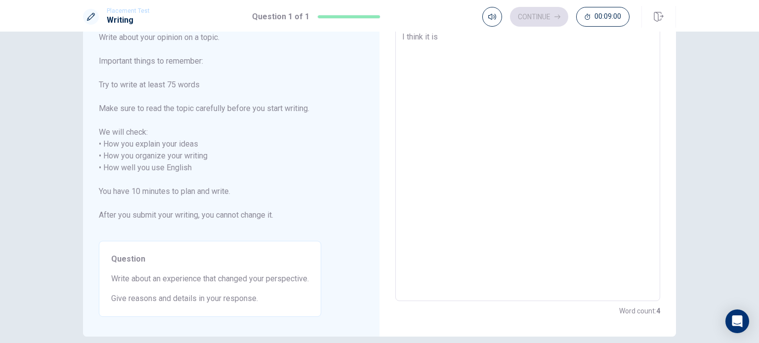
type textarea "I think it is t"
type textarea "x"
type textarea "I think it is to"
type textarea "x"
type textarea "I think it is to"
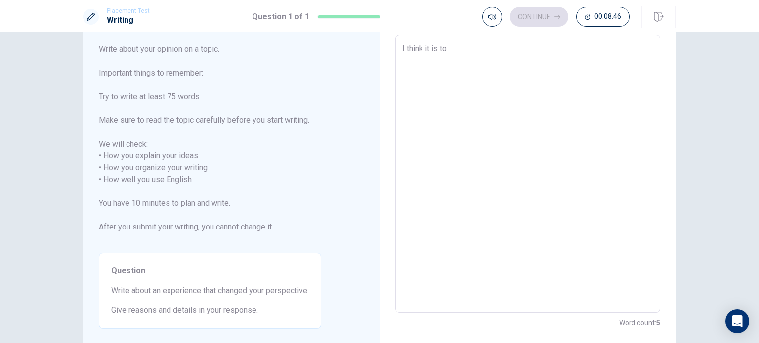
scroll to position [47, 0]
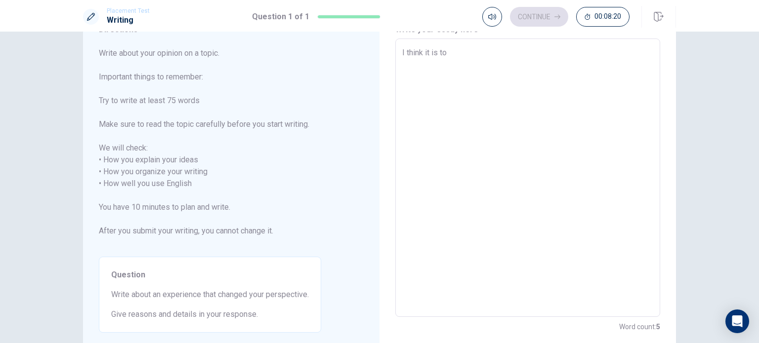
type textarea "x"
type textarea "I think it is to s"
type textarea "x"
type textarea "I think it is to st"
type textarea "x"
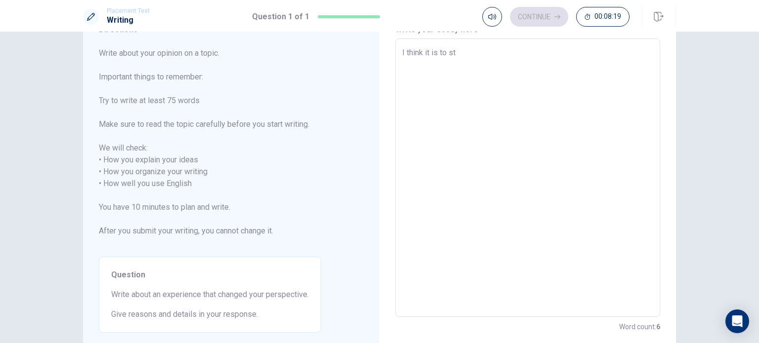
type textarea "I think it is to stu"
type textarea "x"
type textarea "I think it is to stud"
type textarea "x"
type textarea "I think it is to study"
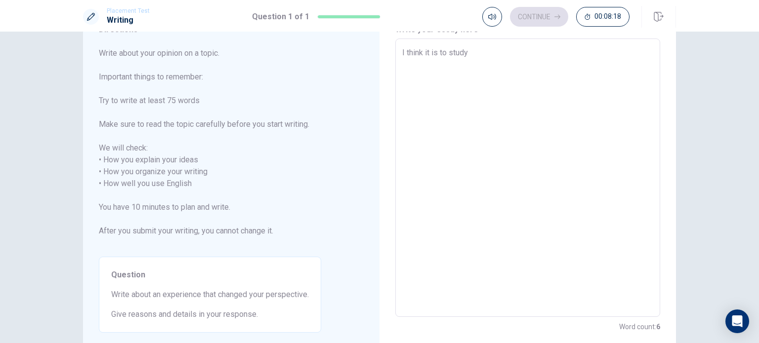
type textarea "x"
type textarea "I think it is to study"
type textarea "x"
type textarea "I think it is to study h"
type textarea "x"
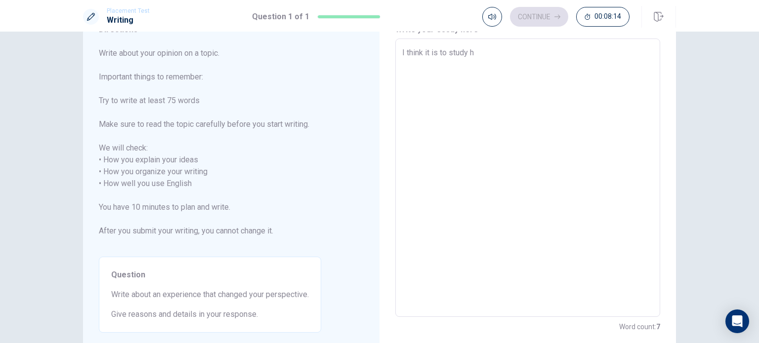
type textarea "I think it is to study ha"
type textarea "x"
type textarea "I think it is to study har"
type textarea "x"
type textarea "I think it is to study hard"
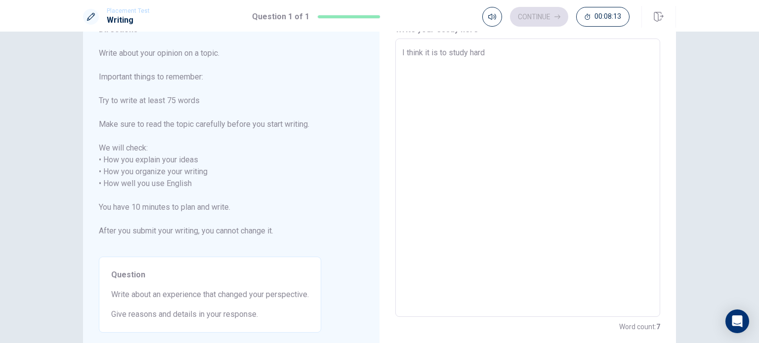
type textarea "x"
type textarea "I think it is to study hard"
type textarea "x"
type textarea "I think it is to study hard t"
type textarea "x"
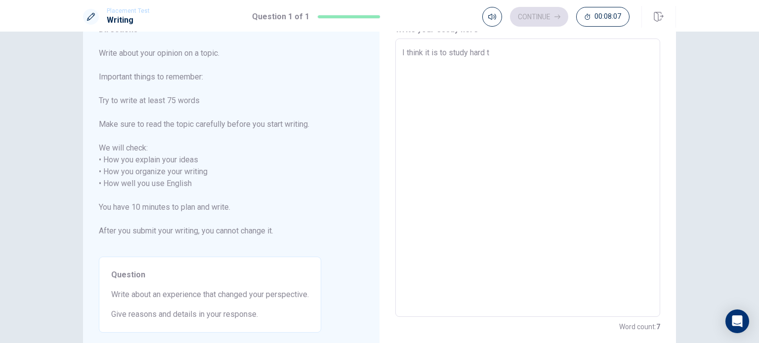
type textarea "I think it is to study hard to"
type textarea "x"
type textarea "I think it is to study hard to"
type textarea "x"
type textarea "I think it is to study hard to g"
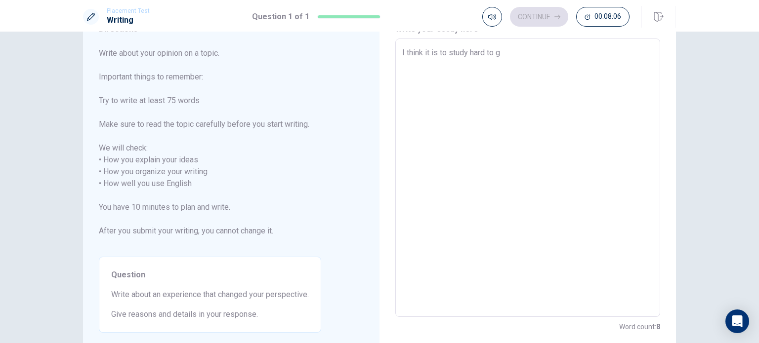
type textarea "x"
type textarea "I think it is to study hard to ge"
type textarea "x"
type textarea "I think it is to study hard to get"
type textarea "x"
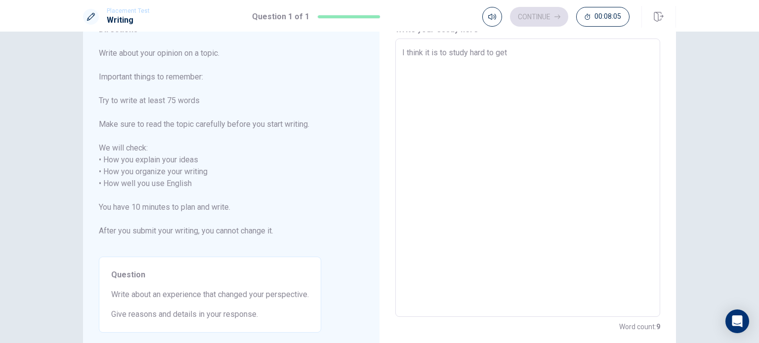
type textarea "I think it is to study hard to get"
type textarea "x"
type textarea "I think it is to study hard to get a"
type textarea "x"
type textarea "I think it is to study hard to get a"
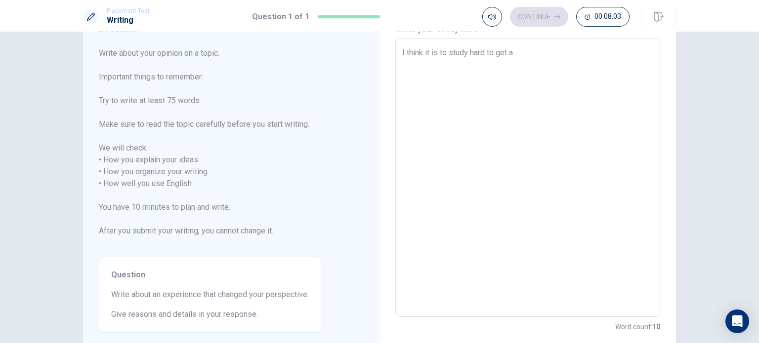
type textarea "x"
type textarea "I think it is to study hard to get a a"
type textarea "x"
type textarea "I think it is to study hard to get a"
type textarea "x"
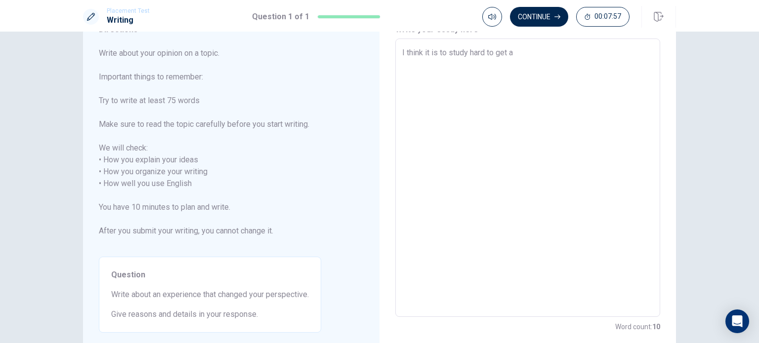
type textarea "I think it is to study hard to get a d"
type textarea "x"
type textarea "I think it is to study hard to get a"
type textarea "x"
type textarea "I think it is to study hard to get a"
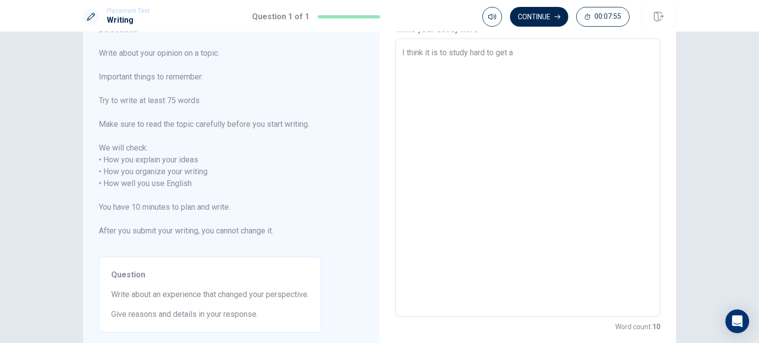
type textarea "x"
type textarea "I think it is to study hard to get"
type textarea "x"
type textarea "I think it is to study hard to get a"
type textarea "x"
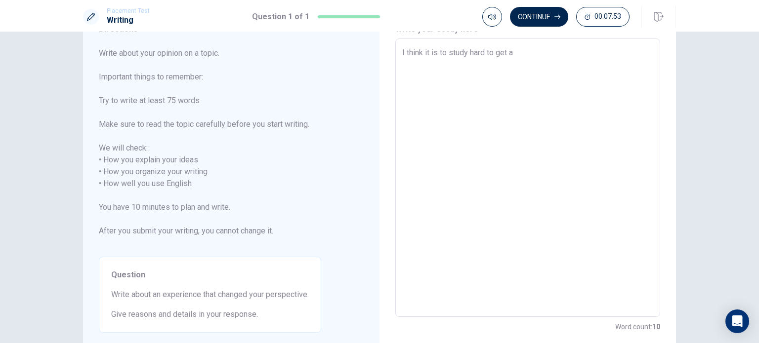
type textarea "I think it is to study hard to get ad"
type textarea "x"
type textarea "I think it is to study hard to get adm"
type textarea "x"
type textarea "I think it is to study hard to get admi"
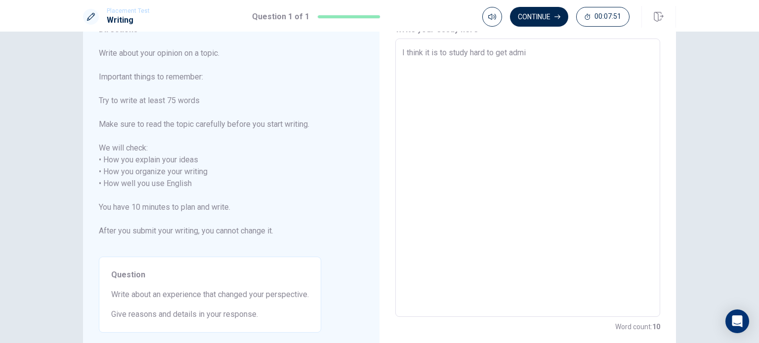
type textarea "x"
type textarea "I think it is to study hard to get admit"
type textarea "x"
type textarea "I think it is to study hard to get admitt"
type textarea "x"
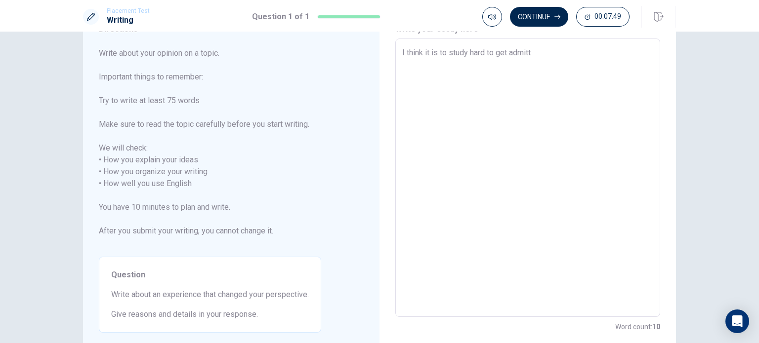
type textarea "I think it is to study hard to get admitte"
type textarea "x"
type textarea "I think it is to study hard to get admitted"
type textarea "x"
type textarea "I think it is to study hard to get admitted"
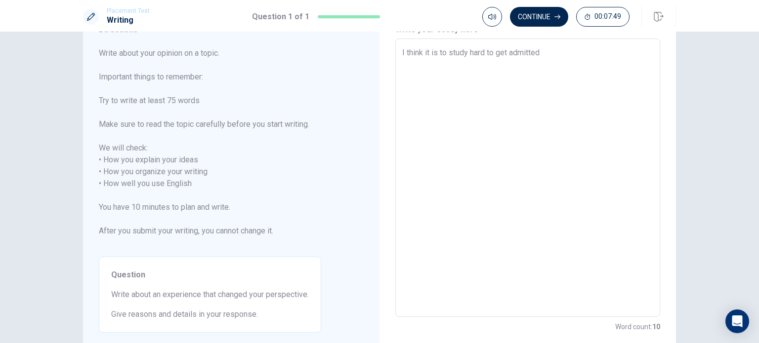
type textarea "x"
type textarea "I think it is to study hard to get admitted t"
type textarea "x"
type textarea "I think it is to study hard to get admitted to"
type textarea "x"
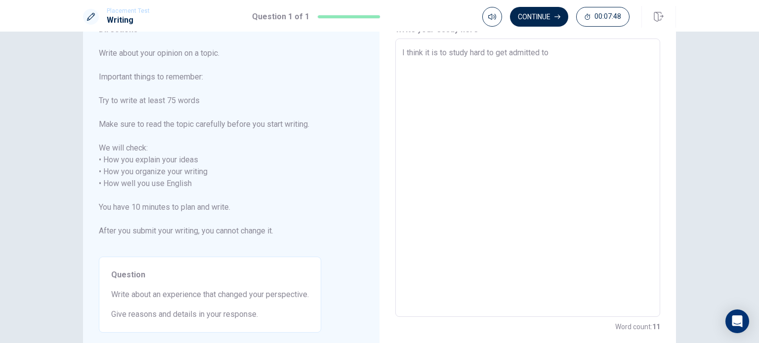
type textarea "I think it is to study hard to get admitted to"
type textarea "x"
type textarea "I think it is to study hard to get admitted to a"
type textarea "x"
type textarea "I think it is to study hard to get admitted to a"
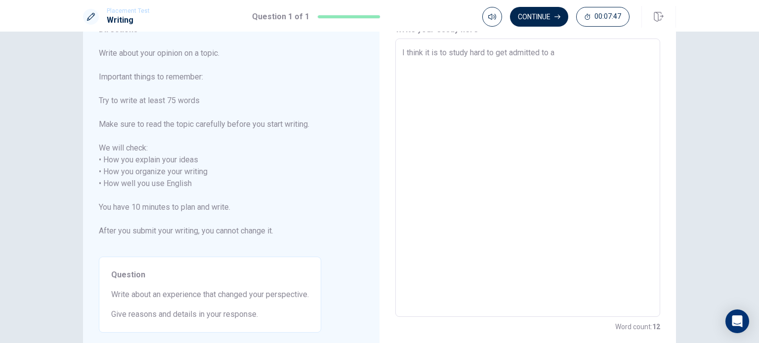
type textarea "x"
type textarea "I think it is to study hard to get admitted to a u"
type textarea "x"
type textarea "I think it is to study hard to get admitted to a un"
type textarea "x"
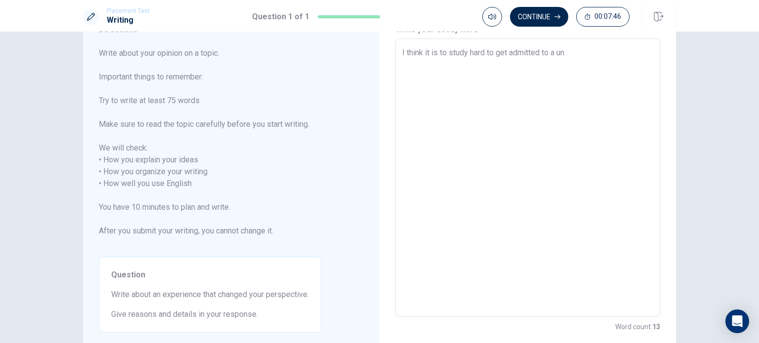
type textarea "I think it is to study hard to get admitted to a uni"
type textarea "x"
type textarea "I think it is to study hard to get admitted to a univ"
type textarea "x"
type textarea "I think it is to study hard to get admitted to a unive"
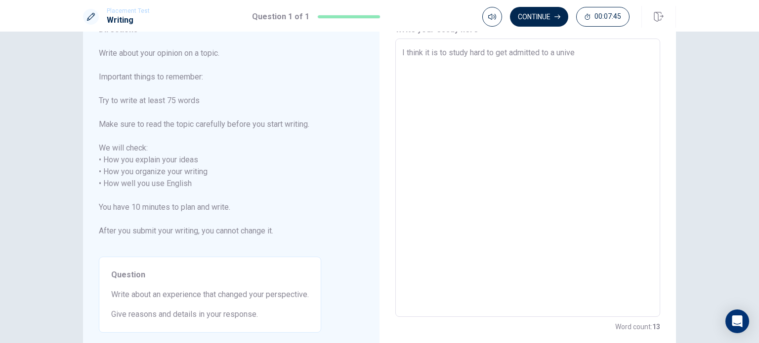
type textarea "x"
type textarea "I think it is to study hard to get admitted to a univer"
type textarea "x"
type textarea "I think it is to study hard to get admitted to a univers"
type textarea "x"
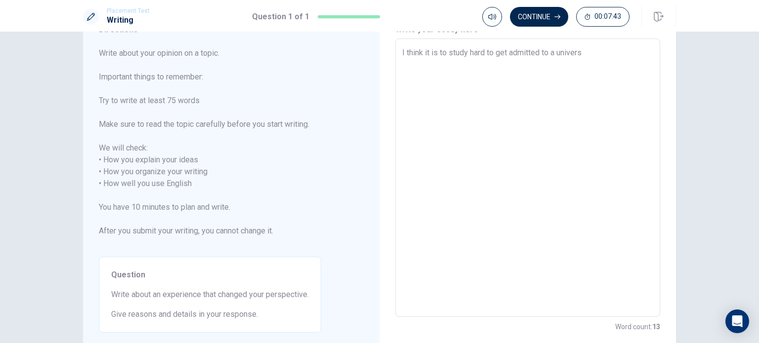
type textarea "I think it is to study hard to get admitted to a universi"
type textarea "x"
type textarea "I think it is to study hard to get admitted to a universit"
type textarea "x"
type textarea "I think it is to study hard to get admitted to a university"
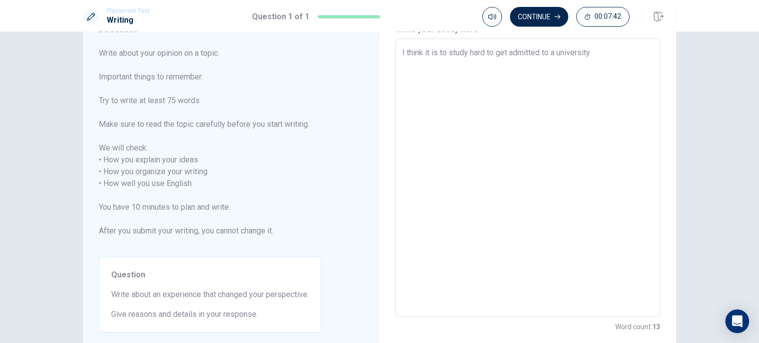
type textarea "x"
type textarea "I think it is to study hard to get admitted to a university."
type textarea "x"
type textarea "I think it is to study hard to get admitted to a university."
type textarea "x"
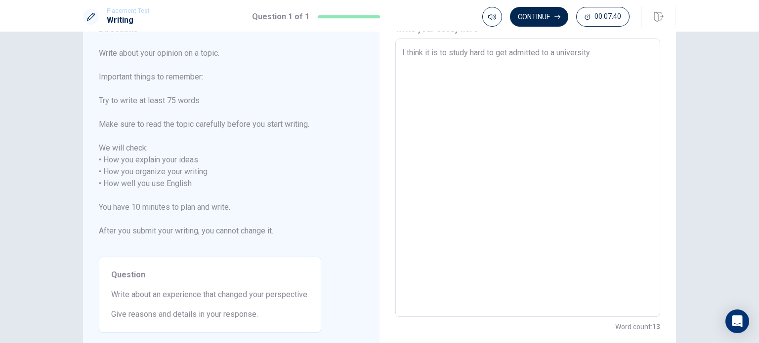
type textarea "I think it is to study hard to get admitted to a university. I"
type textarea "x"
type textarea "I think it is to study hard to get admitted to a university. I"
type textarea "x"
type textarea "I think it is to study hard to get admitted to a university. I"
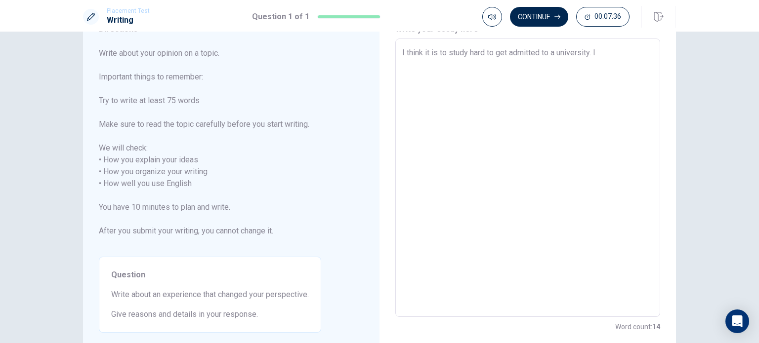
type textarea "x"
type textarea "I think it is to study hard to get admitted to a university."
type textarea "x"
type textarea "I think it is to study hard to get admitted to a university. W"
type textarea "x"
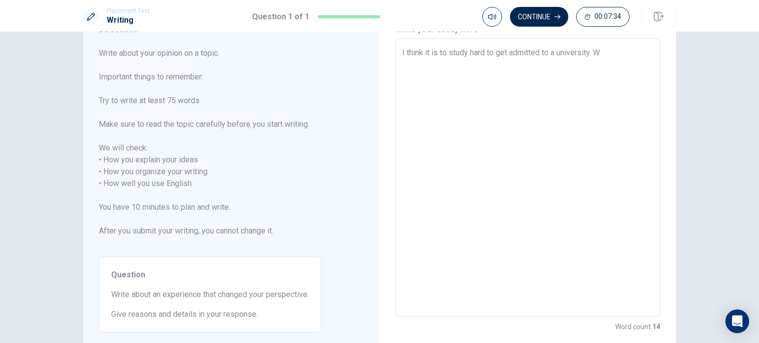
type textarea "I think it is to study hard to get admitted to a university. Wh"
type textarea "x"
type textarea "I think it is to study hard to get admitted to a university. Whe"
type textarea "x"
type textarea "I think it is to study hard to get admitted to a university. When"
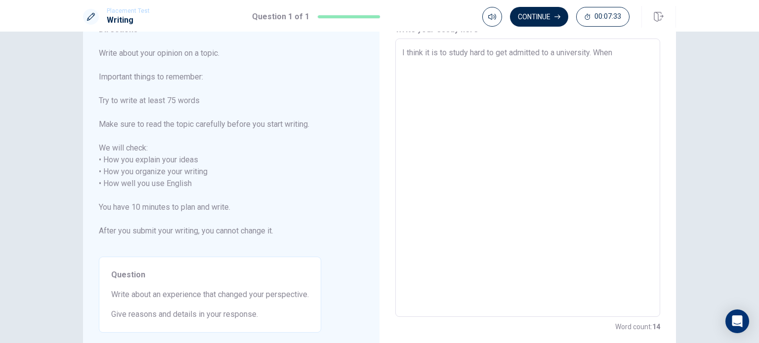
type textarea "x"
type textarea "I think it is to study hard to get admitted to a university. When"
type textarea "x"
type textarea "I think it is to study hard to get admitted to a university. When I"
type textarea "x"
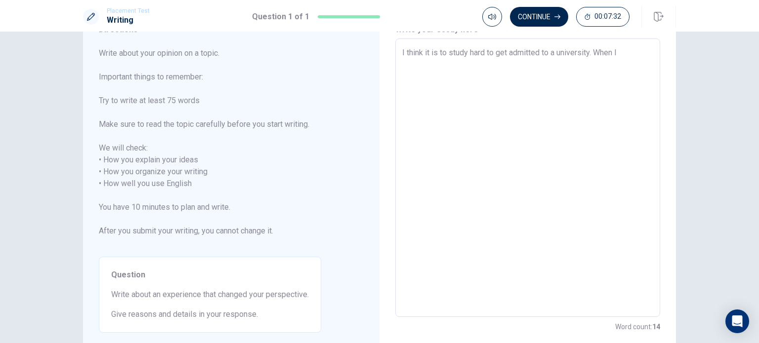
type textarea "I think it is to study hard to get admitted to a university. When I"
type textarea "x"
type textarea "I think it is to study hard to get admitted to a university. When I w"
type textarea "x"
type textarea "I think it is to study hard to get admitted to a university. When I wa"
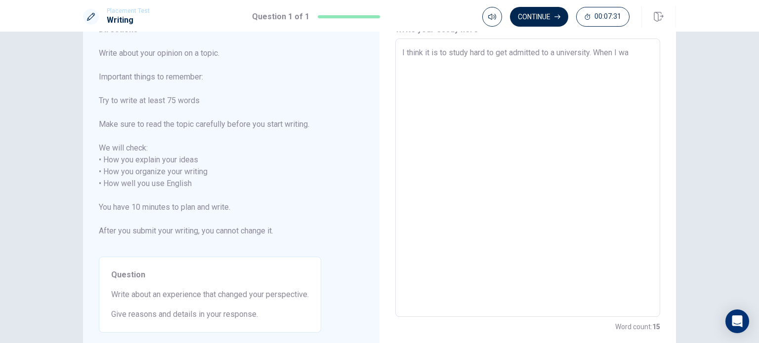
type textarea "x"
type textarea "I think it is to study hard to get admitted to a university. When I was"
type textarea "x"
type textarea "I think it is to study hard to get admitted to a university. When I was"
type textarea "x"
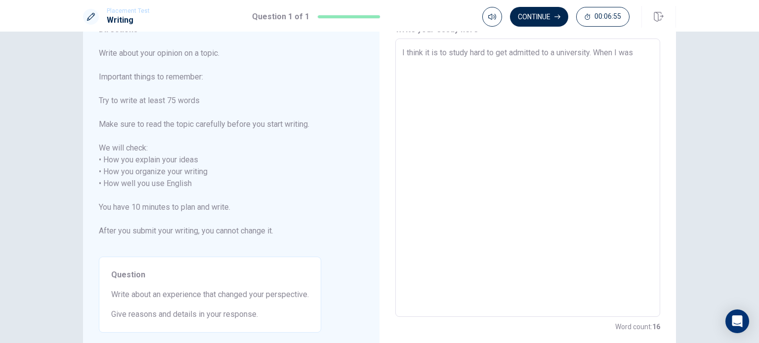
type textarea "I think it is to study hard to get admitted to a university. When I was a"
type textarea "x"
type textarea "I think it is to study hard to get admitted to a university. When I was a"
type textarea "x"
type textarea "I think it is to study hard to get admitted to a university. When I was a"
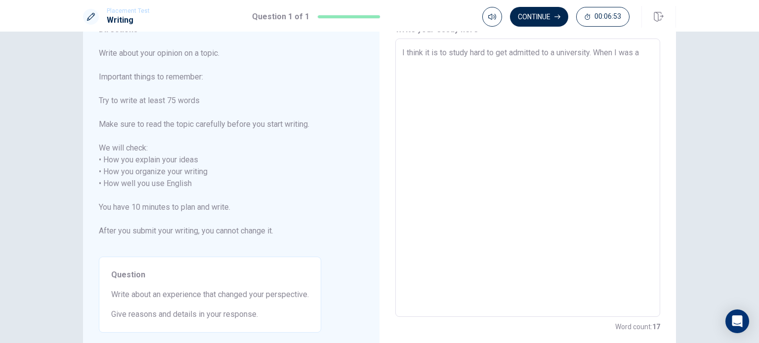
type textarea "x"
type textarea "I think it is to study hard to get admitted to a university. When I was a"
type textarea "x"
type textarea "I think it is to study hard to get admitted to a university. When I was a"
type textarea "x"
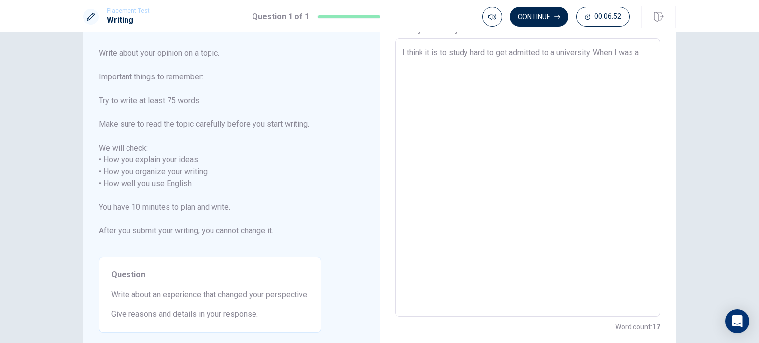
type textarea "I think it is to study hard to get admitted to a university. When I was"
type textarea "x"
type textarea "I think it is to study hard to get admitted to a university. When I was"
type textarea "x"
type textarea "I think it is to study hard to get admitted to a university. When I wa"
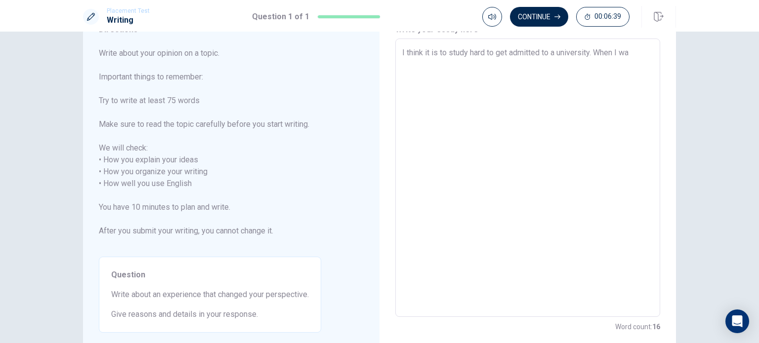
type textarea "x"
type textarea "I think it is to study hard to get admitted to a university. When I w"
type textarea "x"
type textarea "I think it is to study hard to get admitted to a university. When I"
type textarea "x"
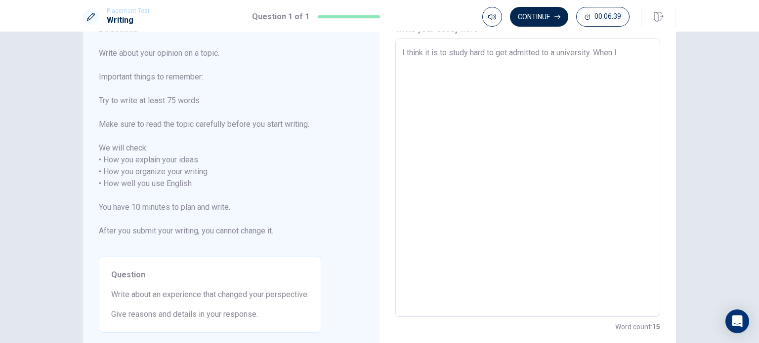
type textarea "I think it is to study hard to get admitted to a university. When I"
type textarea "x"
type textarea "I think it is to study hard to get admitted to a university. When"
type textarea "x"
type textarea "I think it is to study hard to get admitted to a university. When"
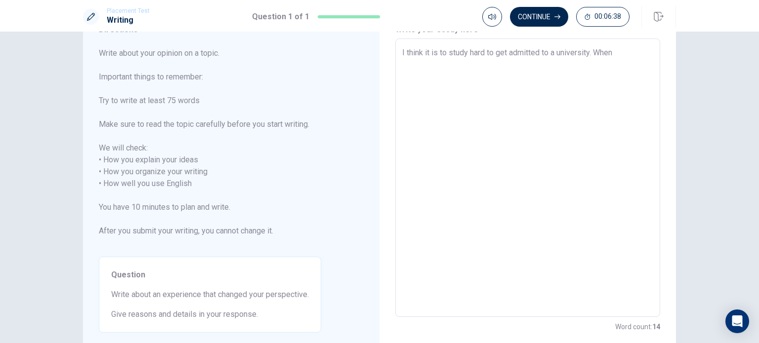
type textarea "x"
type textarea "I think it is to study hard to get admitted to a university. Whe"
type textarea "x"
type textarea "I think it is to study hard to get admitted to a university. Wh"
click at [408, 63] on textarea "I think it is to study hard to get admitted to a university. I learned to try t…" at bounding box center [527, 178] width 251 height 262
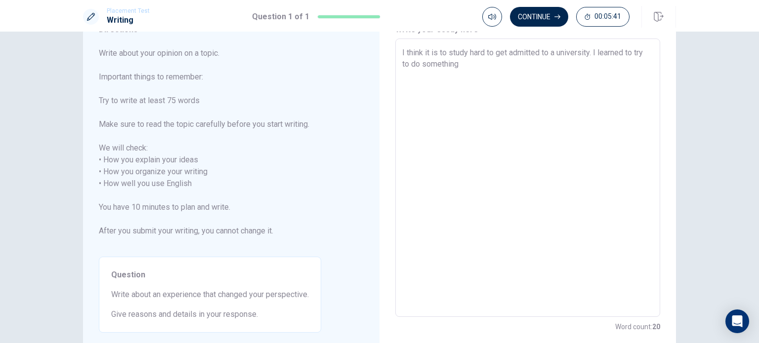
click at [465, 70] on textarea "I think it is to study hard to get admitted to a university. I learned to try t…" at bounding box center [527, 178] width 251 height 262
drag, startPoint x: 465, startPoint y: 70, endPoint x: 384, endPoint y: 77, distance: 80.4
click at [384, 77] on div "Write your essay here I think it is to study hard to get admitted to a universi…" at bounding box center [528, 178] width 296 height 349
drag, startPoint x: 626, startPoint y: 52, endPoint x: 656, endPoint y: 98, distance: 55.6
click at [656, 98] on div "I think it is to study hard to get admitted to a university. I learned put in w…" at bounding box center [527, 178] width 265 height 279
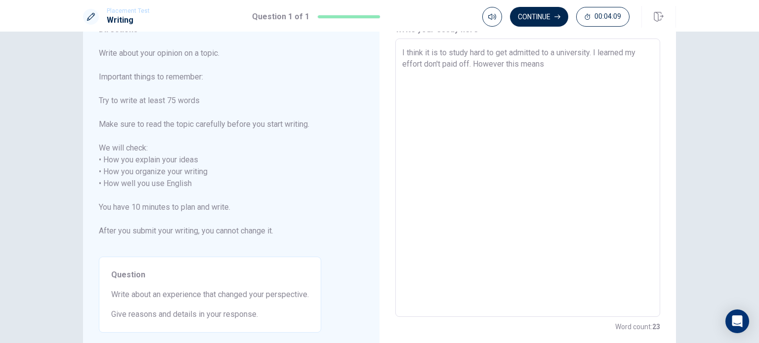
click at [518, 63] on textarea "I think it is to study hard to get admitted to a university. I learned my effor…" at bounding box center [527, 178] width 251 height 262
click at [583, 64] on textarea "I think it is to study hard to get admitted to a university. I learned my effor…" at bounding box center [527, 178] width 251 height 262
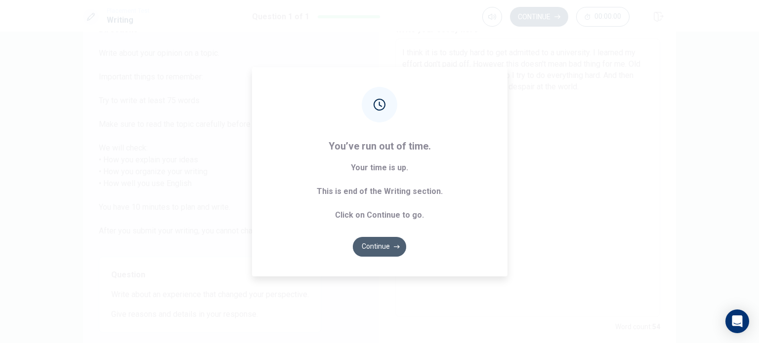
click at [371, 248] on button "Continue" at bounding box center [379, 247] width 53 height 20
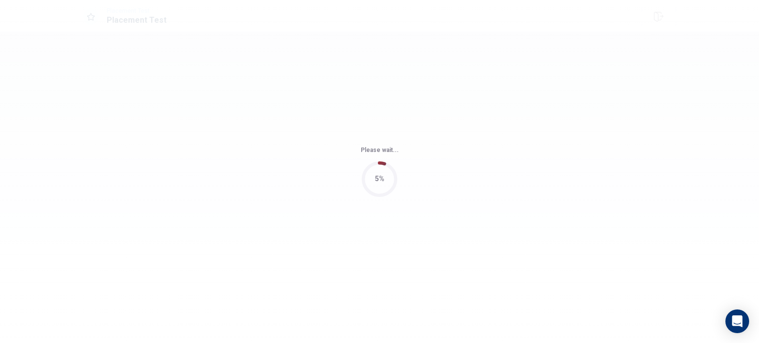
scroll to position [0, 0]
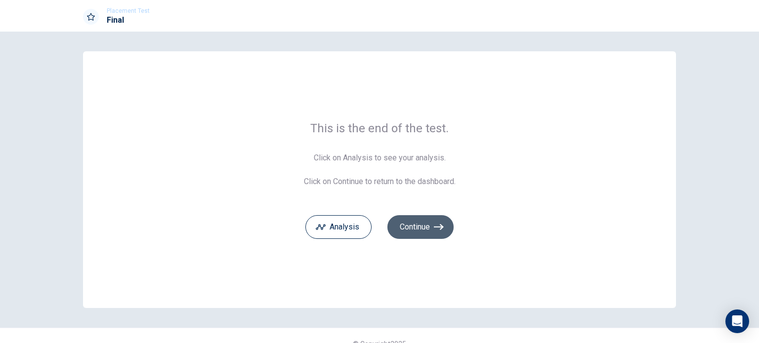
click at [414, 229] on button "Continue" at bounding box center [420, 227] width 66 height 24
